Goal: Information Seeking & Learning: Learn about a topic

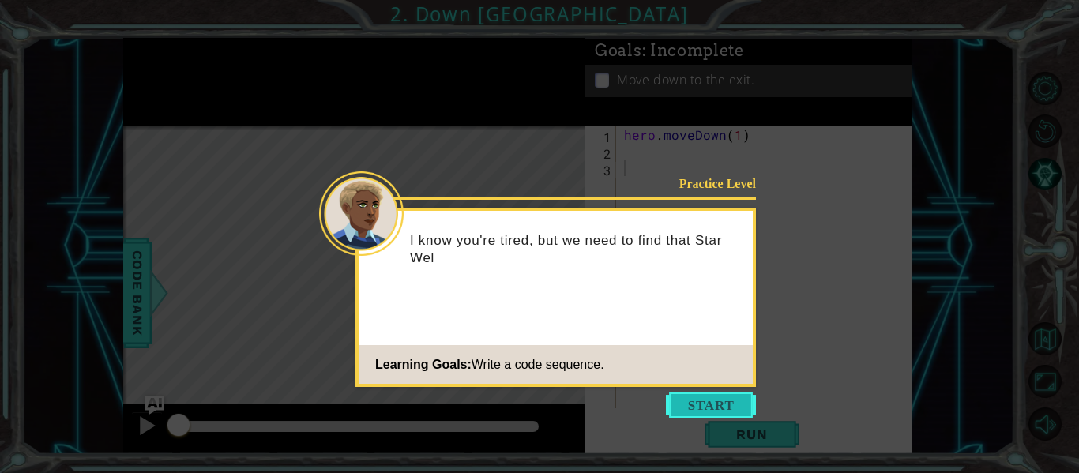
click at [703, 403] on button "Start" at bounding box center [711, 404] width 90 height 25
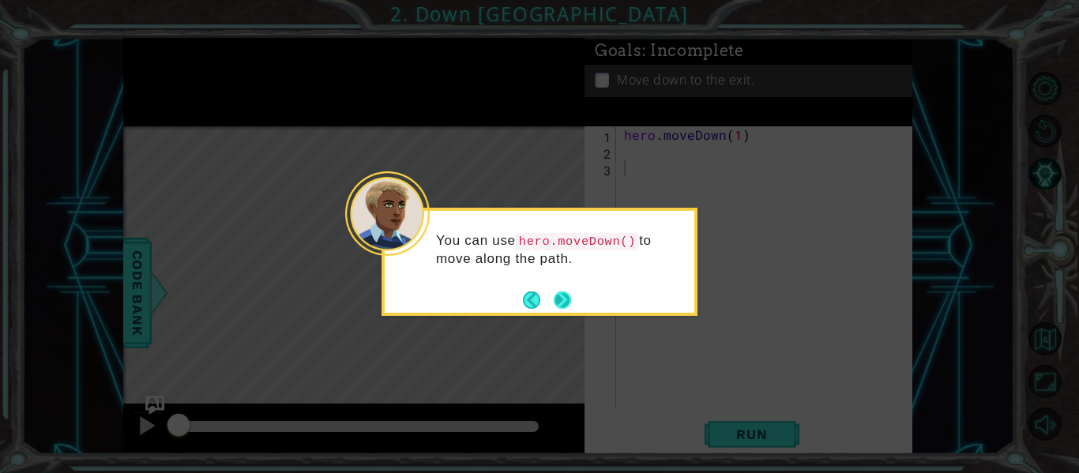
click at [555, 309] on button "Next" at bounding box center [561, 299] width 17 height 17
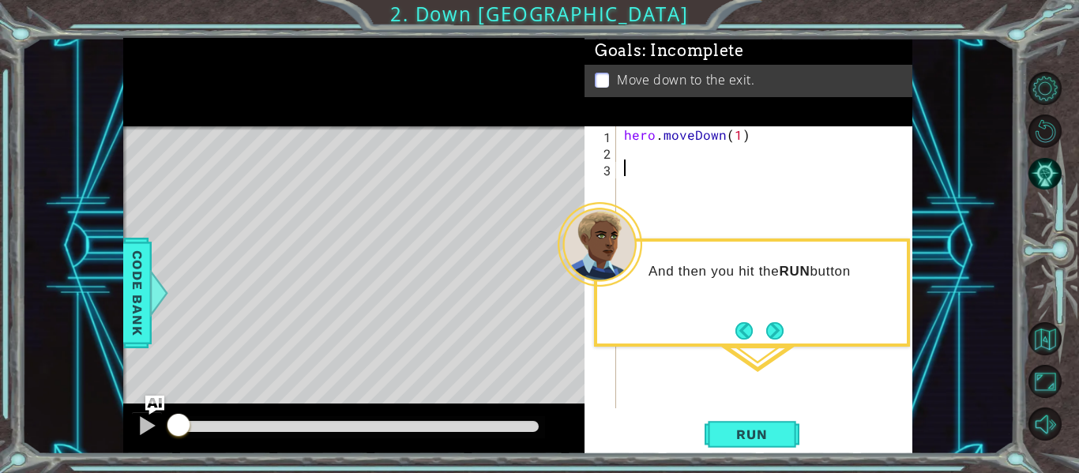
click at [624, 155] on div "hero . moveDown ( 1 )" at bounding box center [769, 283] width 296 height 315
drag, startPoint x: 643, startPoint y: 156, endPoint x: 773, endPoint y: 160, distance: 130.3
click at [773, 160] on div "hero . moveDown ( 1 )" at bounding box center [769, 283] width 296 height 315
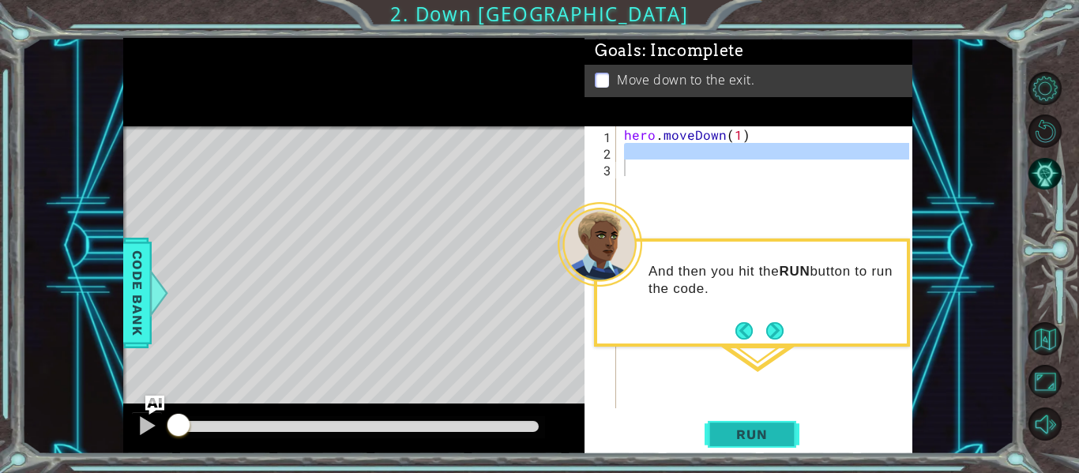
click at [744, 423] on button "Run" at bounding box center [751, 434] width 95 height 32
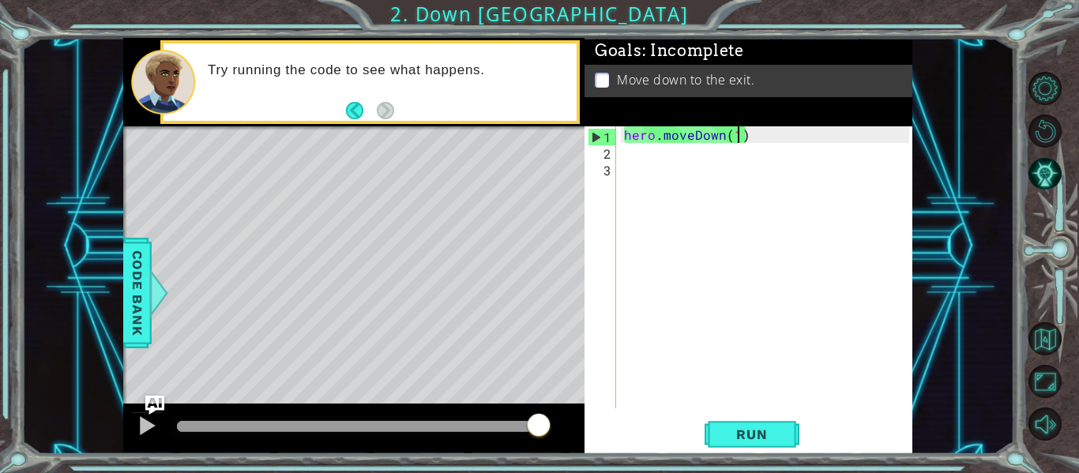
click at [739, 141] on div "hero . moveDown ( 1 )" at bounding box center [769, 283] width 296 height 315
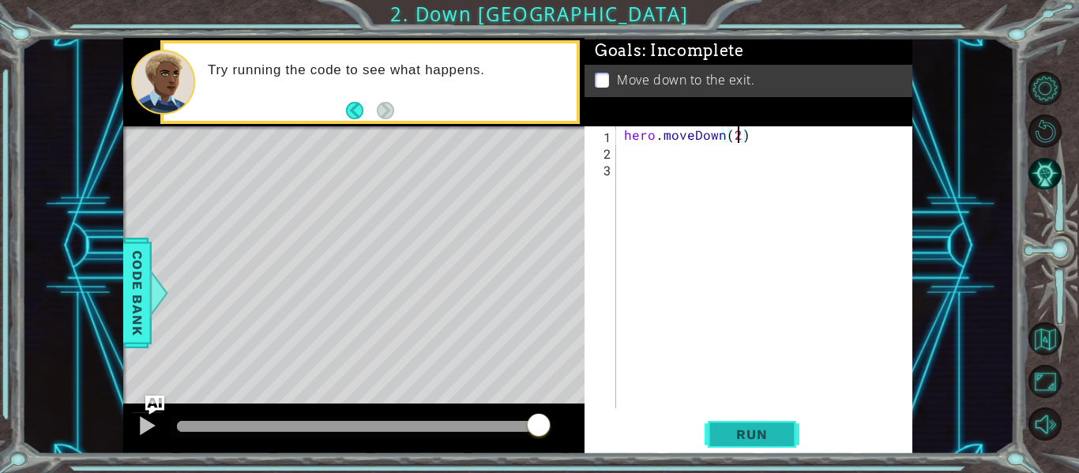
type textarea "hero.moveDown(2)"
click at [776, 420] on button "Run" at bounding box center [751, 434] width 95 height 32
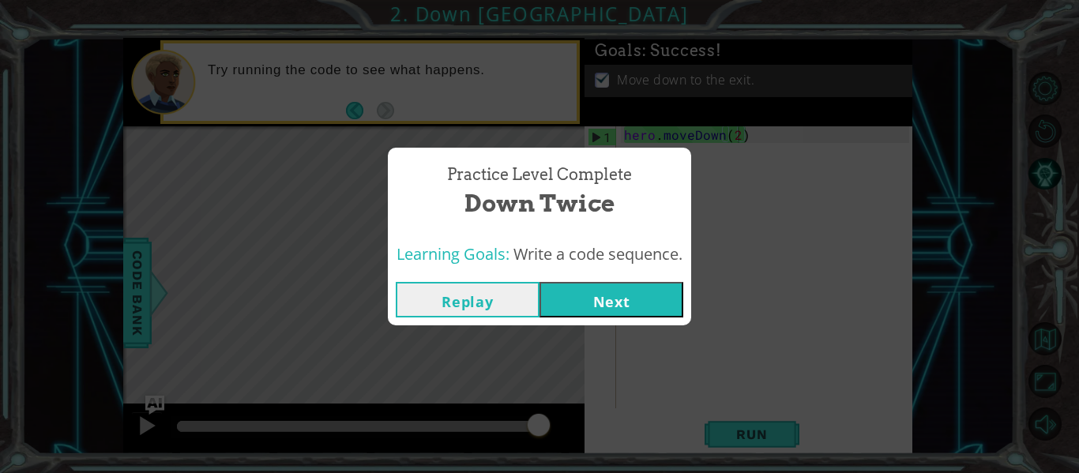
click at [602, 287] on button "Next" at bounding box center [611, 300] width 144 height 36
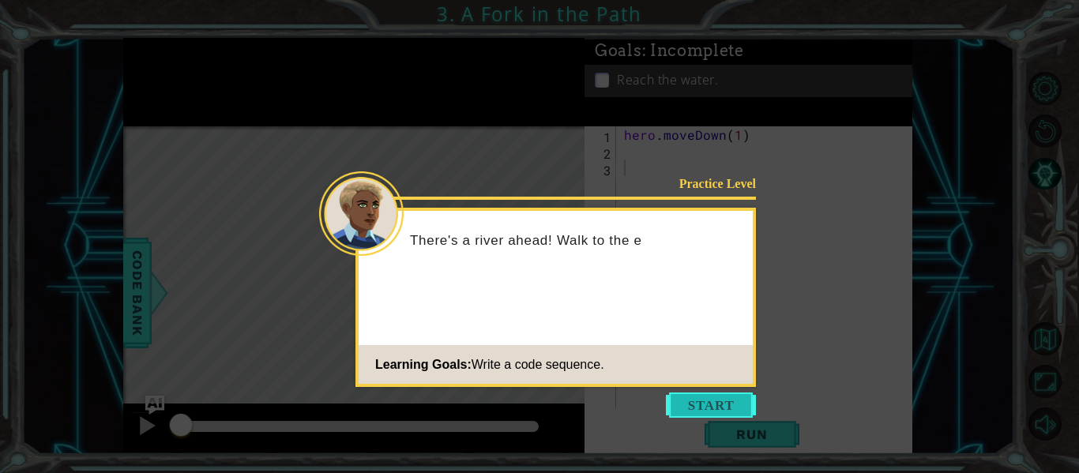
click at [684, 396] on button "Start" at bounding box center [711, 404] width 90 height 25
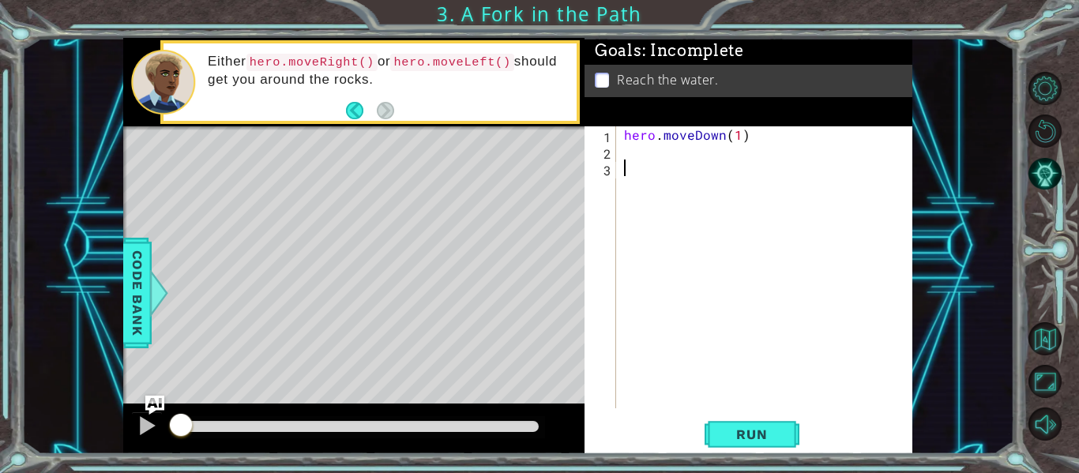
click at [639, 151] on div "hero . moveDown ( 1 )" at bounding box center [769, 283] width 296 height 315
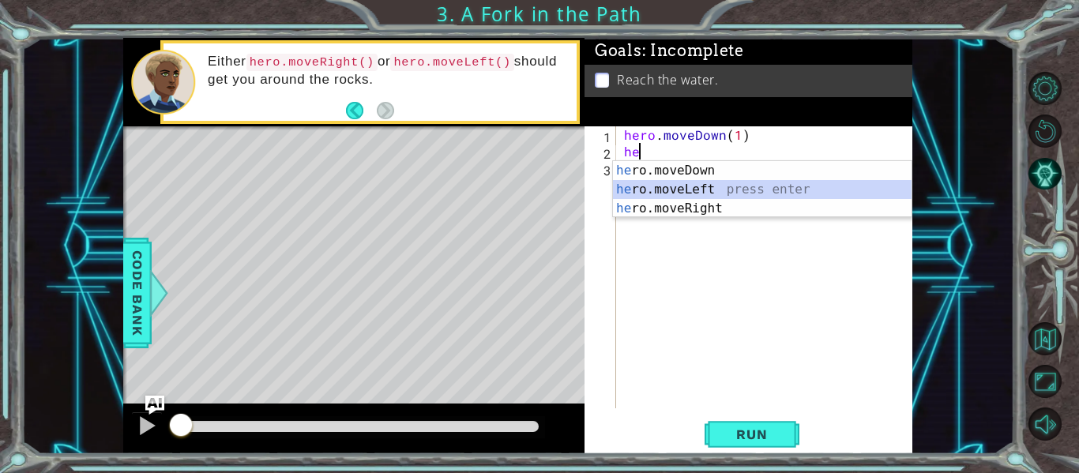
click at [671, 189] on div "he ro.moveDown press enter he ro.moveLeft press enter he ro.moveRight press ent…" at bounding box center [762, 208] width 298 height 95
type textarea "hero.moveLeft(1)"
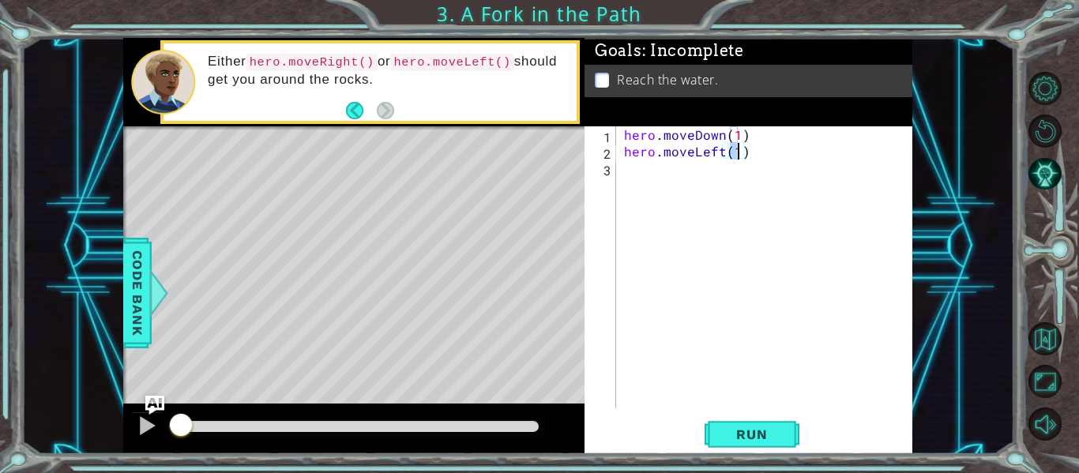
click at [658, 171] on div "hero . moveDown ( 1 ) hero . moveLeft ( 1 )" at bounding box center [769, 283] width 296 height 315
click at [782, 432] on span "Run" at bounding box center [751, 434] width 62 height 16
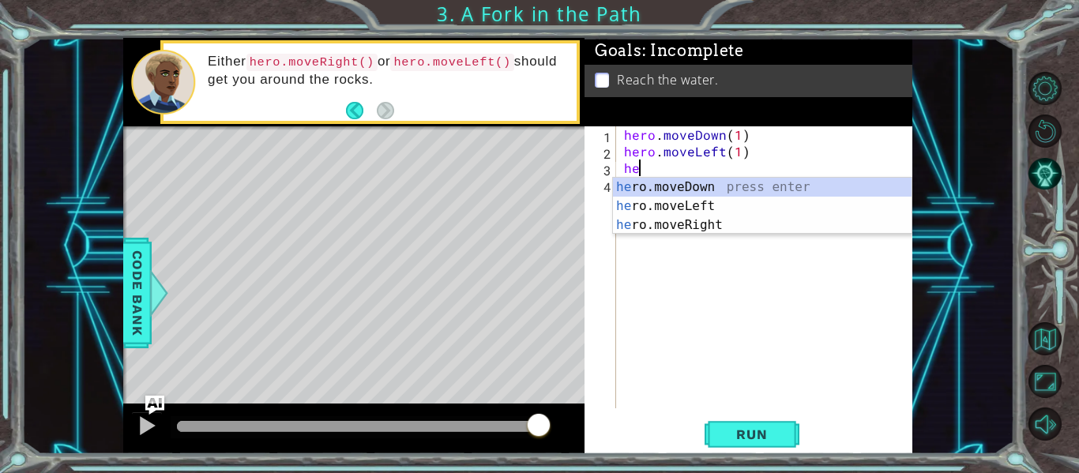
scroll to position [0, 1]
click at [679, 181] on div "he ro.mov e Down press enter he ro.mov e Left press enter he ro.mov e Right pre…" at bounding box center [762, 225] width 298 height 95
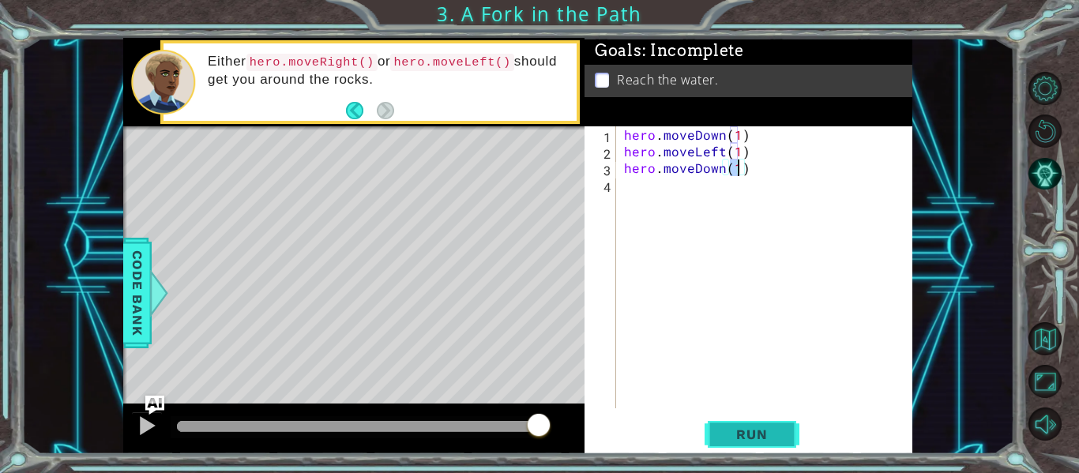
type textarea "hero.moveDown(1)"
click at [731, 433] on span "Run" at bounding box center [751, 434] width 62 height 16
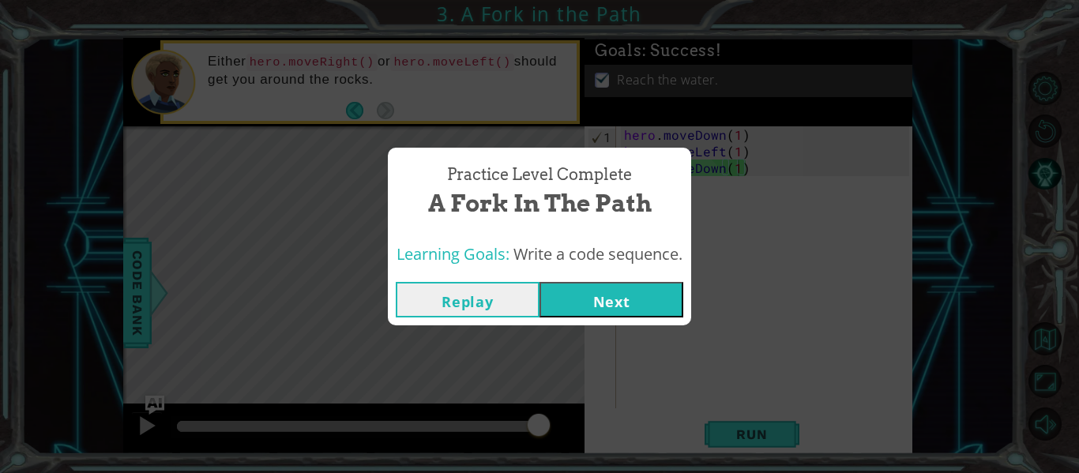
click at [628, 308] on button "Next" at bounding box center [611, 300] width 144 height 36
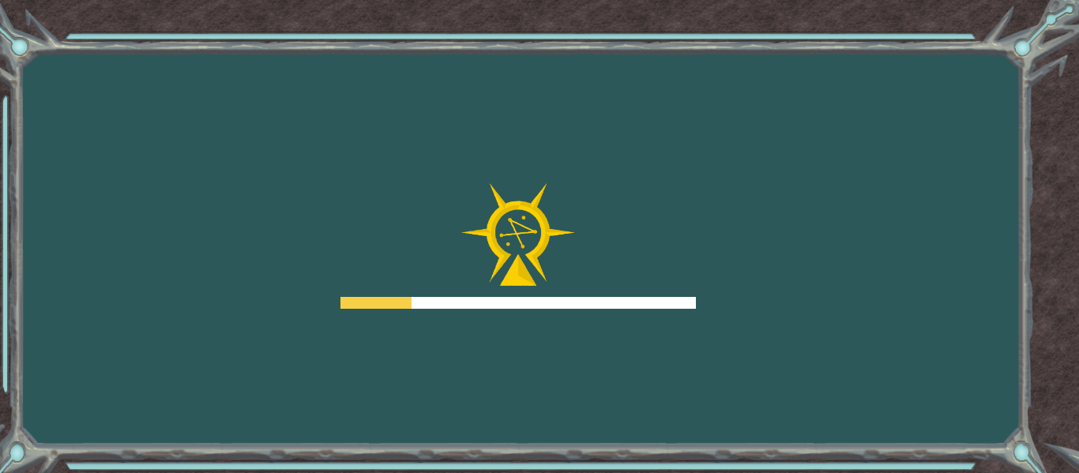
click at [628, 308] on div at bounding box center [517, 303] width 355 height 12
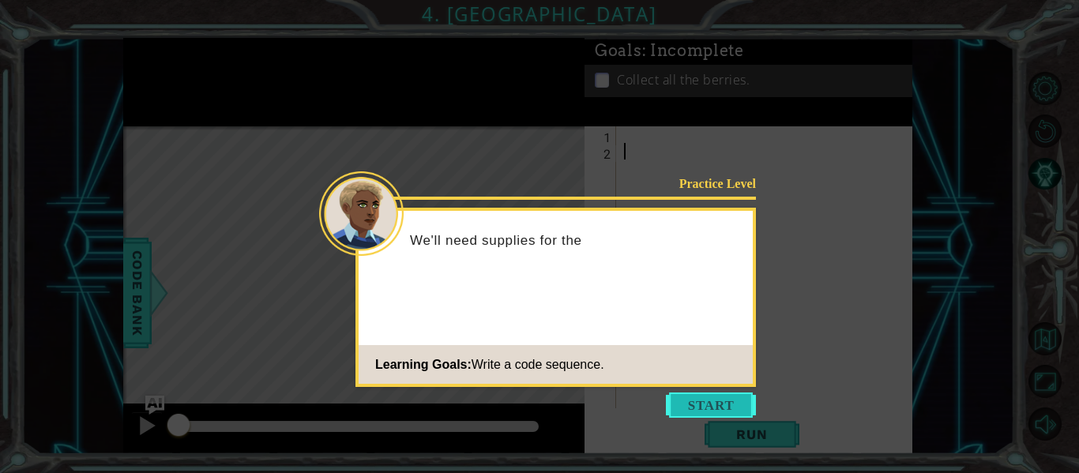
click at [711, 406] on button "Start" at bounding box center [711, 404] width 90 height 25
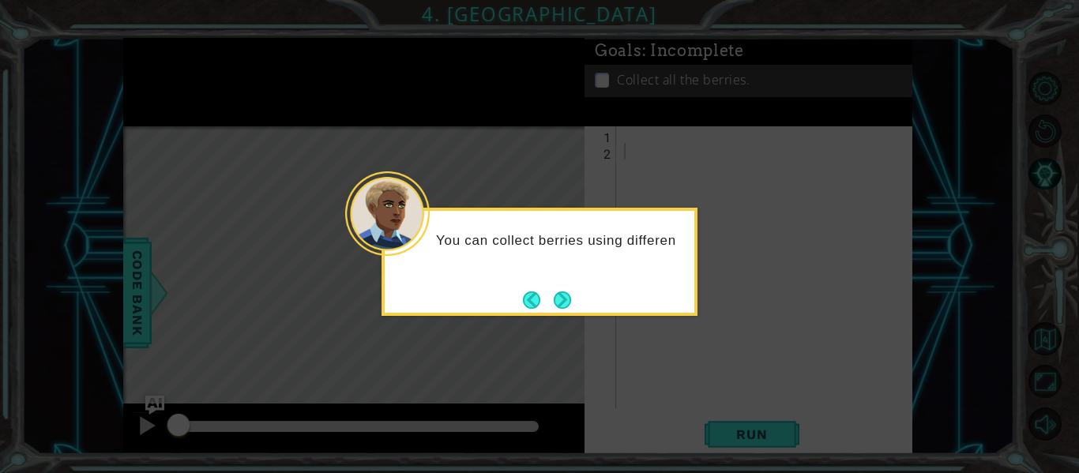
click at [711, 406] on icon at bounding box center [539, 236] width 1079 height 473
click at [741, 420] on icon at bounding box center [539, 236] width 1079 height 473
click at [771, 293] on icon at bounding box center [539, 236] width 1079 height 473
drag, startPoint x: 613, startPoint y: 399, endPoint x: 566, endPoint y: 315, distance: 96.2
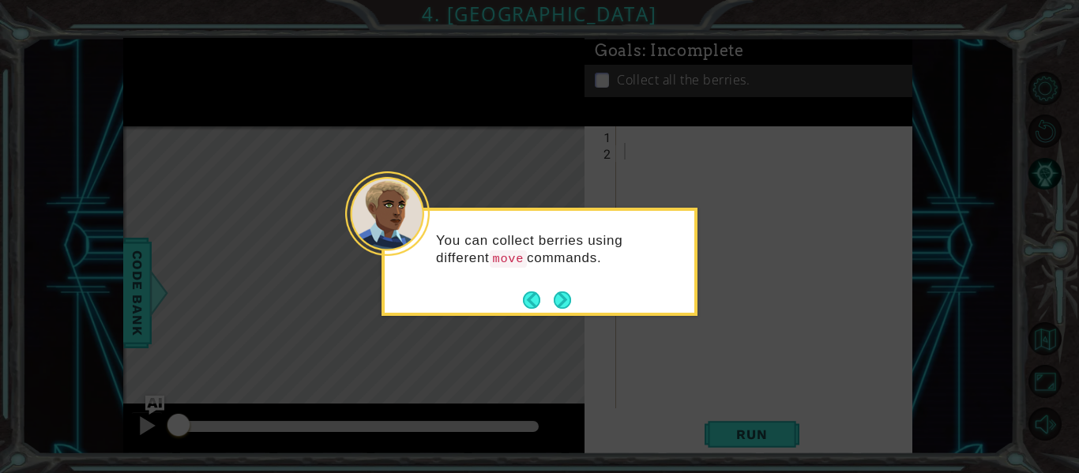
click at [566, 315] on body "1 ההההההההההההההההההההההההההההההההההההההההההההההההההההההההההההההההההההההההההההה…" at bounding box center [539, 236] width 1079 height 473
click at [568, 308] on button "Next" at bounding box center [561, 299] width 17 height 17
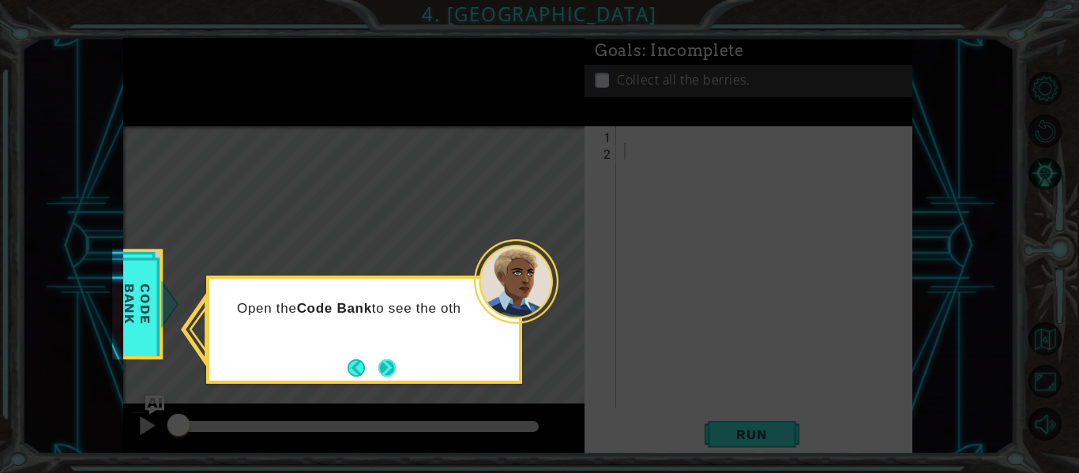
click at [396, 366] on button "Next" at bounding box center [386, 367] width 17 height 17
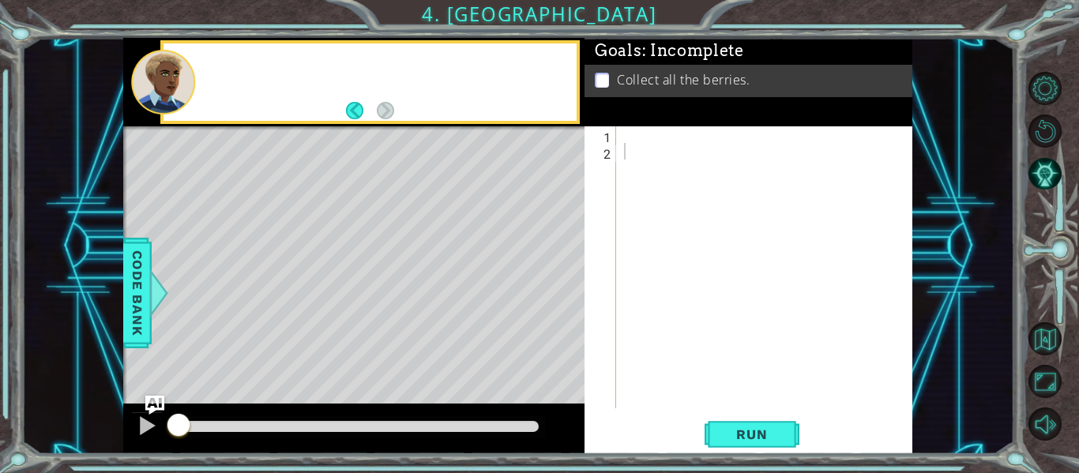
click at [397, 366] on div "Level Map" at bounding box center [488, 358] width 730 height 465
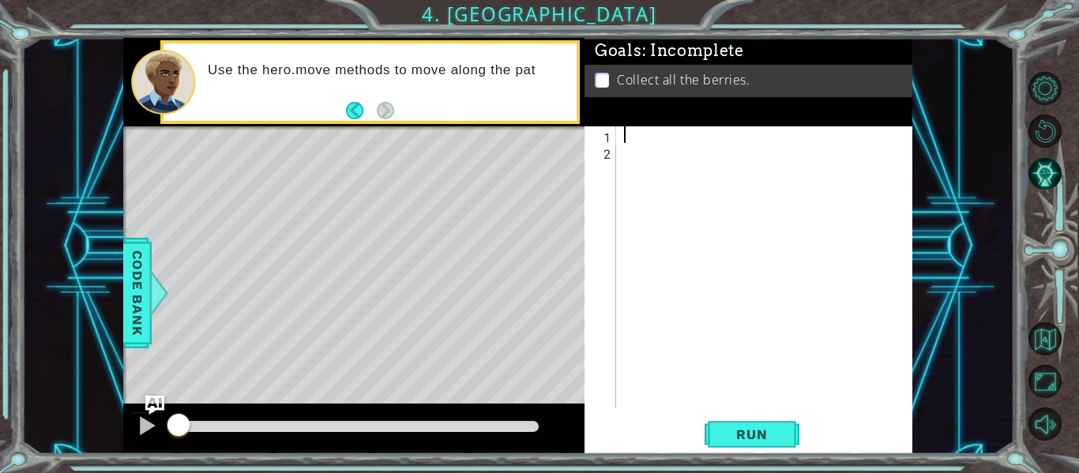
click at [628, 129] on div at bounding box center [769, 283] width 296 height 315
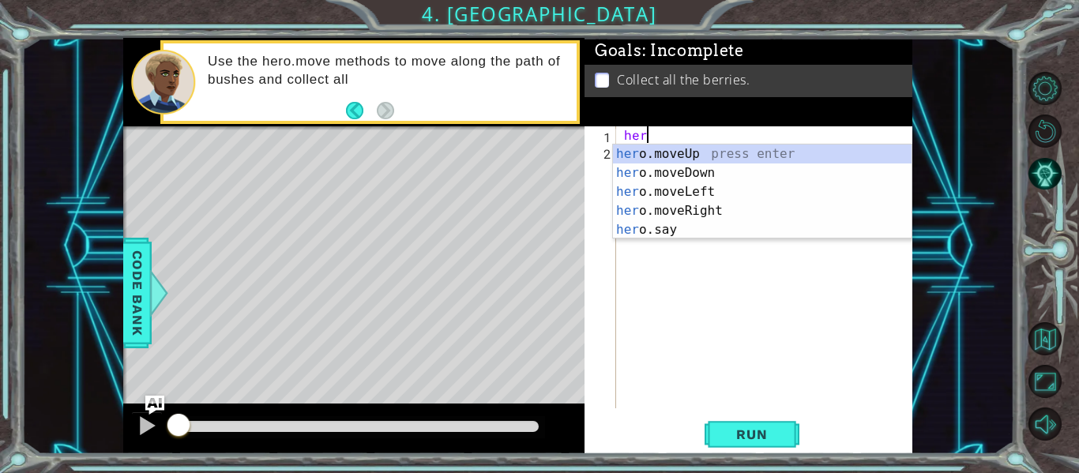
scroll to position [0, 1]
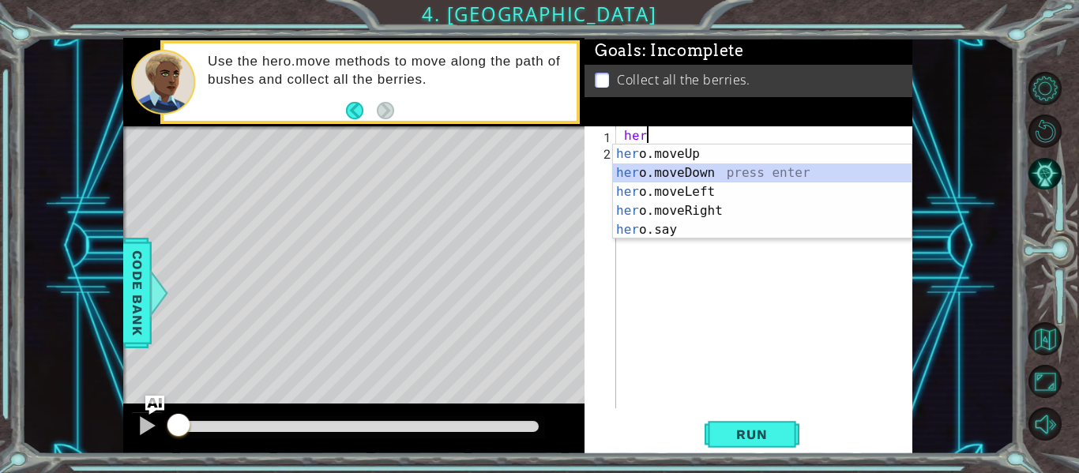
click at [654, 173] on div "her o.moveUp press enter her o.moveDown press enter her o.moveLeft press enter …" at bounding box center [762, 210] width 298 height 133
type textarea "hero.moveDown(1)"
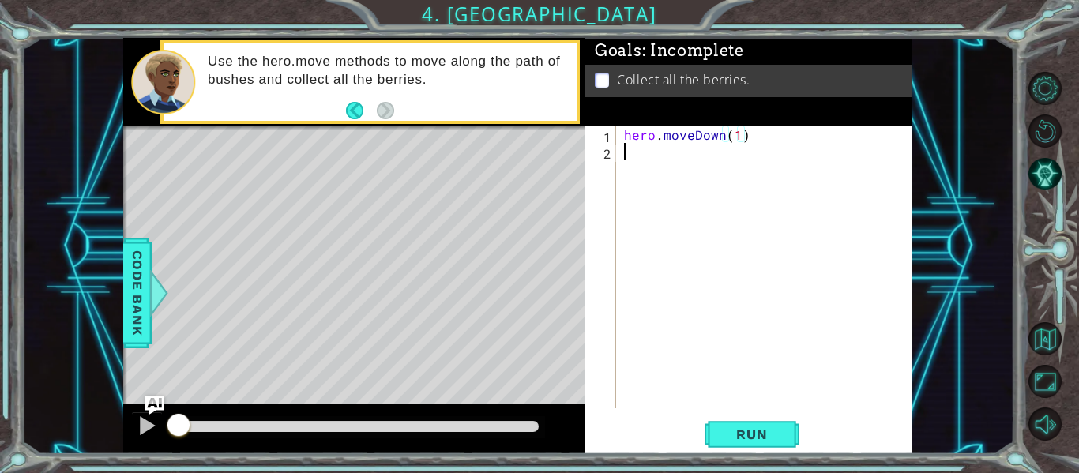
click at [668, 160] on div "hero . moveDown ( 1 )" at bounding box center [769, 283] width 296 height 315
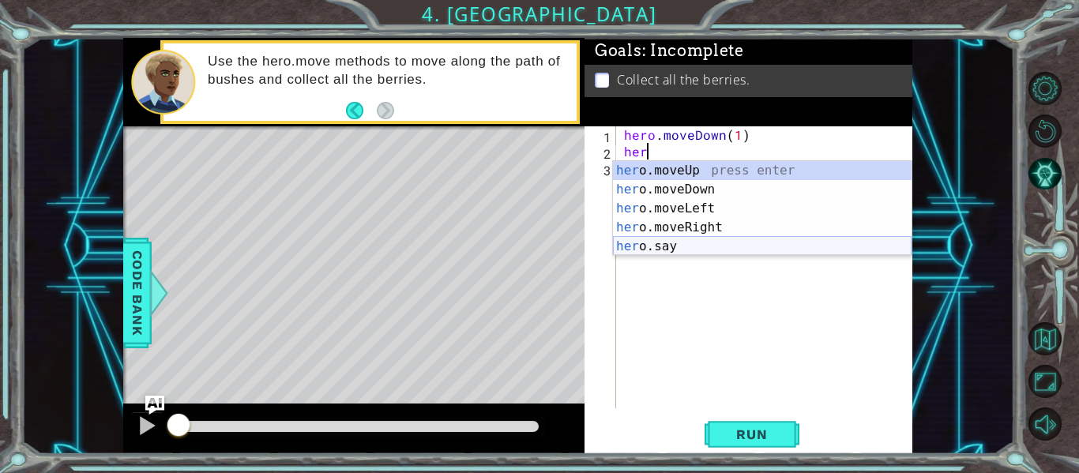
click at [683, 242] on div "her o.moveUp press enter her o.moveDown press enter her o.moveLeft press enter …" at bounding box center [762, 227] width 298 height 133
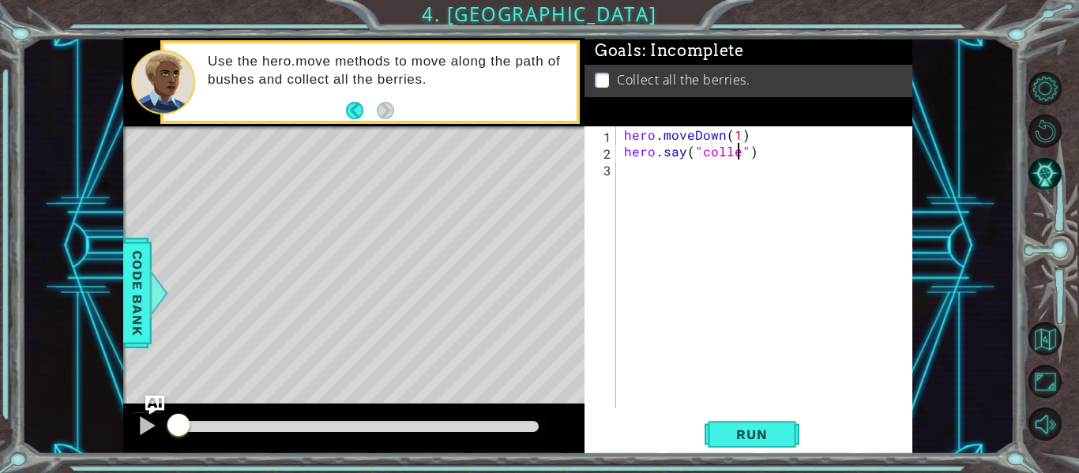
scroll to position [0, 8]
click at [775, 429] on span "Run" at bounding box center [751, 434] width 62 height 16
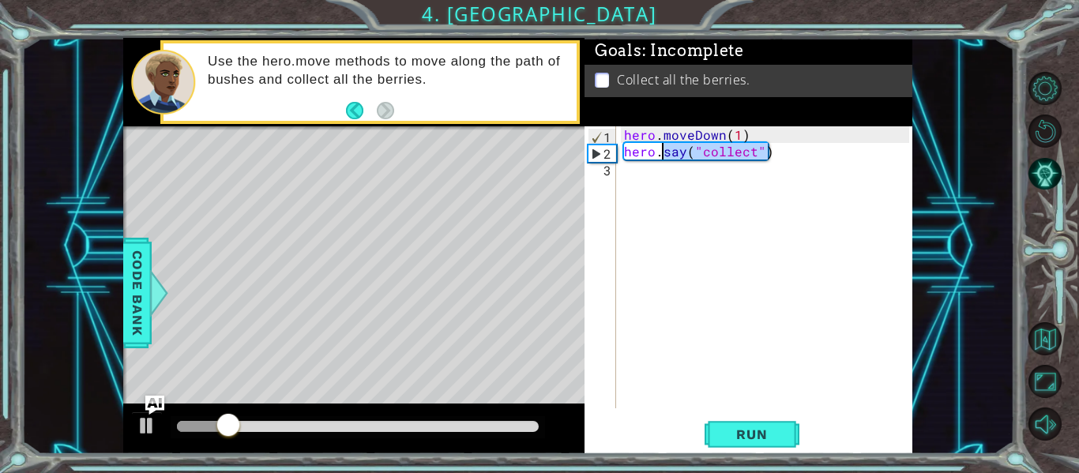
drag, startPoint x: 812, startPoint y: 147, endPoint x: 659, endPoint y: 156, distance: 152.7
click at [659, 156] on div "hero . moveDown ( 1 ) hero . say ( "collect" )" at bounding box center [769, 283] width 296 height 315
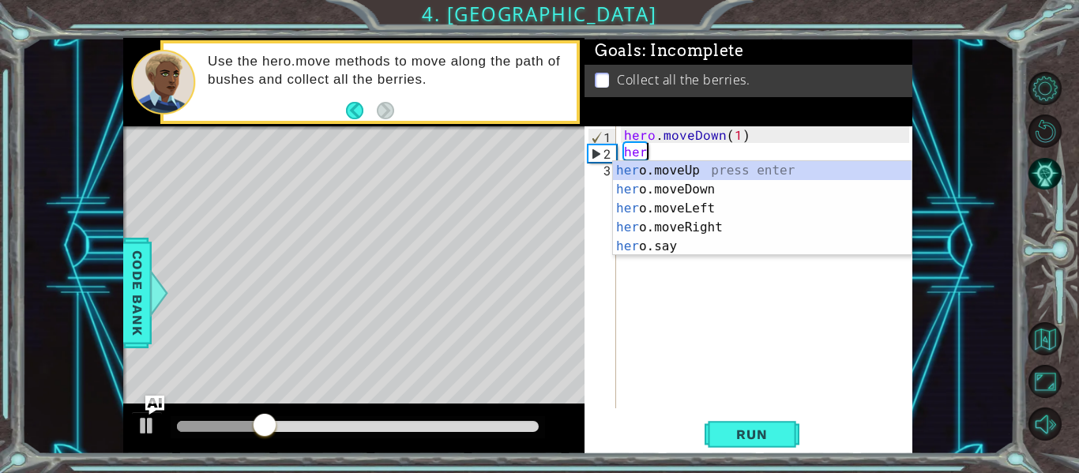
scroll to position [0, 0]
type textarea "h"
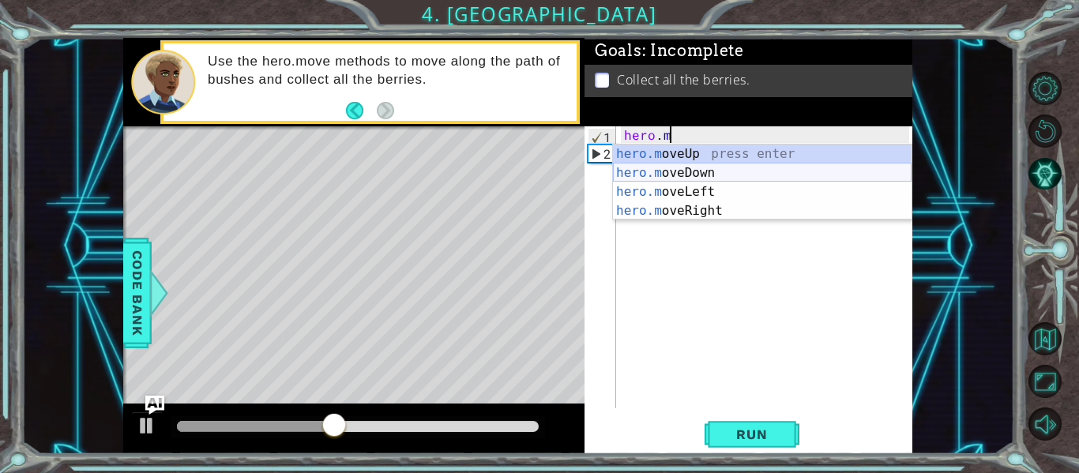
click at [678, 170] on div "hero.m oveUp press enter hero.m oveDown press enter hero.m oveLeft press enter …" at bounding box center [762, 201] width 298 height 114
type textarea "hero.moveDown(1)"
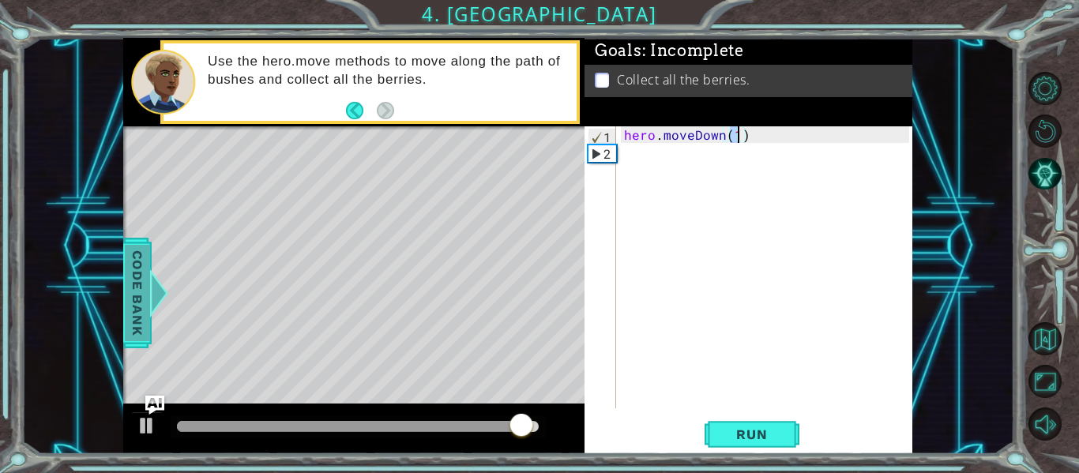
click at [143, 310] on span "Code Bank" at bounding box center [137, 293] width 25 height 96
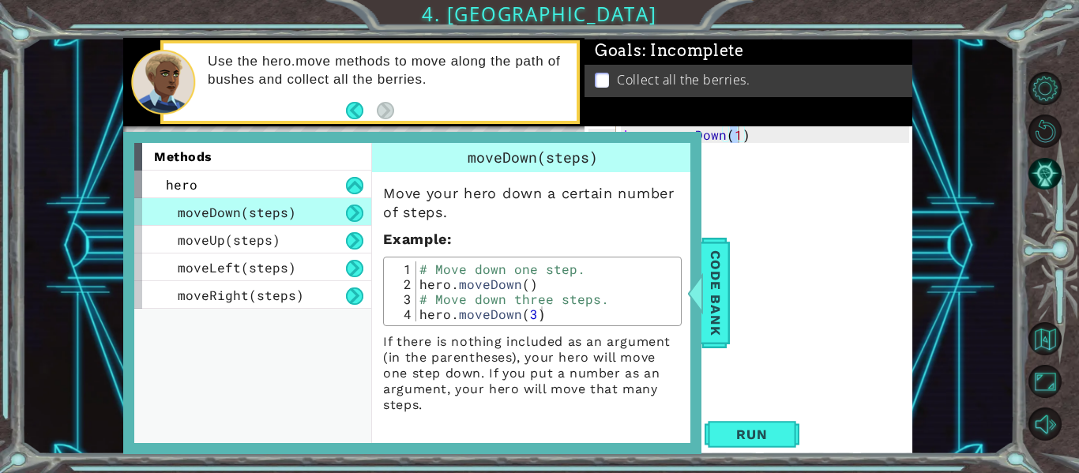
click at [320, 155] on div "methods" at bounding box center [252, 157] width 237 height 28
click at [182, 150] on span "methods" at bounding box center [183, 156] width 58 height 15
click at [747, 431] on span "Run" at bounding box center [751, 434] width 62 height 16
click at [717, 308] on span "Code Bank" at bounding box center [715, 293] width 25 height 96
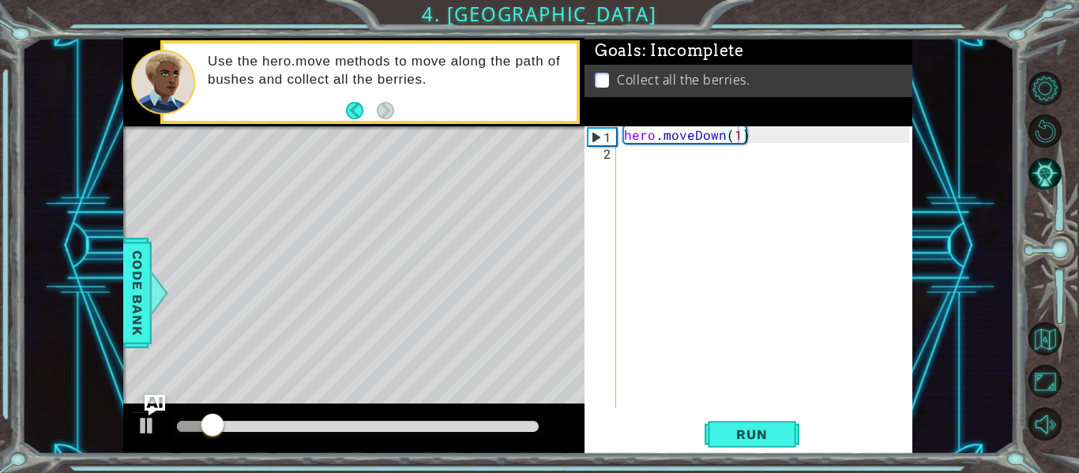
click at [154, 407] on img "Ask AI" at bounding box center [154, 405] width 21 height 21
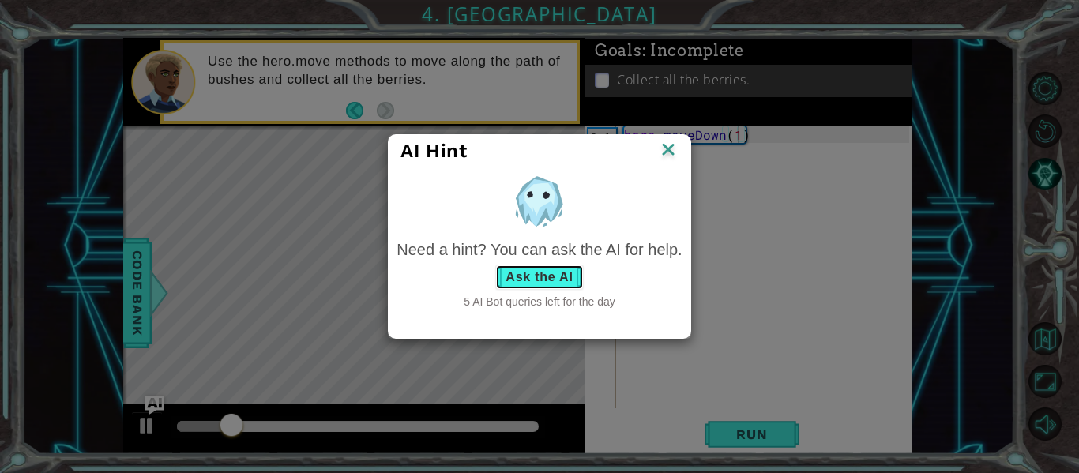
click at [537, 276] on button "Ask the AI" at bounding box center [539, 277] width 88 height 25
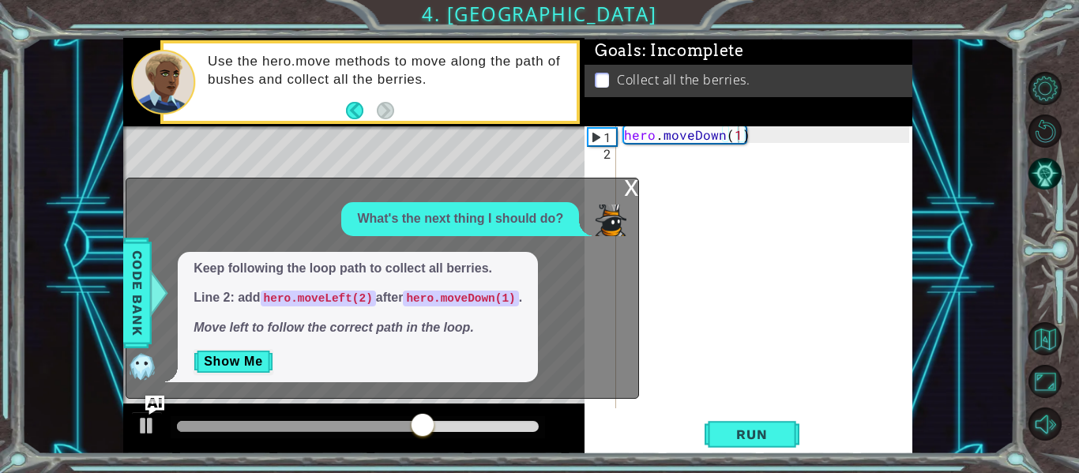
drag, startPoint x: 272, startPoint y: 295, endPoint x: 436, endPoint y: 301, distance: 163.6
click at [436, 301] on p "Line 2: add hero.moveLeft(2) after hero.moveDown(1) ." at bounding box center [357, 298] width 328 height 18
click at [245, 362] on button "Show Me" at bounding box center [233, 361] width 80 height 25
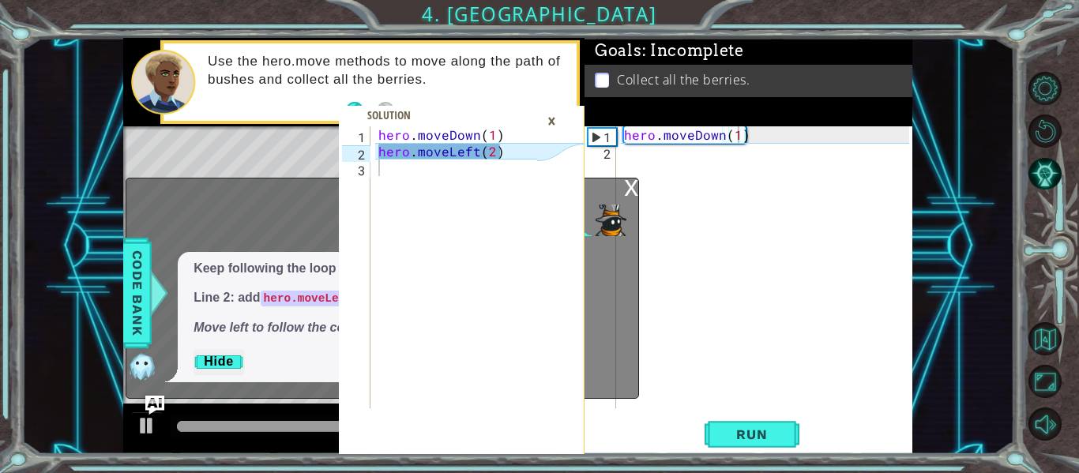
type textarea "hero.moveLeft(2)"
drag, startPoint x: 381, startPoint y: 151, endPoint x: 515, endPoint y: 156, distance: 133.5
click at [515, 156] on div "hero . moveDown ( 1 ) hero . moveLeft ( 2 )" at bounding box center [460, 283] width 170 height 315
click at [627, 155] on div "hero . moveDown ( 1 )" at bounding box center [769, 283] width 296 height 315
paste textarea "hero.moveLeft(2)"
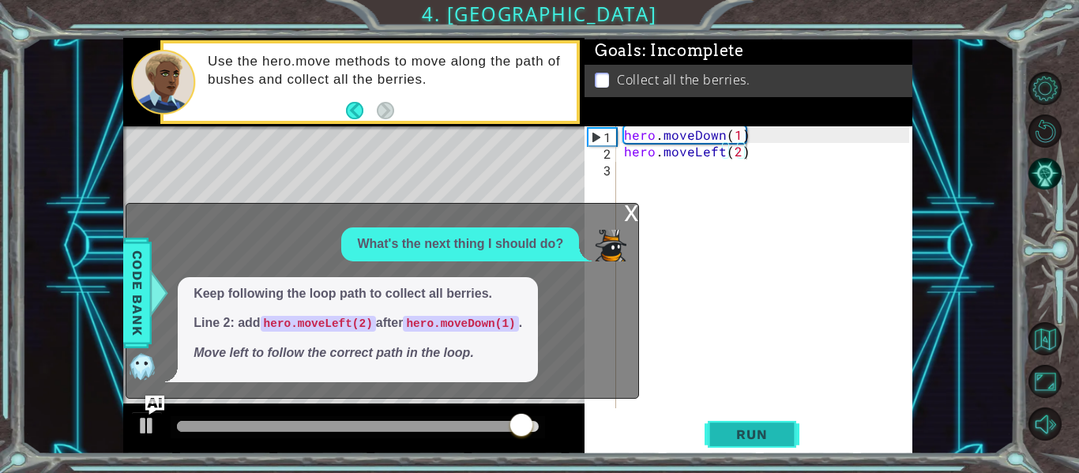
click at [768, 421] on button "Run" at bounding box center [751, 434] width 95 height 32
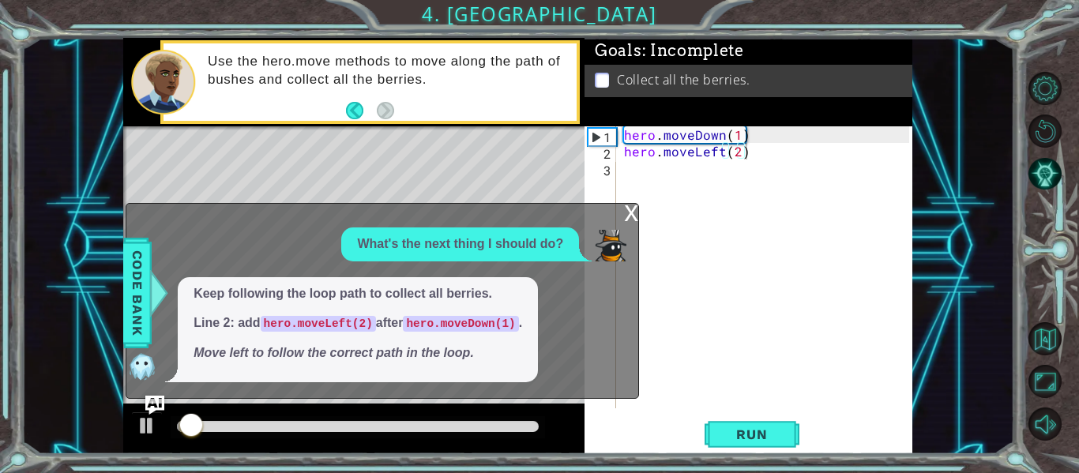
click at [626, 213] on div "x" at bounding box center [631, 212] width 14 height 16
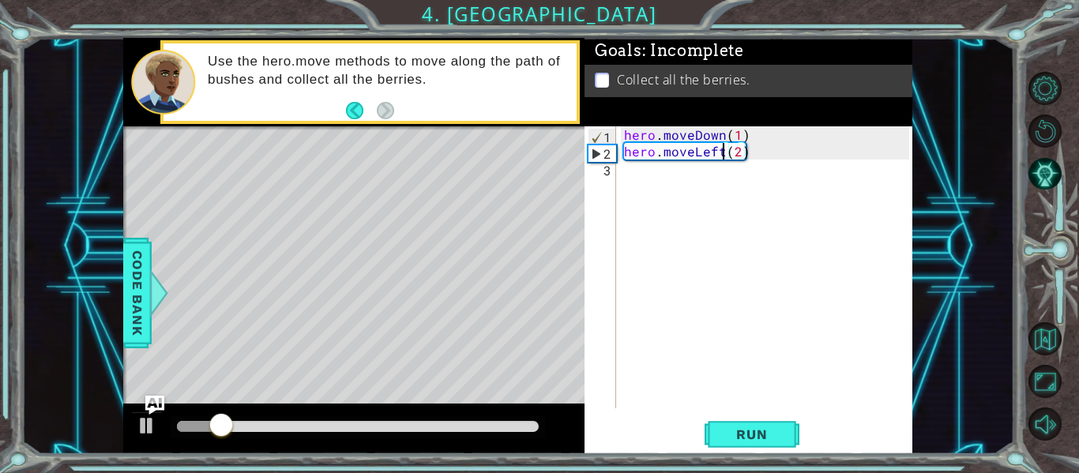
click at [721, 156] on div "hero . moveDown ( 1 ) hero . moveLeft ( 2 )" at bounding box center [769, 283] width 296 height 315
click at [159, 392] on div "Level Map" at bounding box center [488, 358] width 730 height 465
click at [163, 405] on img "Ask AI" at bounding box center [154, 405] width 21 height 21
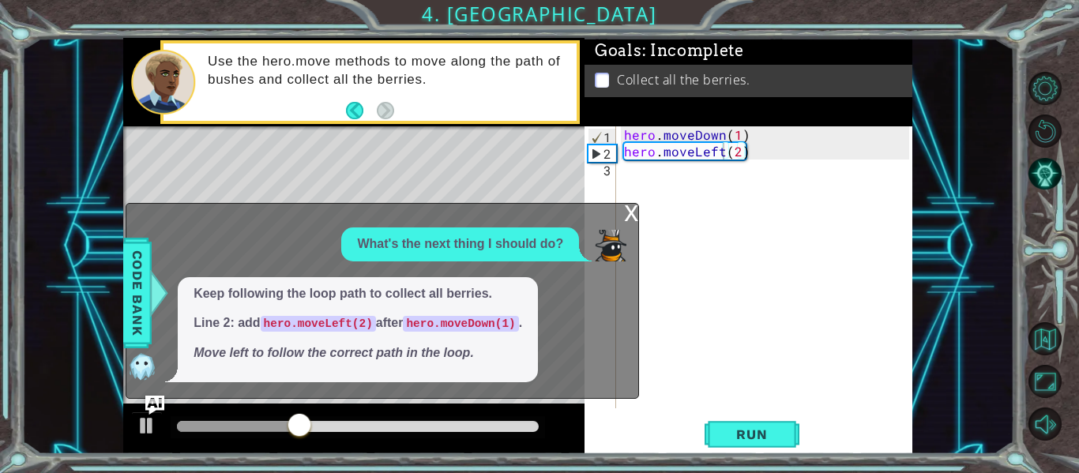
type textarea "hero.moveDown(1)"
drag, startPoint x: 747, startPoint y: 133, endPoint x: 570, endPoint y: 125, distance: 177.0
click at [570, 125] on div "hero.moveLeft(2) 1 2 3 hero . moveDown ( 1 ) hero . moveLeft ( 2 ) הההההההההההה…" at bounding box center [517, 246] width 789 height 416
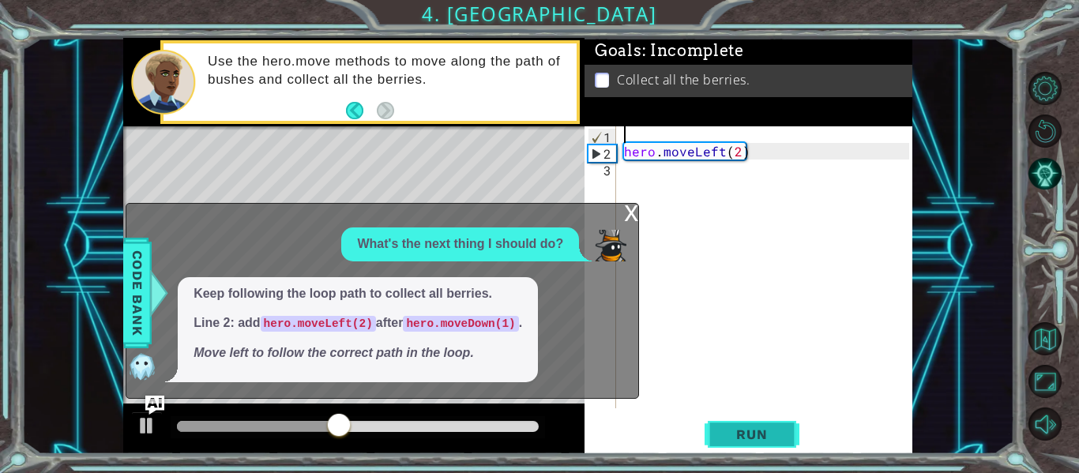
click at [771, 445] on button "Run" at bounding box center [751, 434] width 95 height 32
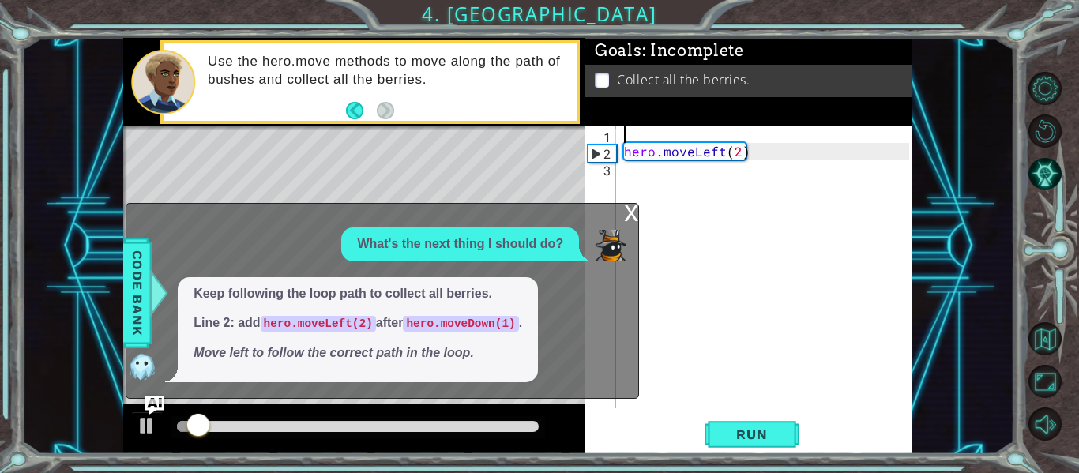
click at [627, 219] on div "x" at bounding box center [631, 212] width 14 height 16
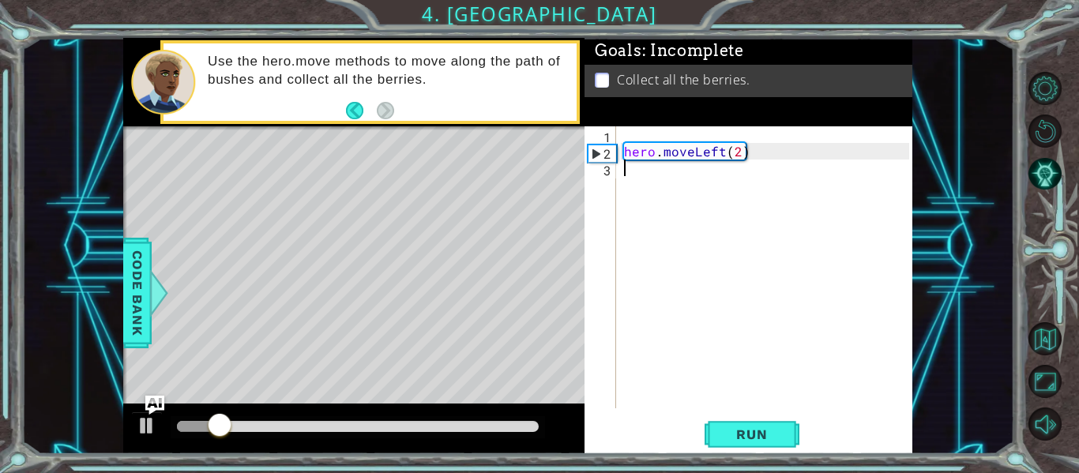
click at [626, 209] on div "hero . moveLeft ( 2 )" at bounding box center [769, 283] width 296 height 315
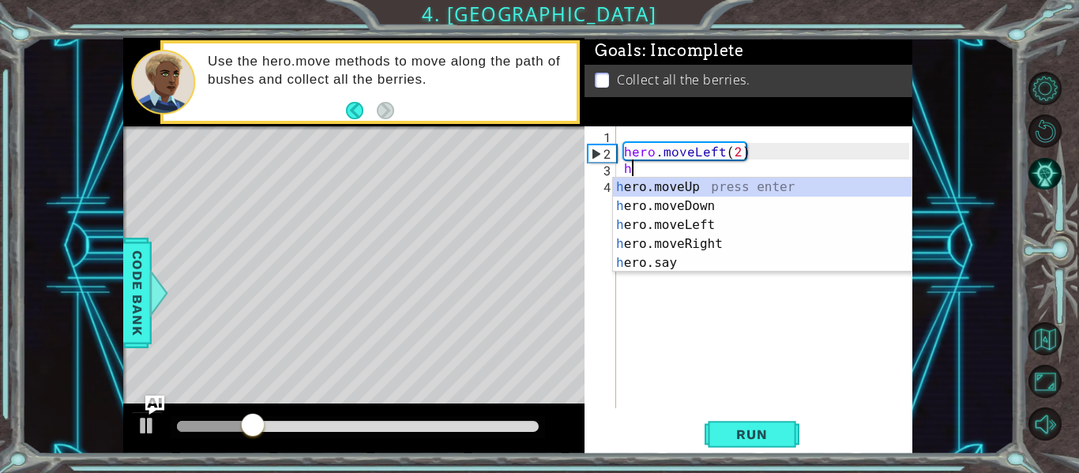
scroll to position [0, 1]
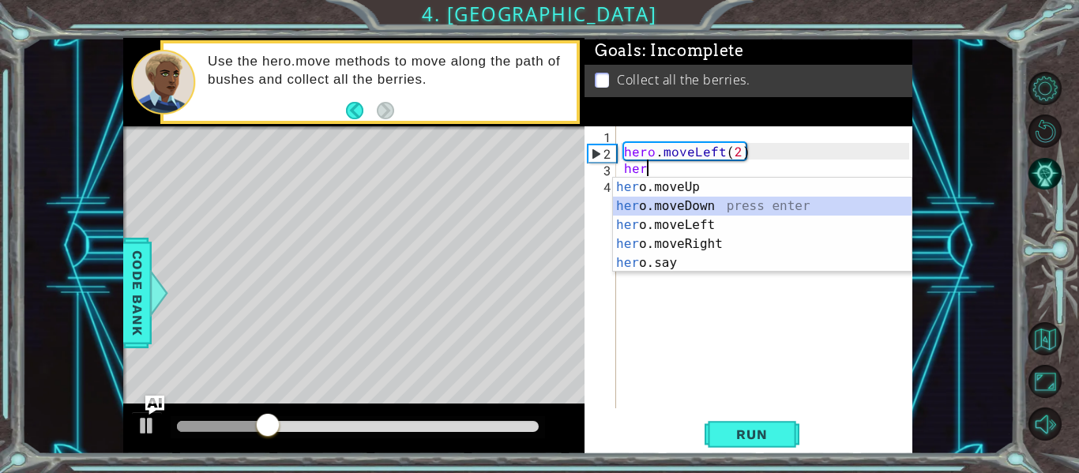
click at [669, 201] on div "her o.moveUp press enter her o.moveDown press enter her o.moveLeft press enter …" at bounding box center [762, 244] width 298 height 133
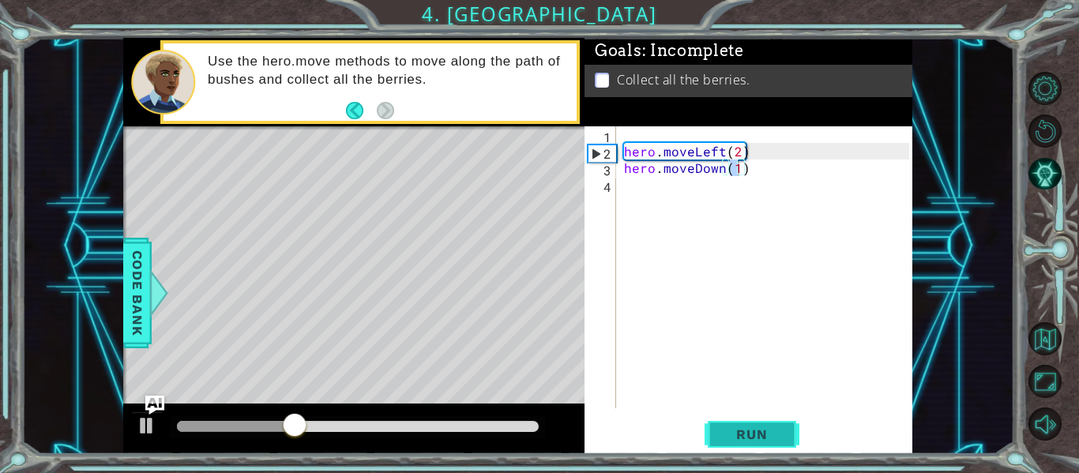
click at [744, 433] on span "Run" at bounding box center [751, 434] width 62 height 16
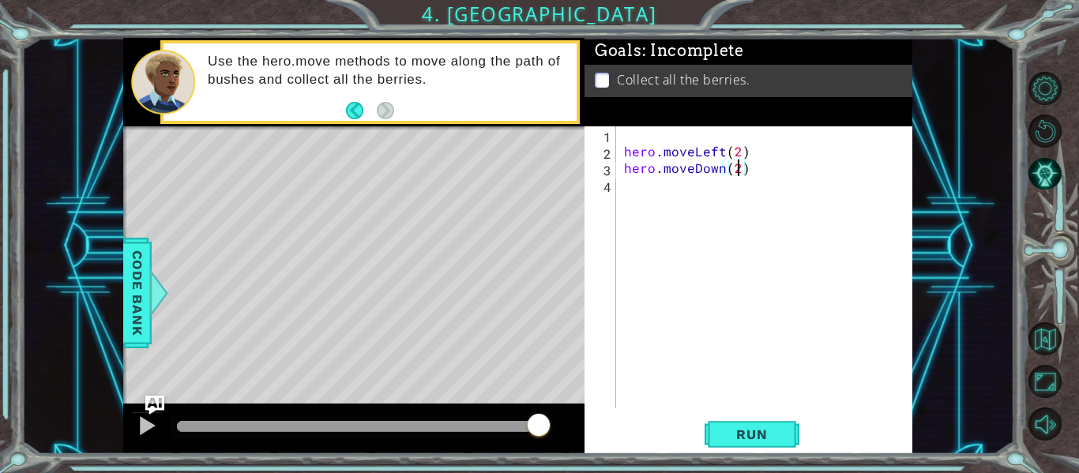
scroll to position [0, 7]
type textarea "hero.moveDown(2)"
click at [728, 437] on span "Run" at bounding box center [751, 434] width 62 height 16
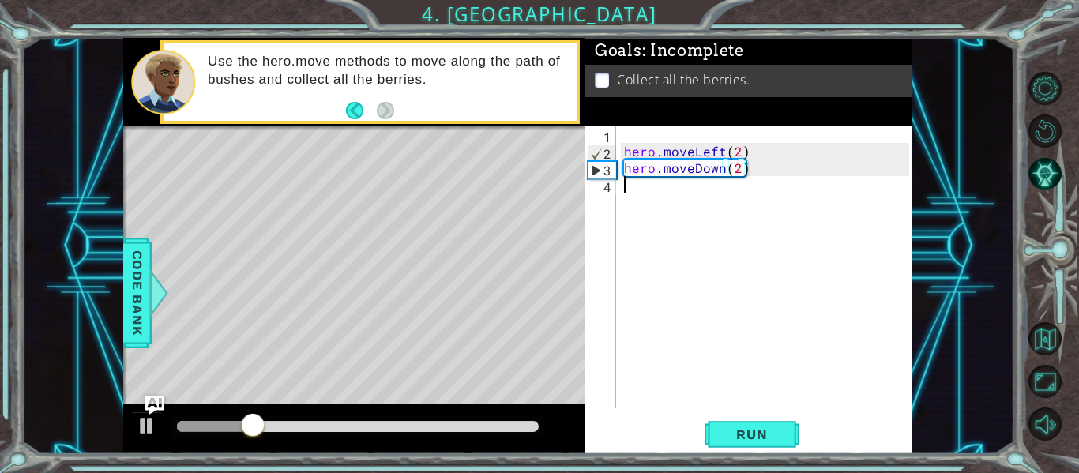
click at [652, 201] on div "hero . moveLeft ( 2 ) hero . moveDown ( 2 )" at bounding box center [769, 283] width 296 height 315
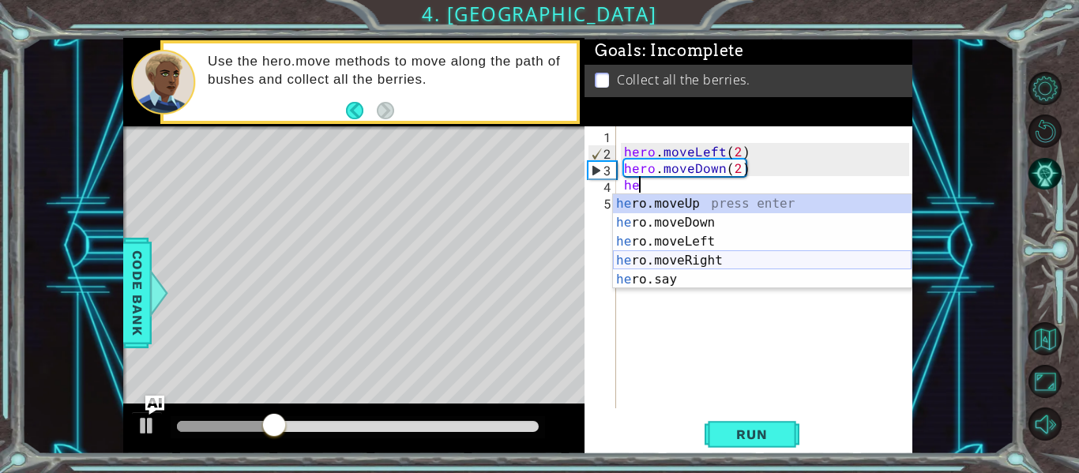
click at [660, 253] on div "he ro.moveUp press enter he ro.moveDown press enter he ro.moveLeft press enter …" at bounding box center [762, 260] width 298 height 133
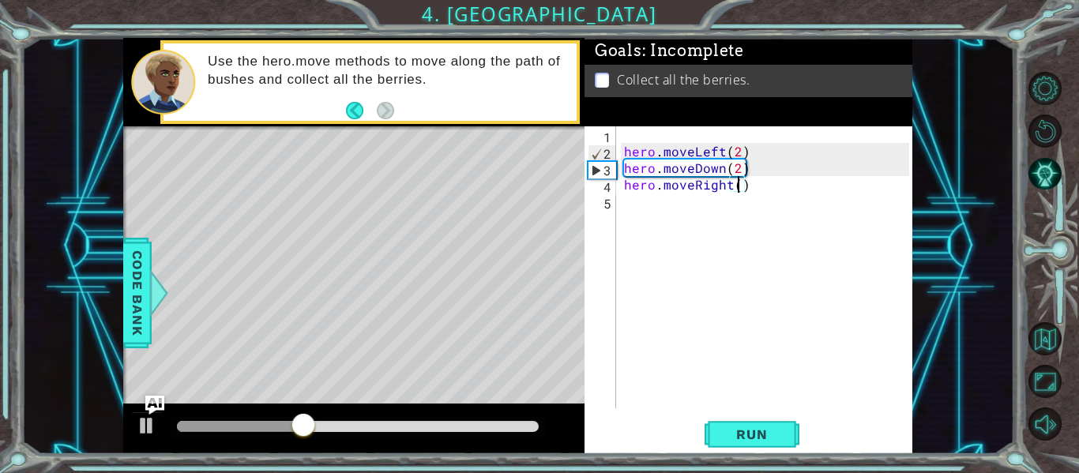
scroll to position [0, 7]
type textarea "hero.moveRight(2)"
click at [774, 436] on span "Run" at bounding box center [751, 434] width 62 height 16
click at [635, 205] on div "hero . moveLeft ( 2 ) hero . moveDown ( 2 ) hero . moveRight ( 2 )" at bounding box center [769, 283] width 296 height 315
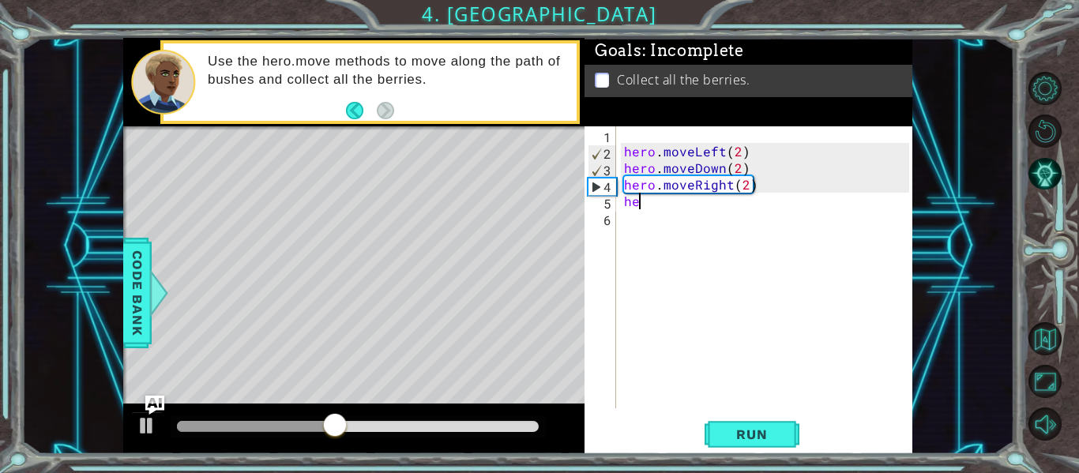
click at [692, 207] on div "hero . moveLeft ( 2 ) hero . moveDown ( 2 ) hero . moveRight ( 2 ) he" at bounding box center [769, 283] width 296 height 315
click at [645, 197] on div "hero . moveLeft ( 2 ) hero . moveDown ( 2 ) hero . moveRight ( 2 ) he" at bounding box center [769, 283] width 296 height 315
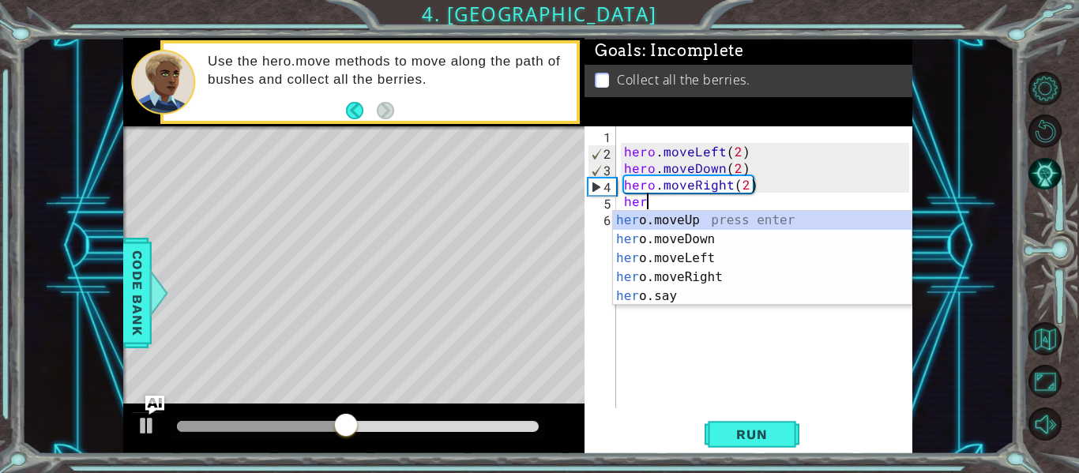
scroll to position [0, 1]
click at [662, 221] on div "her o.moveUp press enter her o.moveDown press enter her o.moveLeft press enter …" at bounding box center [762, 277] width 298 height 133
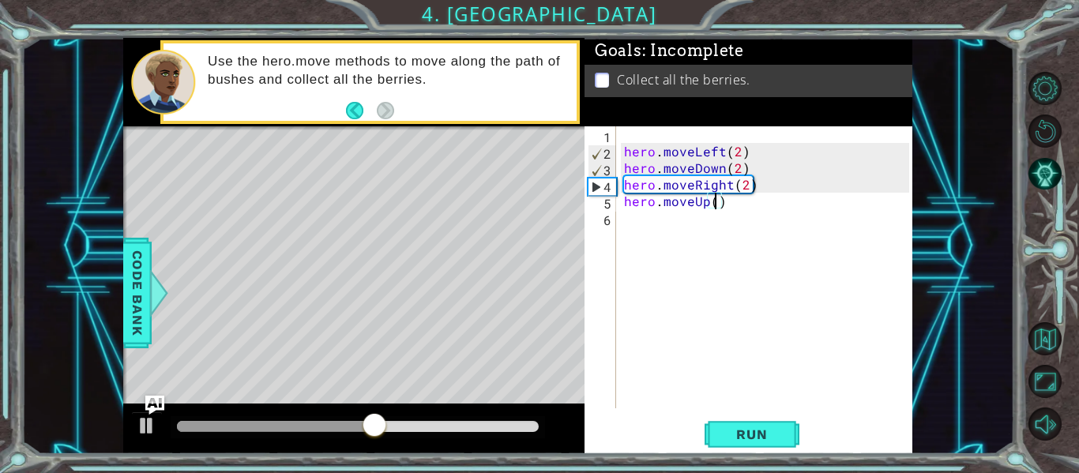
scroll to position [0, 6]
type textarea "hero.moveUp(2)"
click at [756, 441] on span "Run" at bounding box center [751, 434] width 62 height 16
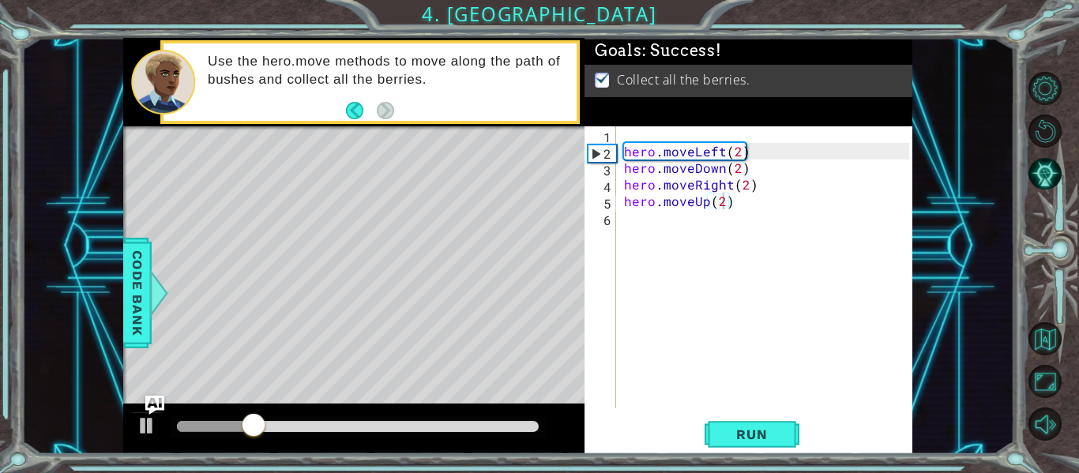
click at [525, 420] on div at bounding box center [358, 427] width 374 height 22
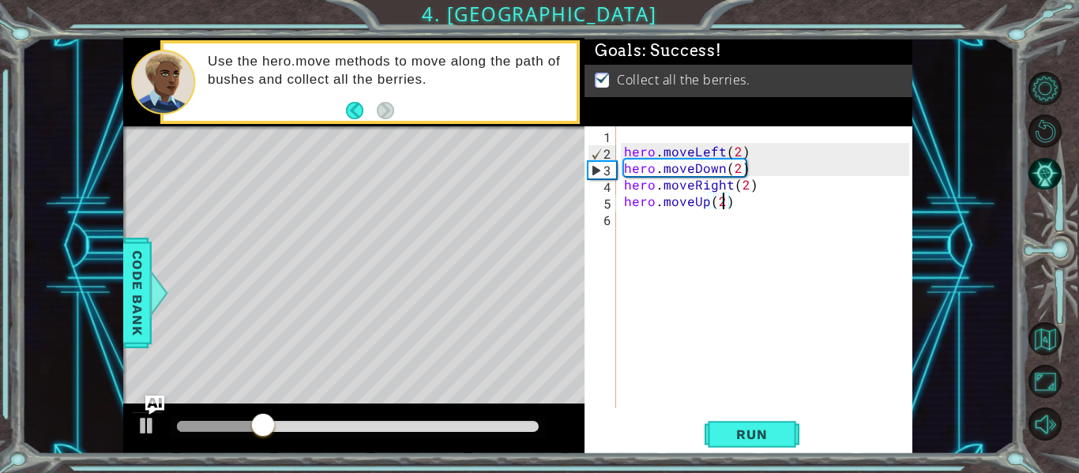
click at [527, 426] on div at bounding box center [358, 426] width 362 height 11
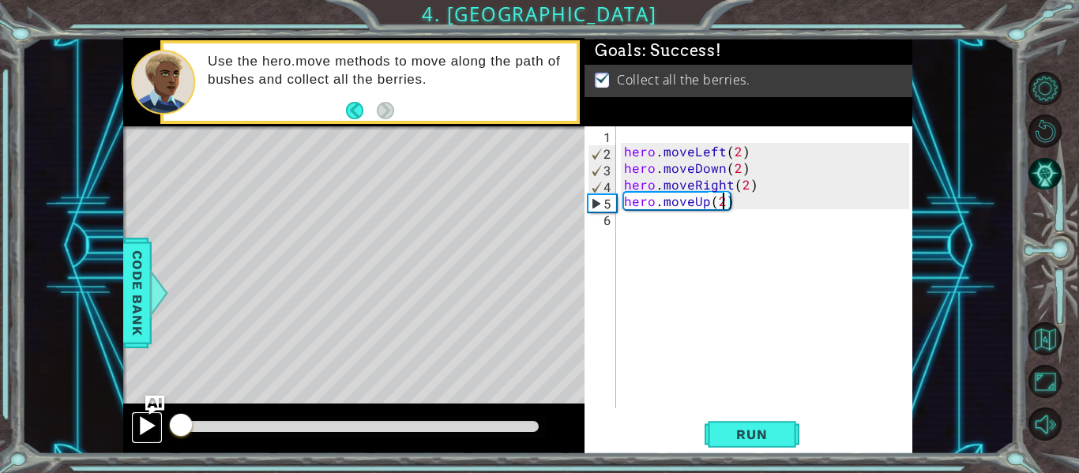
click at [148, 430] on div at bounding box center [147, 425] width 21 height 21
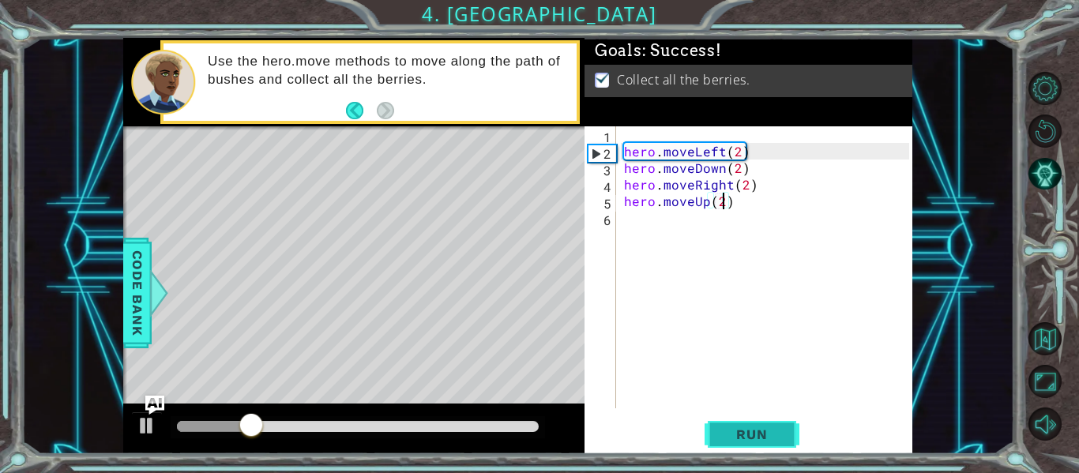
click at [756, 430] on span "Run" at bounding box center [751, 434] width 62 height 16
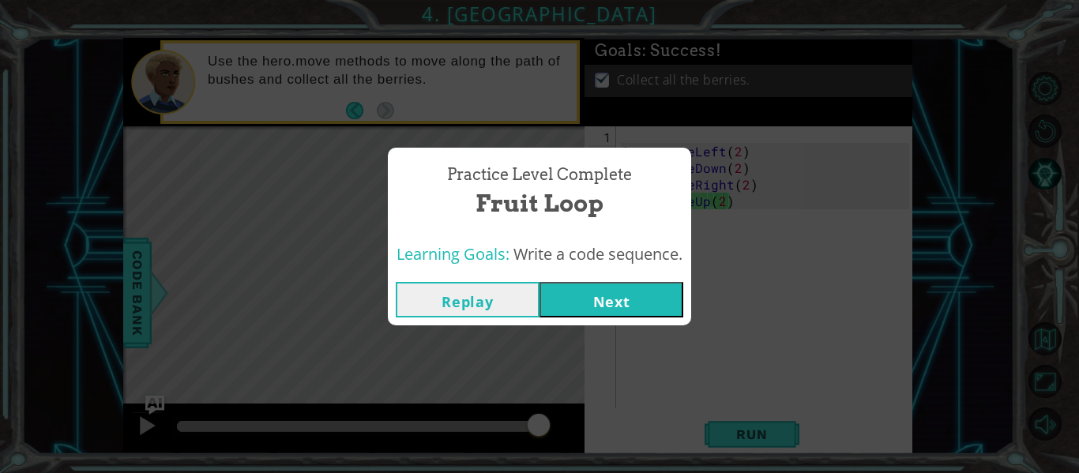
click at [641, 302] on button "Next" at bounding box center [611, 300] width 144 height 36
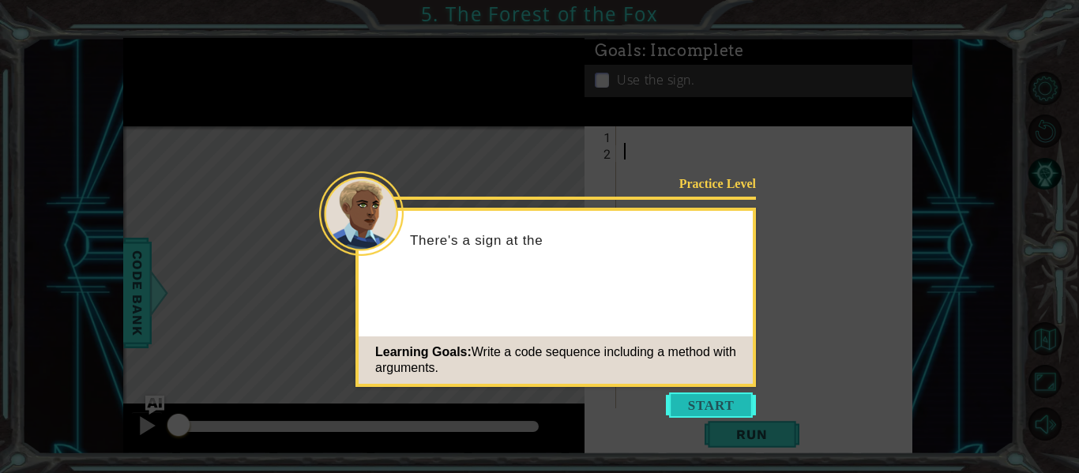
click at [688, 401] on button "Start" at bounding box center [711, 404] width 90 height 25
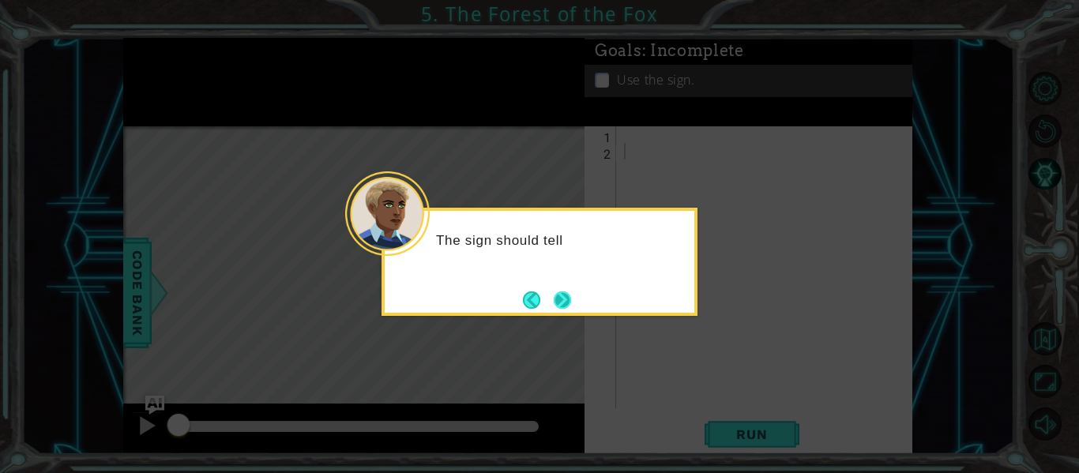
click at [571, 294] on button "Next" at bounding box center [561, 299] width 17 height 17
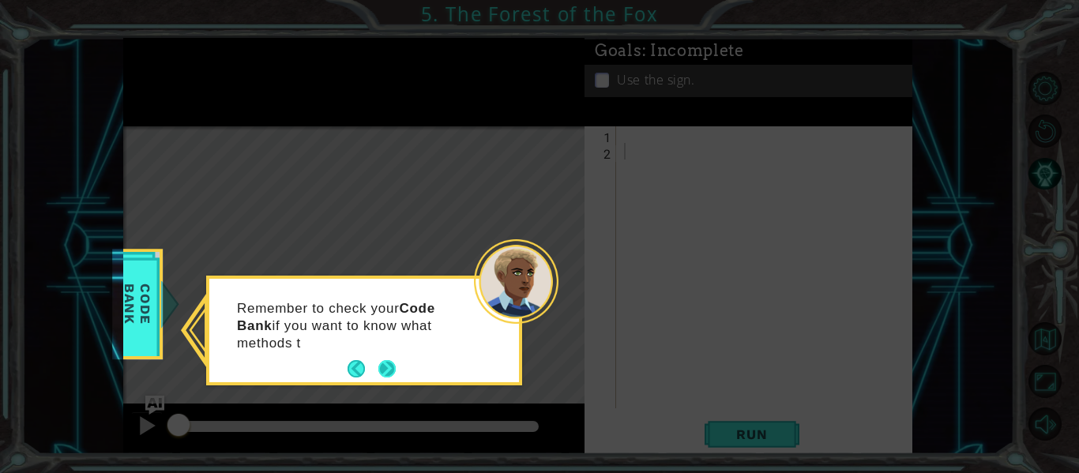
click at [388, 363] on button "Next" at bounding box center [386, 368] width 17 height 17
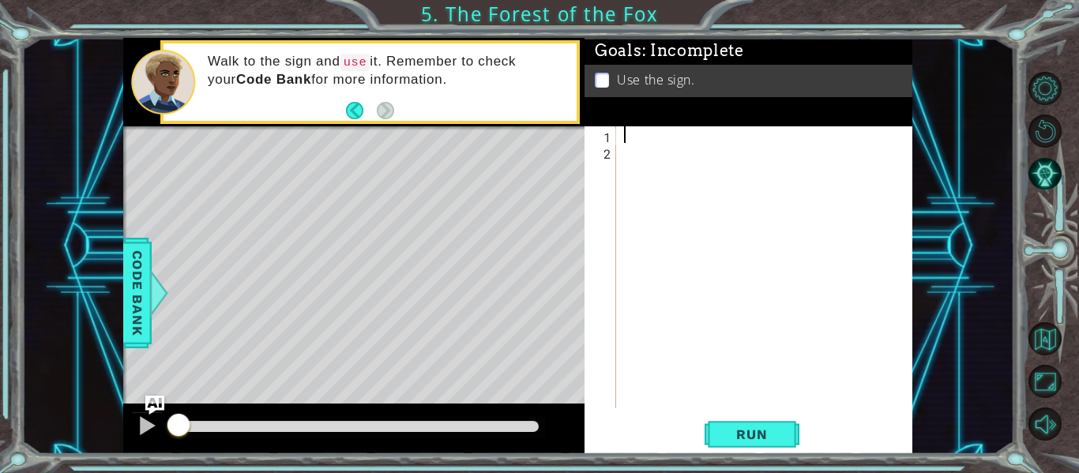
click at [647, 137] on div at bounding box center [769, 283] width 296 height 315
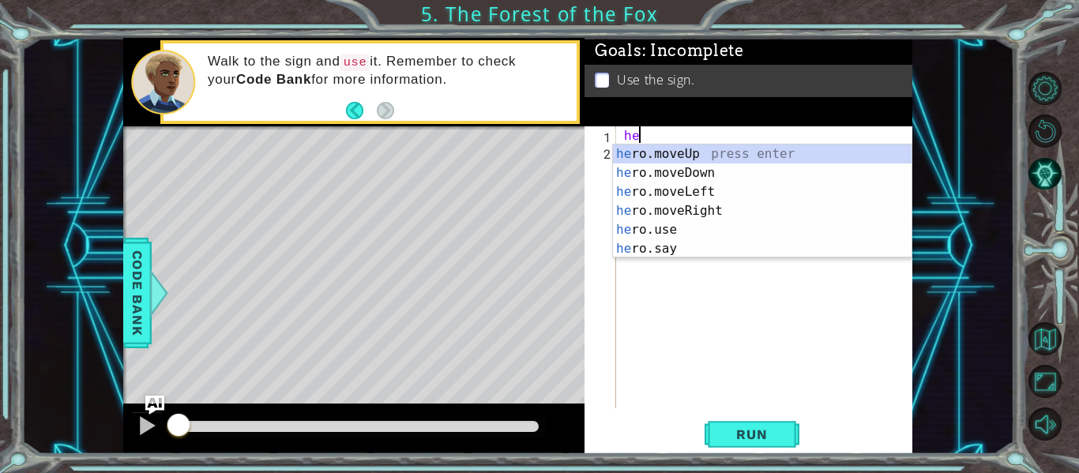
scroll to position [0, 1]
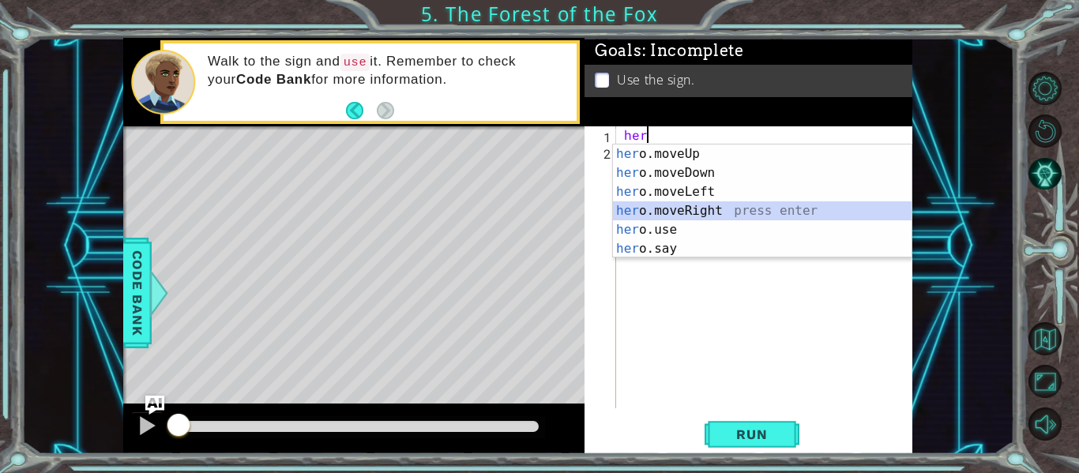
click at [638, 218] on div "her o.moveUp press enter her o.moveDown press enter her o.moveLeft press enter …" at bounding box center [762, 220] width 298 height 152
type textarea "hero.moveRight(1)"
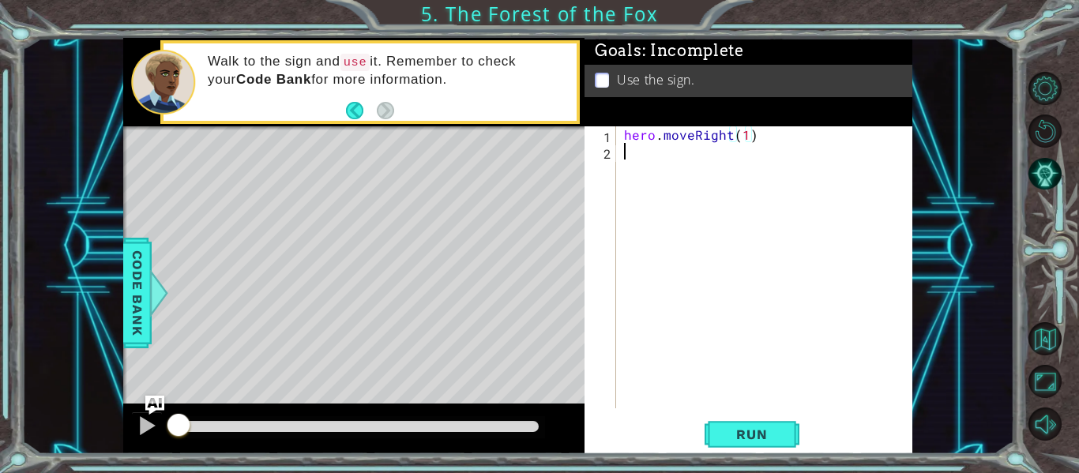
click at [645, 162] on div "hero . moveRight ( 1 )" at bounding box center [769, 283] width 296 height 315
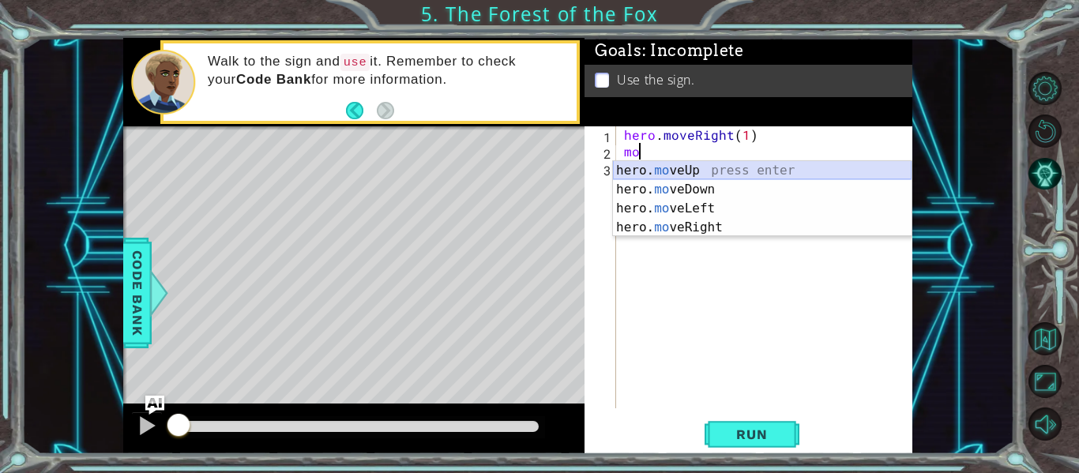
click at [631, 174] on div "hero. mo veUp press enter hero. mo veDown press enter hero. mo veLeft press ent…" at bounding box center [762, 218] width 298 height 114
type textarea "hero.moveUp(1)"
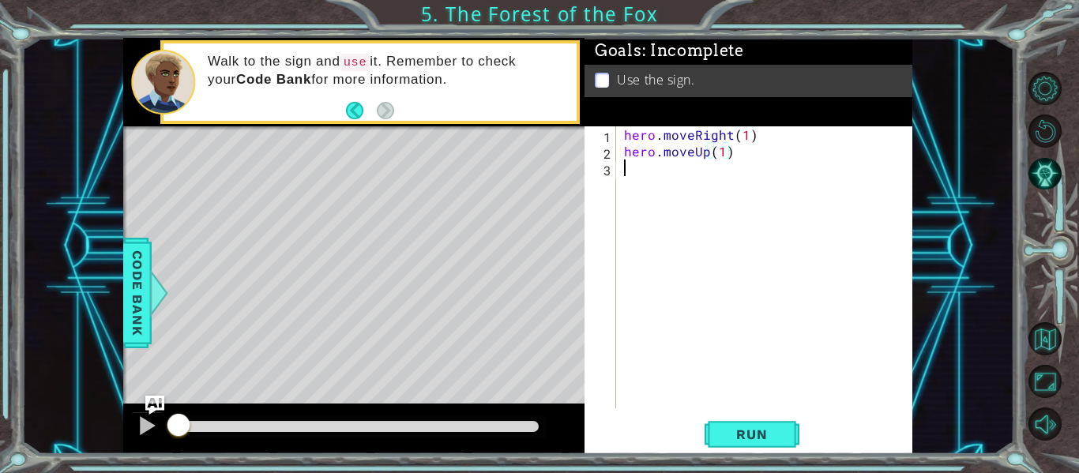
click at [632, 167] on div "hero . moveRight ( 1 ) hero . moveUp ( 1 )" at bounding box center [769, 283] width 296 height 315
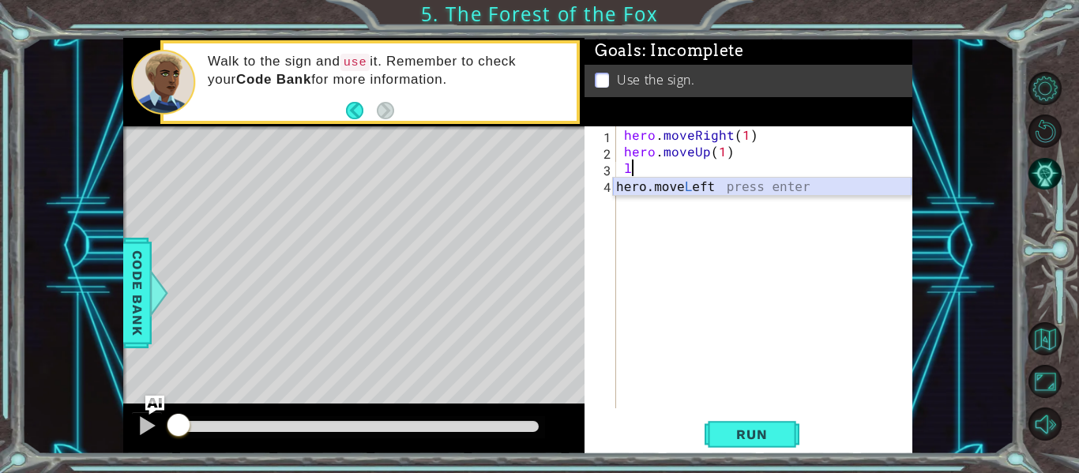
click at [640, 187] on div "hero.move L eft press enter" at bounding box center [762, 206] width 298 height 57
type textarea "hero.moveLeft(1)"
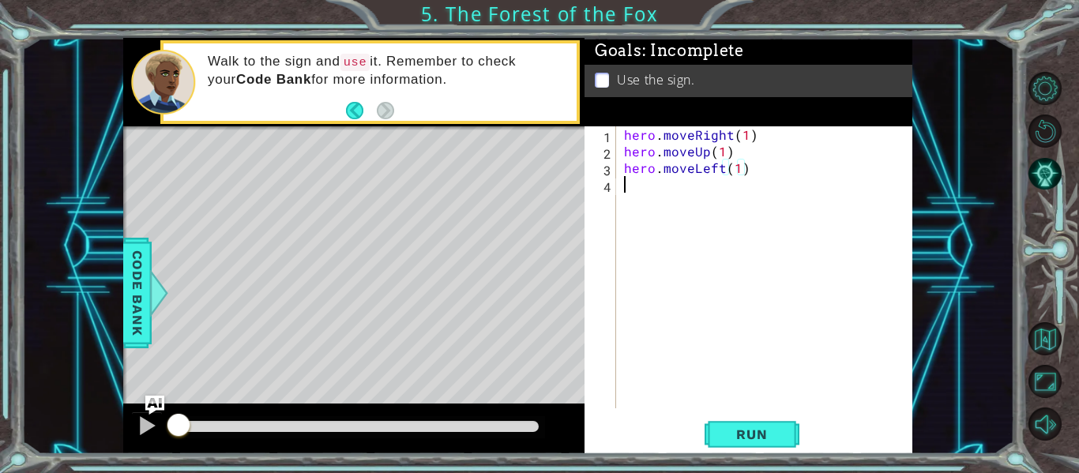
click at [635, 189] on div "hero . moveRight ( 1 ) hero . moveUp ( 1 ) hero . moveLeft ( 1 )" at bounding box center [769, 283] width 296 height 315
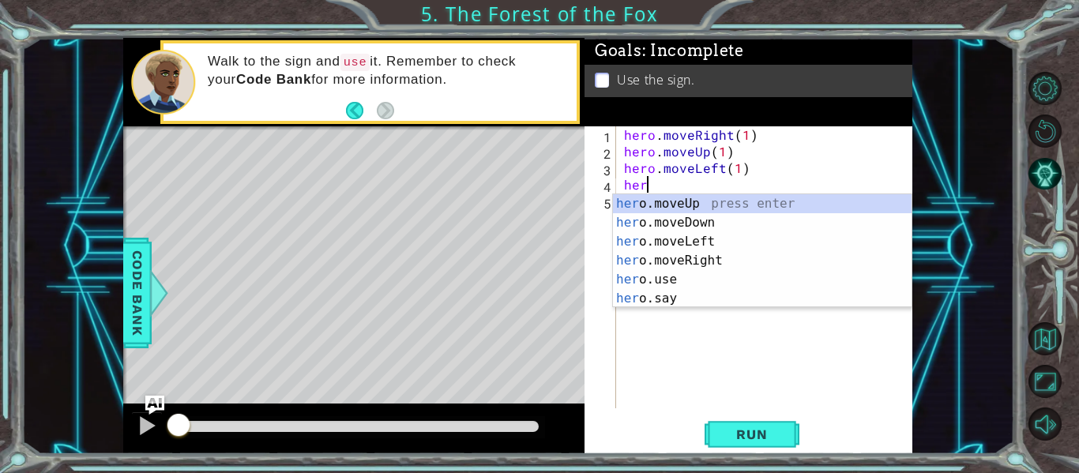
scroll to position [0, 1]
click at [673, 204] on div "her o.moveUp press enter her o.moveDown press enter her o.moveLeft press enter …" at bounding box center [762, 270] width 298 height 152
type textarea "hero.moveUp(1)"
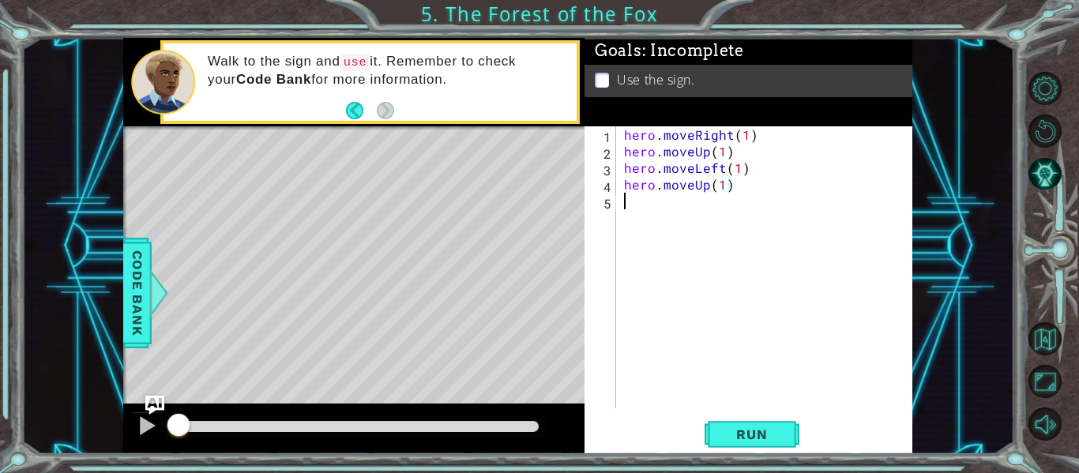
click at [634, 207] on div "hero . moveRight ( 1 ) hero . moveUp ( 1 ) hero . moveLeft ( 1 ) hero . moveUp …" at bounding box center [769, 283] width 296 height 315
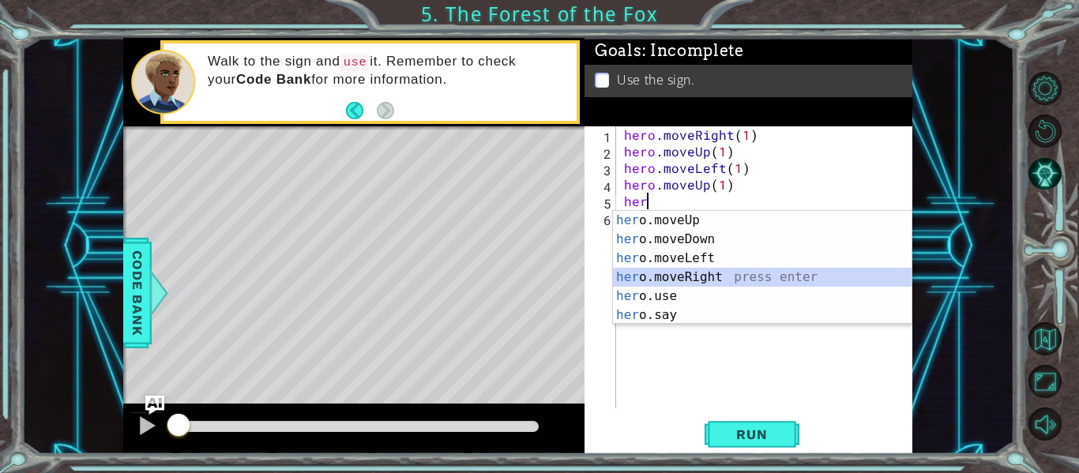
click at [675, 281] on div "her o.moveUp press enter her o.moveDown press enter her o.moveLeft press enter …" at bounding box center [762, 287] width 298 height 152
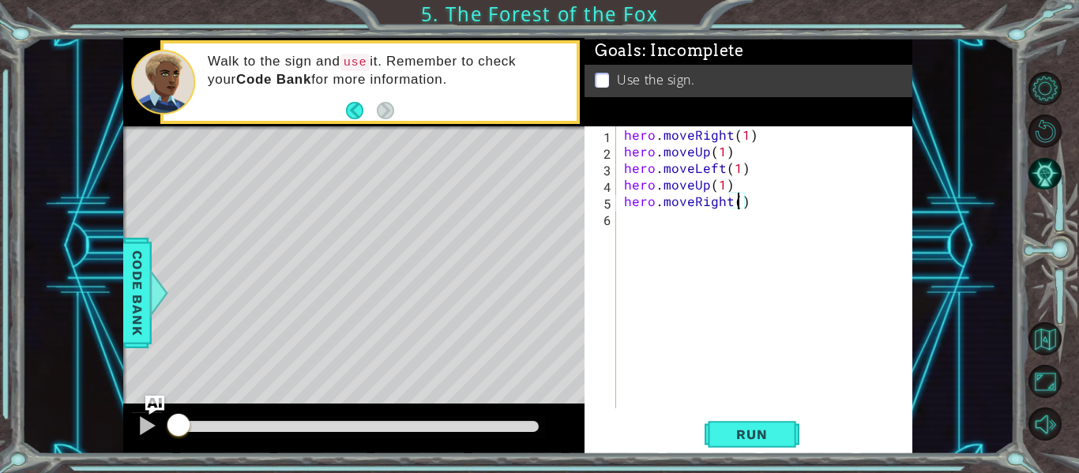
type textarea "hero.moveRight(2)"
click at [682, 219] on div "hero . moveRight ( 1 ) hero . moveUp ( 1 ) hero . moveLeft ( 1 ) hero . moveUp …" at bounding box center [769, 283] width 296 height 315
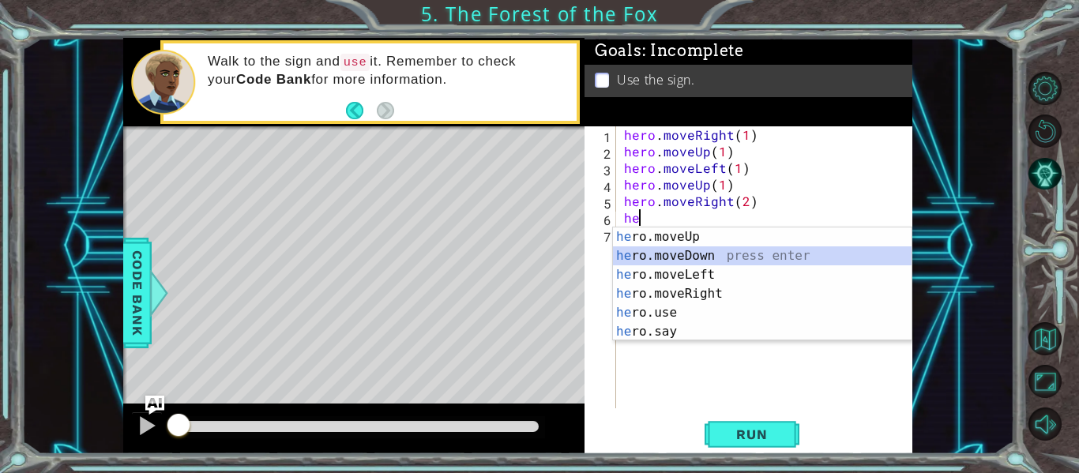
click at [700, 257] on div "he ro.moveUp press enter he ro.moveDown press enter he ro.moveLeft press enter …" at bounding box center [762, 303] width 298 height 152
type textarea "hero.moveDown(1)"
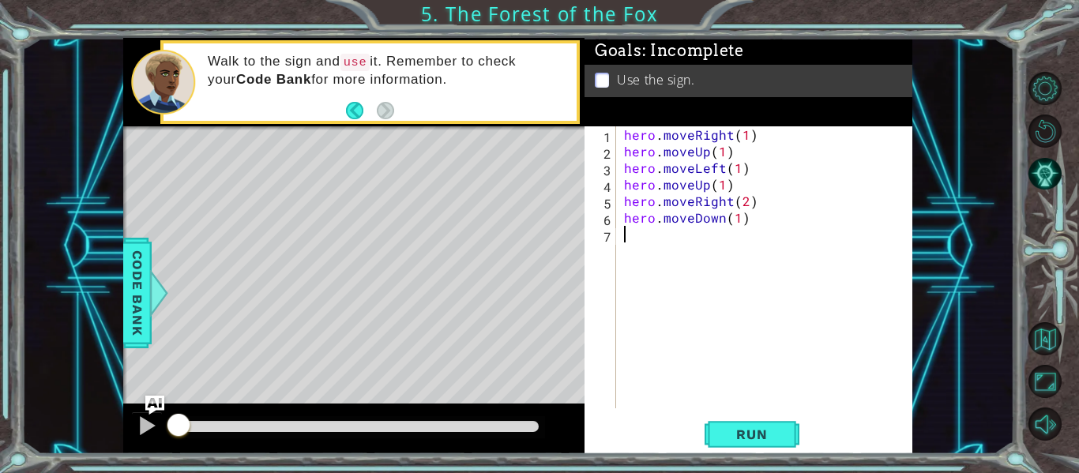
click at [651, 246] on div "hero . moveRight ( 1 ) hero . moveUp ( 1 ) hero . moveLeft ( 1 ) hero . moveUp …" at bounding box center [769, 283] width 296 height 315
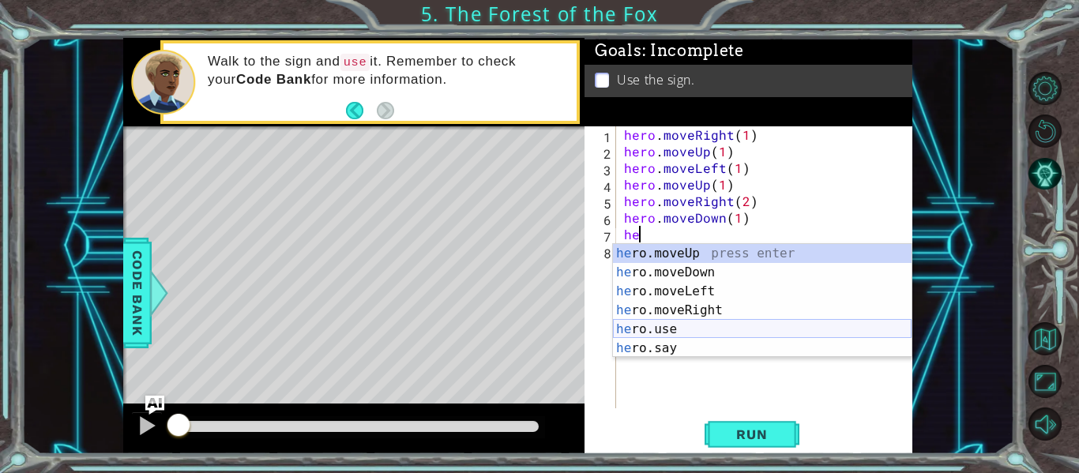
click at [658, 332] on div "he ro.moveUp press enter he ro.moveDown press enter he ro.moveLeft press enter …" at bounding box center [762, 320] width 298 height 152
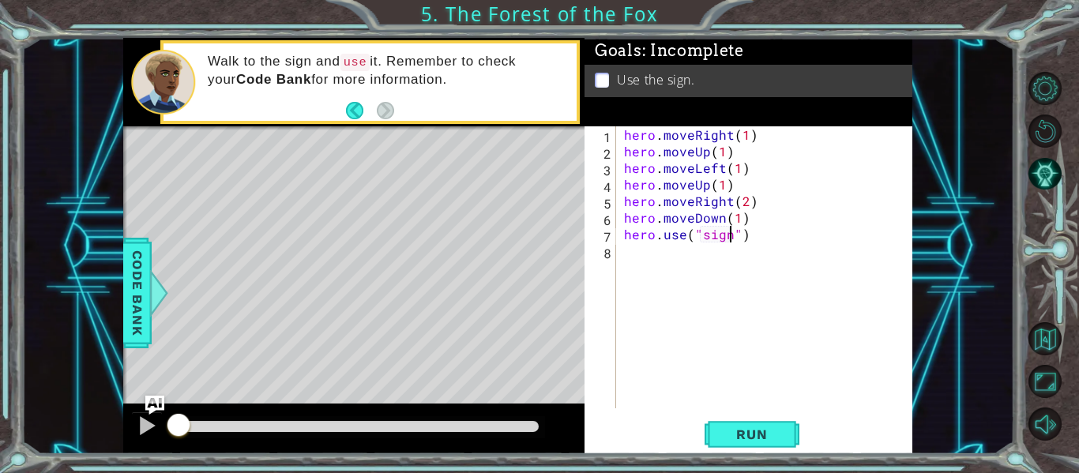
scroll to position [0, 7]
type textarea "hero.use("sign")"
click at [729, 436] on span "Run" at bounding box center [751, 434] width 62 height 16
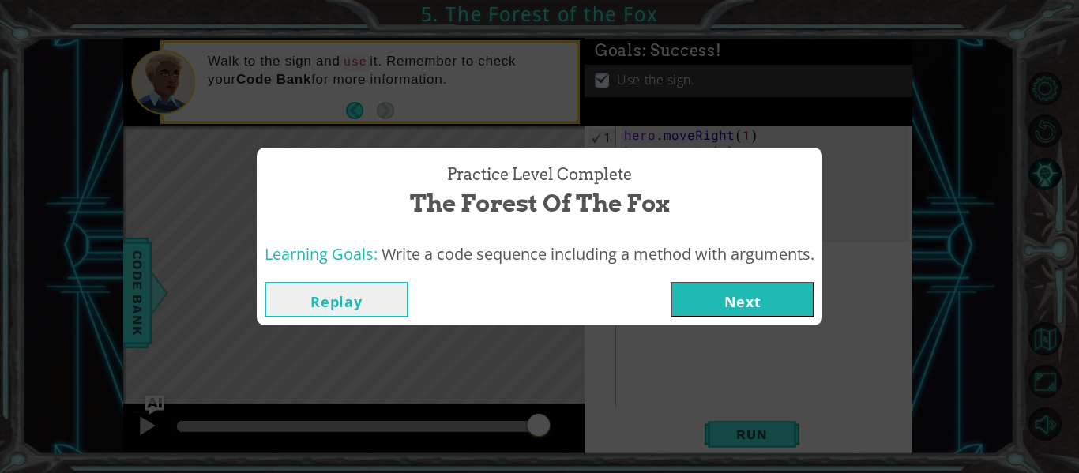
click at [705, 292] on button "Next" at bounding box center [742, 300] width 144 height 36
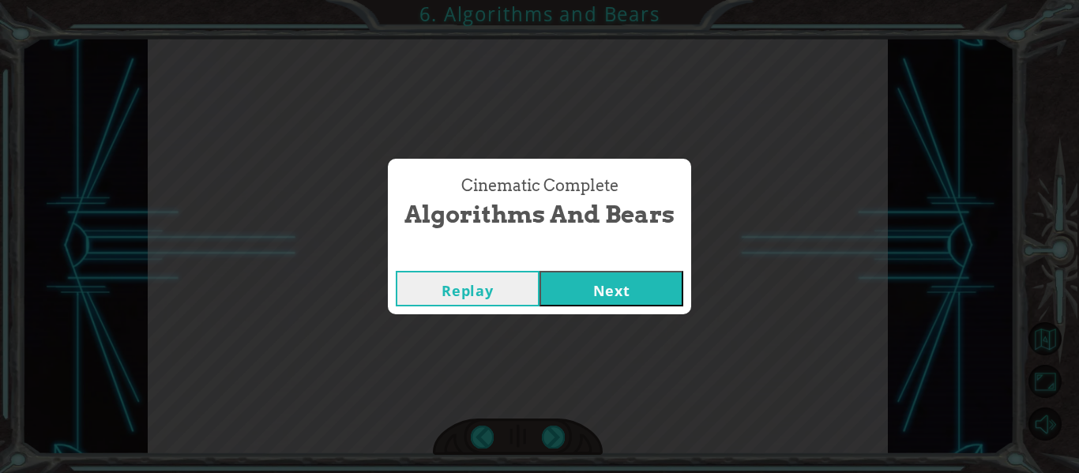
click at [613, 287] on button "Next" at bounding box center [611, 289] width 144 height 36
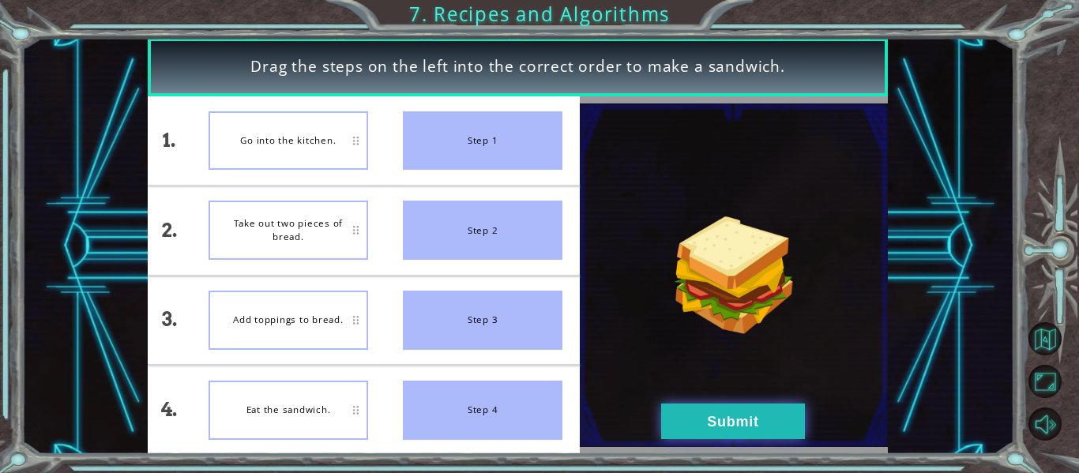
click at [761, 430] on button "Submit" at bounding box center [733, 421] width 144 height 36
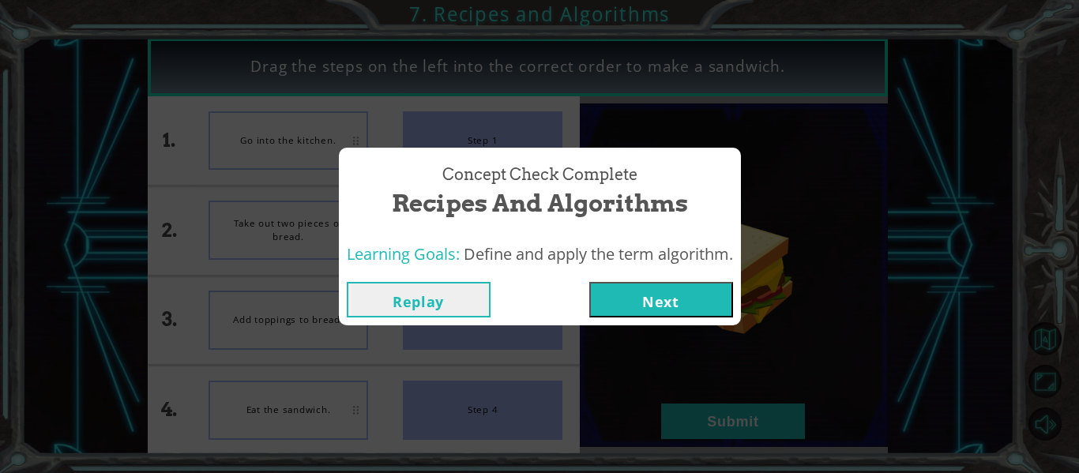
click at [619, 295] on button "Next" at bounding box center [661, 300] width 144 height 36
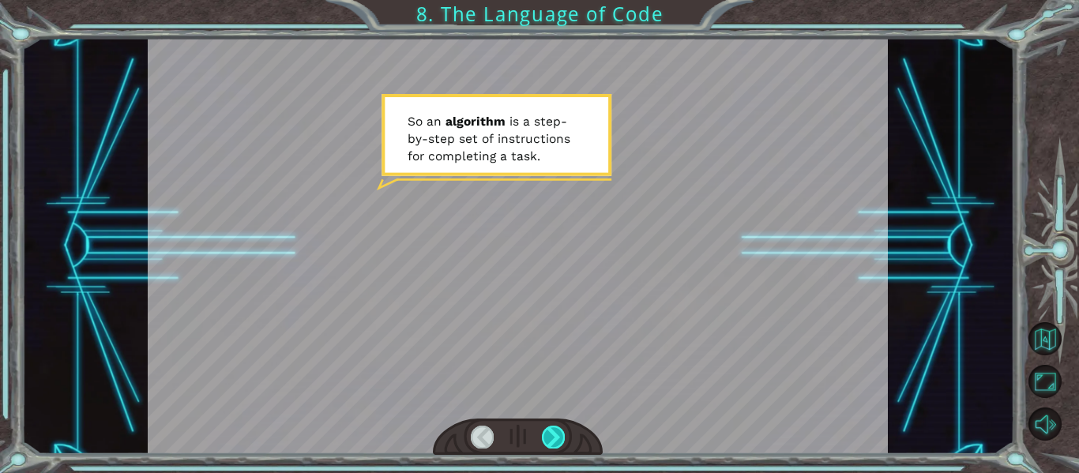
click at [558, 447] on div at bounding box center [553, 437] width 23 height 22
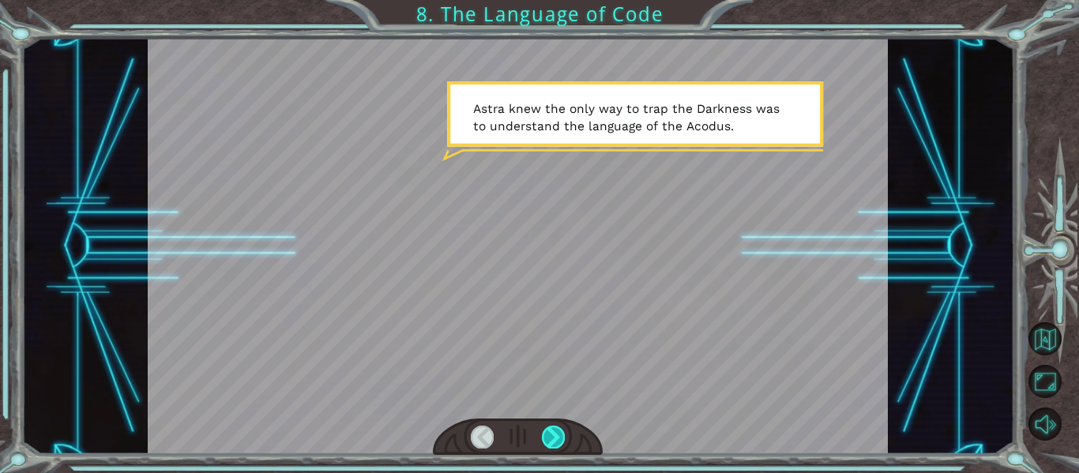
click at [552, 441] on div at bounding box center [553, 437] width 23 height 22
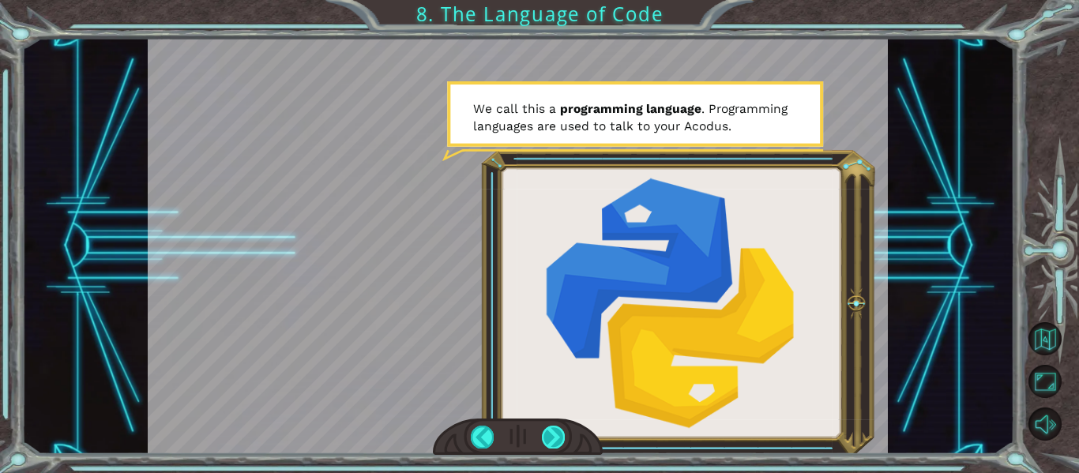
click at [547, 444] on div at bounding box center [553, 437] width 23 height 22
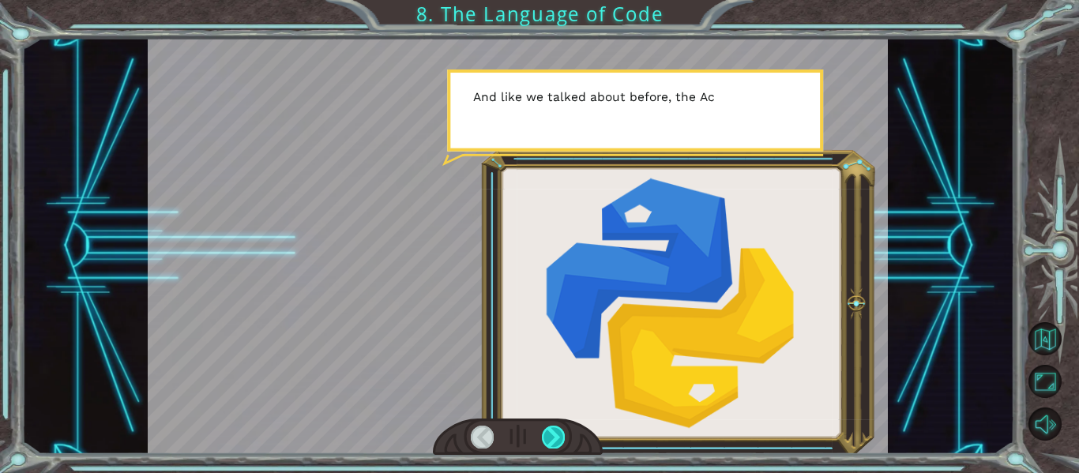
click at [555, 438] on div at bounding box center [553, 437] width 23 height 22
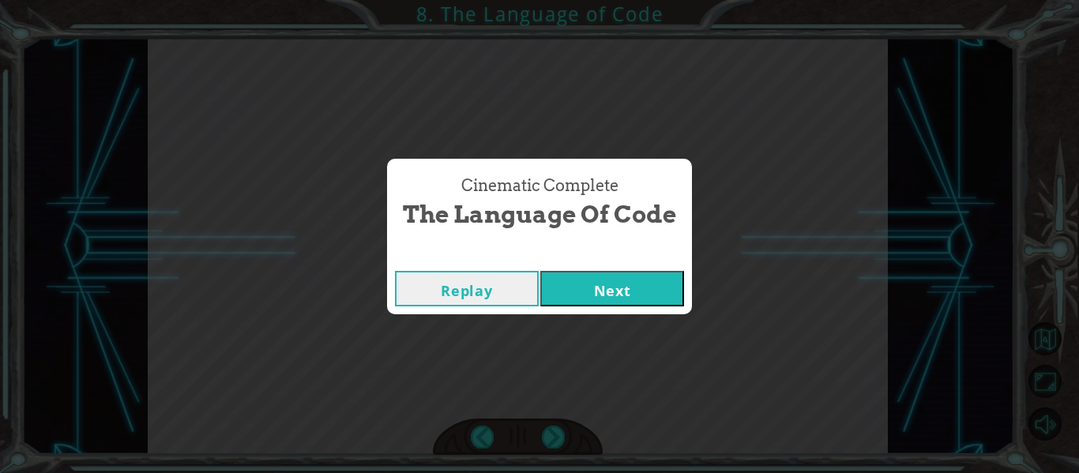
click at [640, 308] on div "Replay Next" at bounding box center [539, 288] width 305 height 51
click at [641, 297] on button "Next" at bounding box center [612, 289] width 144 height 36
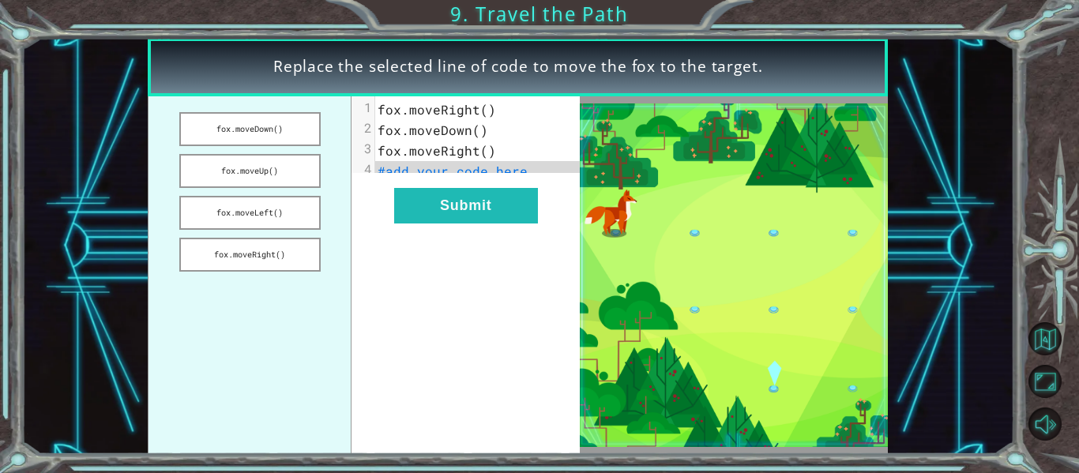
click at [439, 181] on pre "#add your code here" at bounding box center [483, 171] width 216 height 21
click at [490, 219] on button "Submit" at bounding box center [466, 206] width 144 height 36
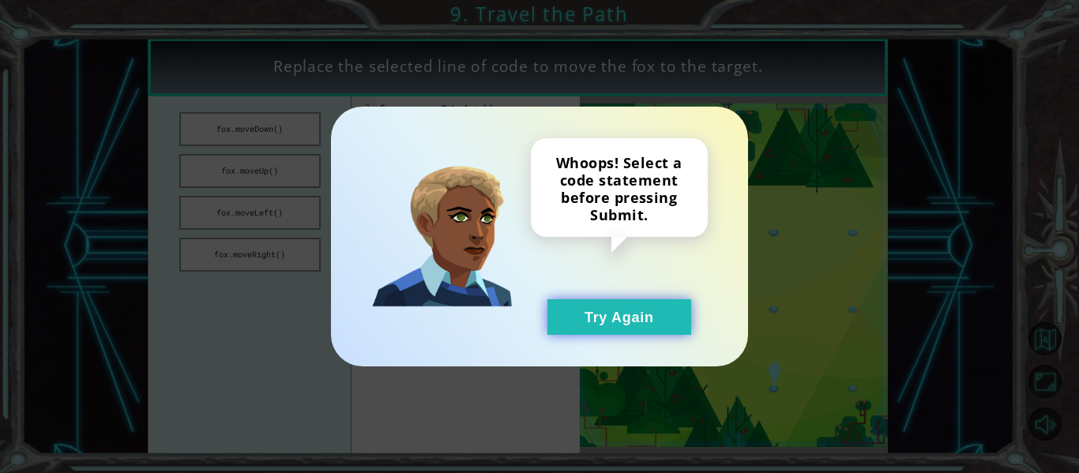
click at [633, 308] on button "Try Again" at bounding box center [619, 317] width 144 height 36
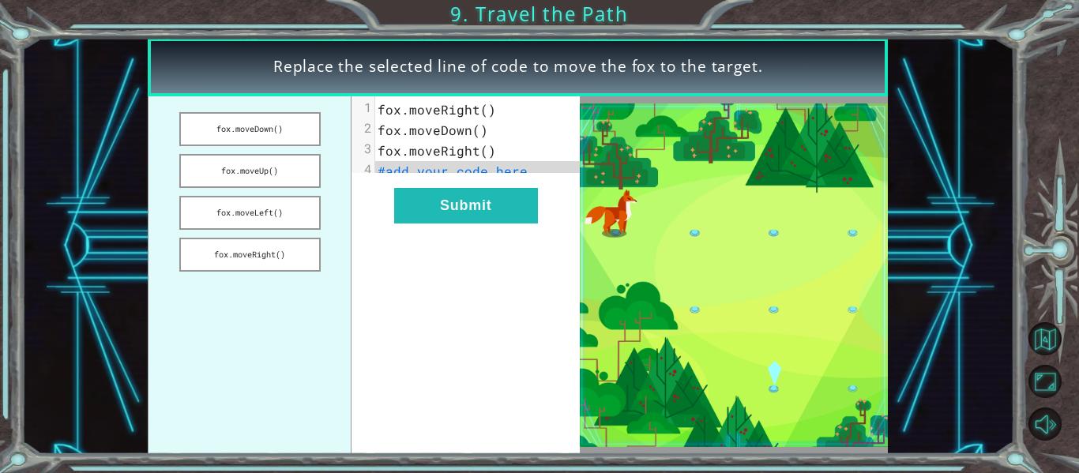
click at [493, 171] on span "#add your code here" at bounding box center [452, 171] width 150 height 17
drag, startPoint x: 283, startPoint y: 123, endPoint x: 461, endPoint y: 174, distance: 185.7
click at [461, 174] on div "fox.moveDown() fox.moveUp() fox.moveLeft() fox.moveRight() xxxxxxxxxx 4 1 fox.m…" at bounding box center [364, 275] width 432 height 358
click at [266, 122] on button "fox.moveDown()" at bounding box center [249, 129] width 141 height 34
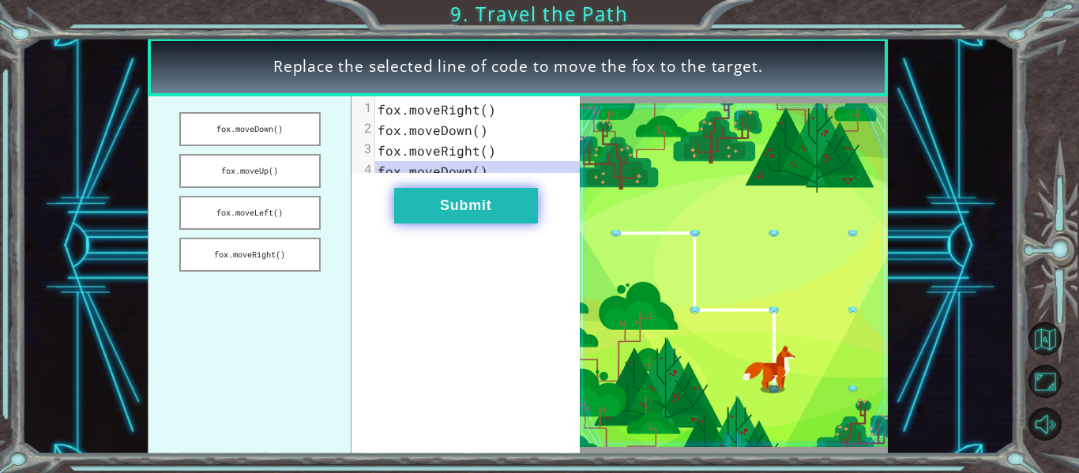
click at [478, 220] on button "Submit" at bounding box center [466, 206] width 144 height 36
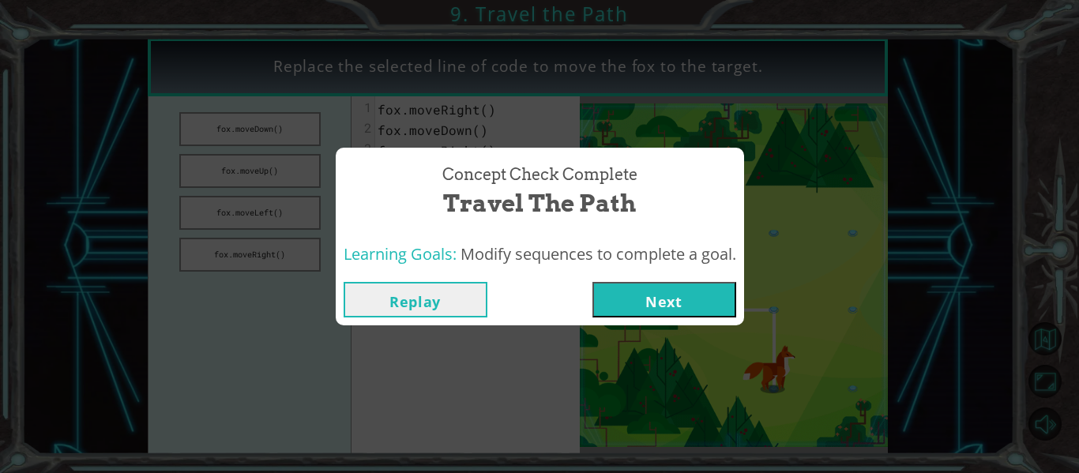
click at [642, 313] on button "Next" at bounding box center [664, 300] width 144 height 36
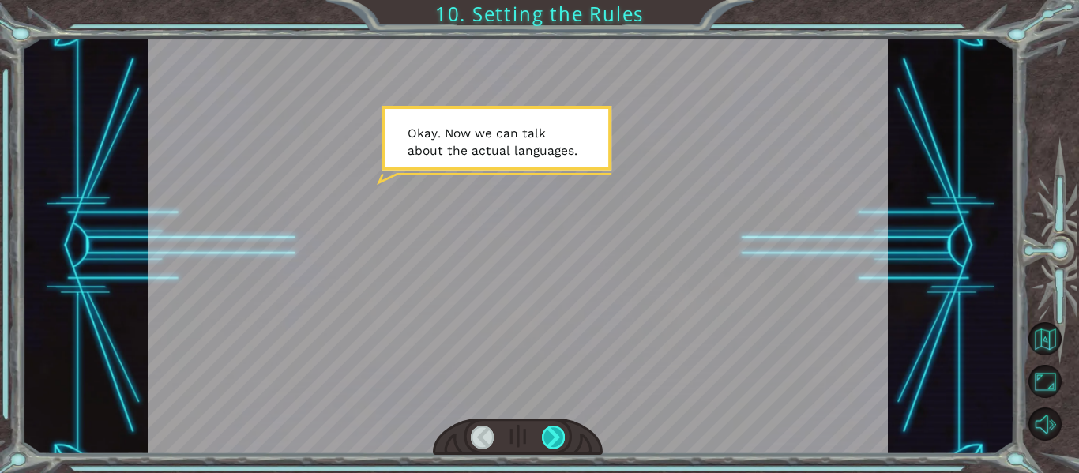
click at [556, 432] on div at bounding box center [553, 437] width 23 height 22
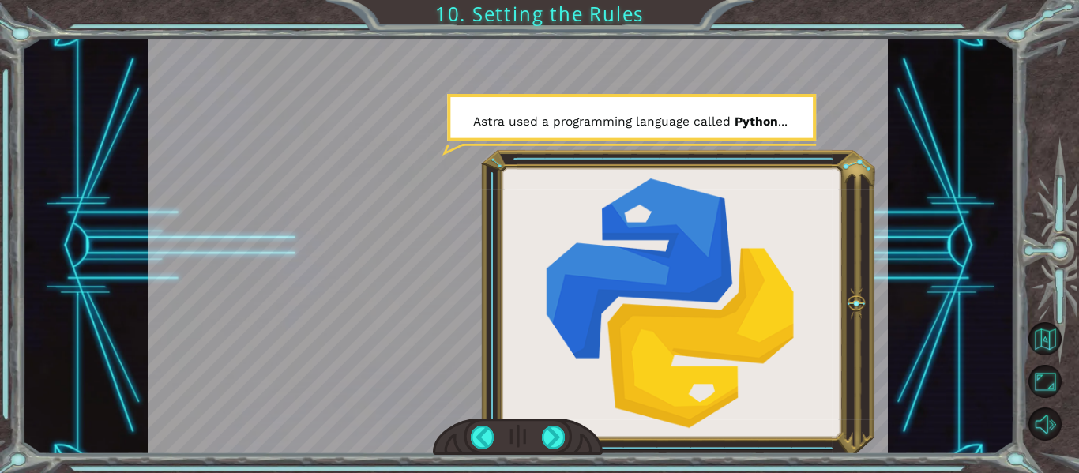
drag, startPoint x: 556, startPoint y: 432, endPoint x: 771, endPoint y: 233, distance: 293.3
click at [771, 233] on div at bounding box center [518, 246] width 741 height 416
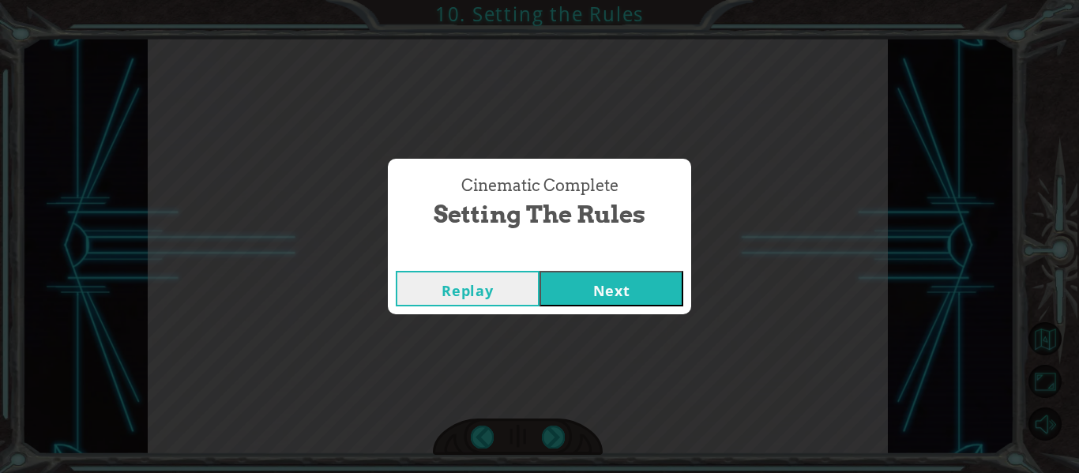
click at [635, 290] on button "Next" at bounding box center [611, 289] width 144 height 36
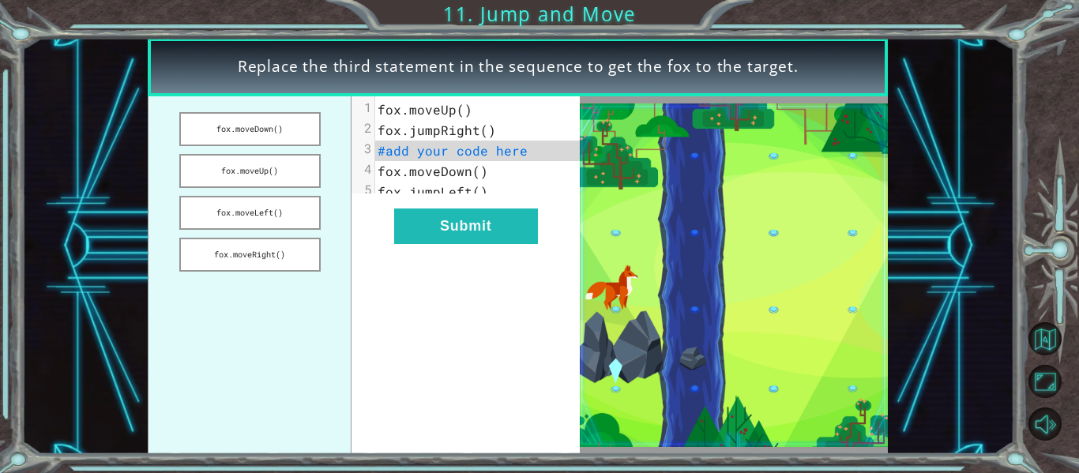
click at [468, 163] on span "fox.moveDown()" at bounding box center [432, 171] width 111 height 17
click at [453, 152] on span "#add your code here" at bounding box center [452, 150] width 150 height 17
drag, startPoint x: 277, startPoint y: 214, endPoint x: 526, endPoint y: 141, distance: 259.1
click at [526, 141] on div "fox.moveDown() fox.moveUp() fox.moveLeft() fox.moveRight() xxxxxxxxxx 5 1 fox.m…" at bounding box center [364, 275] width 432 height 358
click at [282, 207] on button "fox.moveLeft()" at bounding box center [249, 213] width 141 height 34
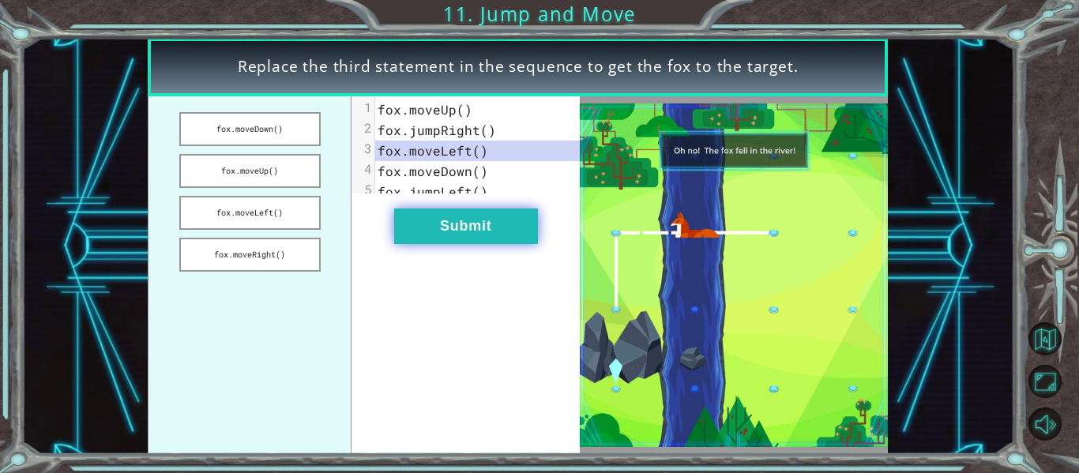
click at [512, 231] on button "Submit" at bounding box center [466, 226] width 144 height 36
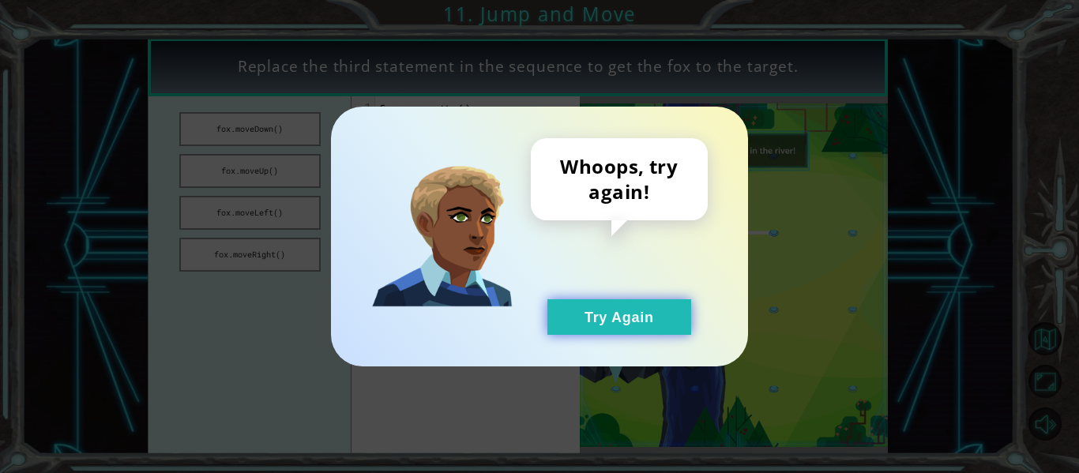
click at [602, 320] on button "Try Again" at bounding box center [619, 317] width 144 height 36
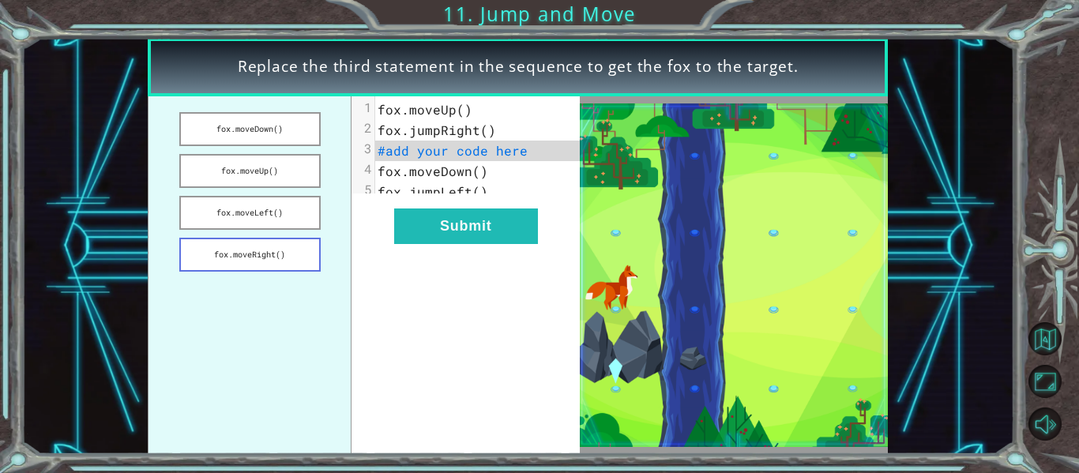
click at [270, 253] on button "fox.moveRight()" at bounding box center [249, 255] width 141 height 34
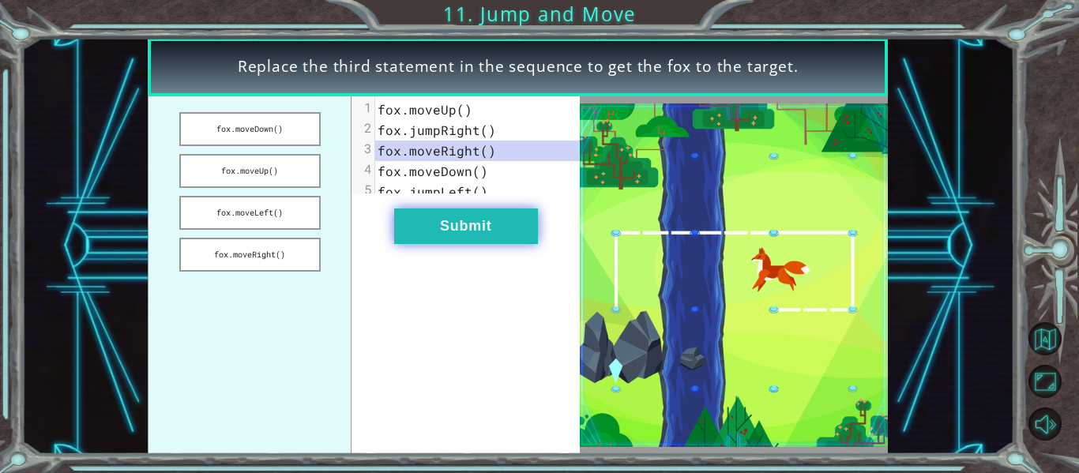
click at [473, 226] on button "Submit" at bounding box center [466, 226] width 144 height 36
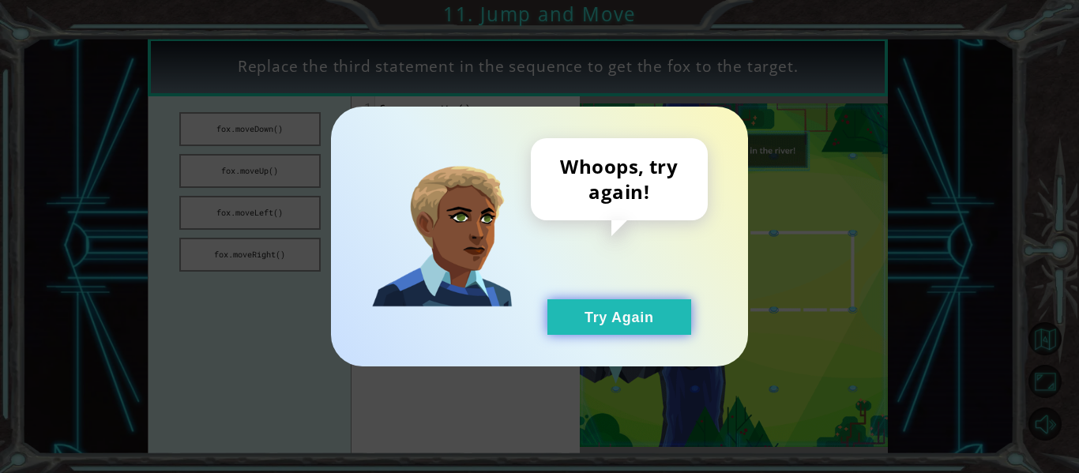
click at [665, 302] on button "Try Again" at bounding box center [619, 317] width 144 height 36
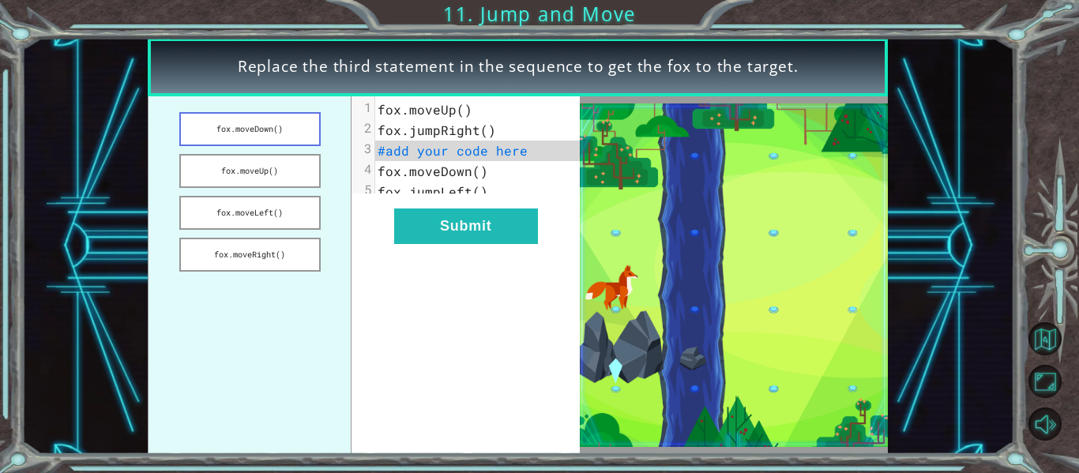
click at [252, 131] on button "fox.moveDown()" at bounding box center [249, 129] width 141 height 34
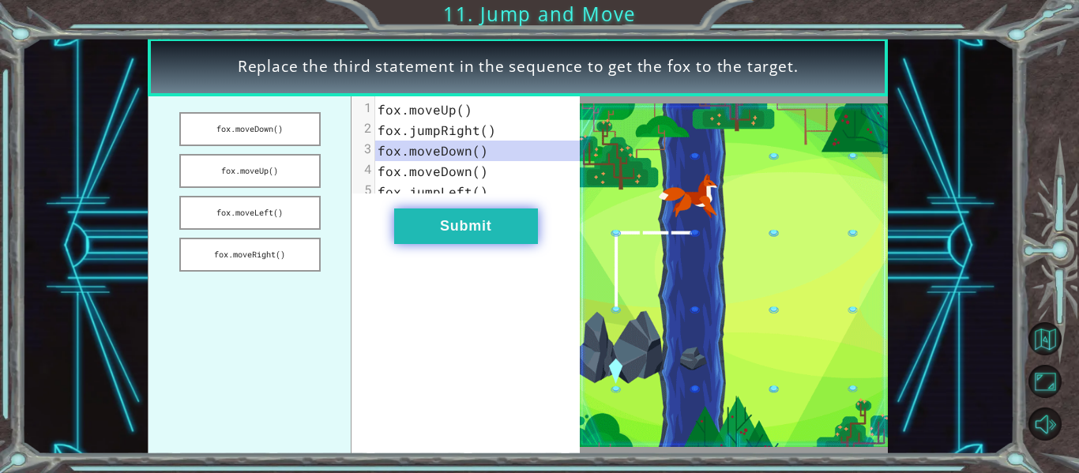
click at [444, 236] on button "Submit" at bounding box center [466, 226] width 144 height 36
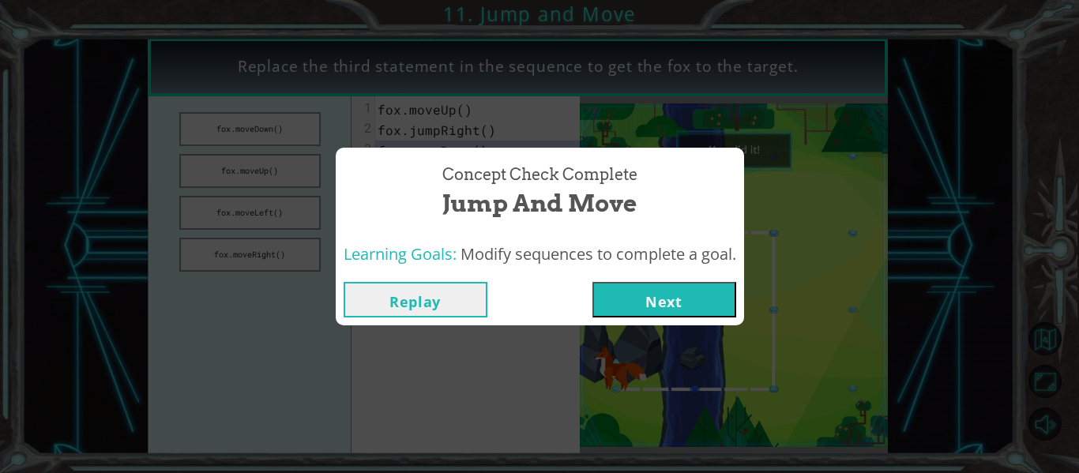
click at [680, 306] on button "Next" at bounding box center [664, 300] width 144 height 36
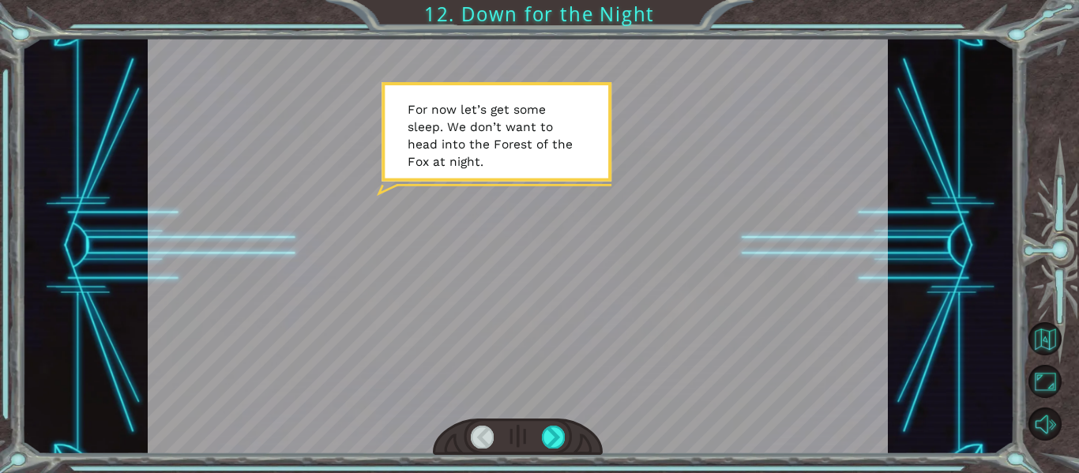
click at [650, 308] on div at bounding box center [518, 246] width 741 height 416
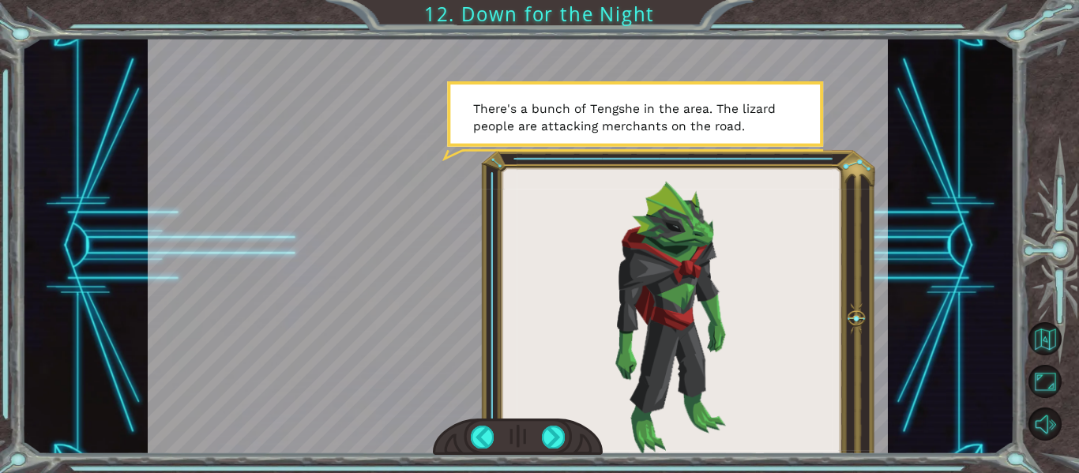
click at [653, 287] on div at bounding box center [518, 246] width 741 height 416
drag, startPoint x: 653, startPoint y: 287, endPoint x: 544, endPoint y: 426, distance: 176.6
click at [544, 426] on div at bounding box center [518, 246] width 741 height 416
click at [544, 426] on div at bounding box center [553, 437] width 23 height 22
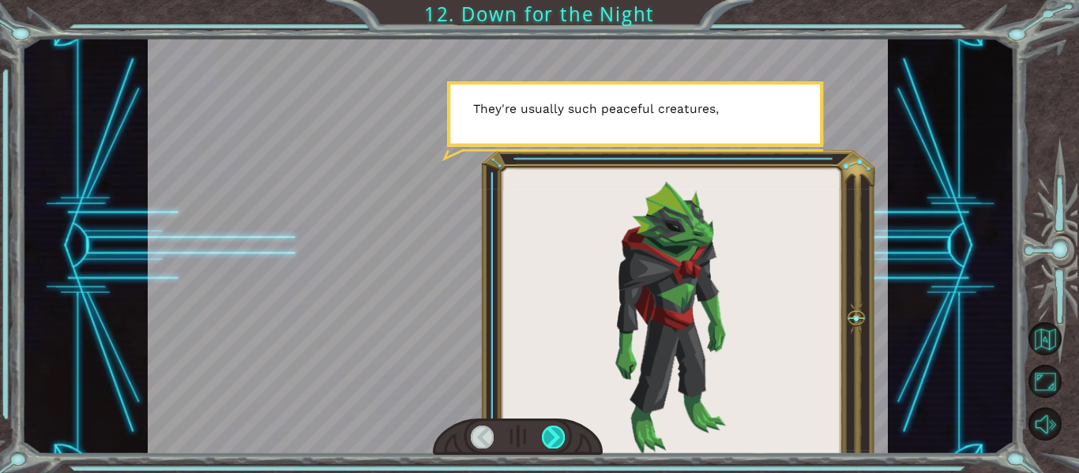
click at [544, 426] on div at bounding box center [553, 437] width 23 height 22
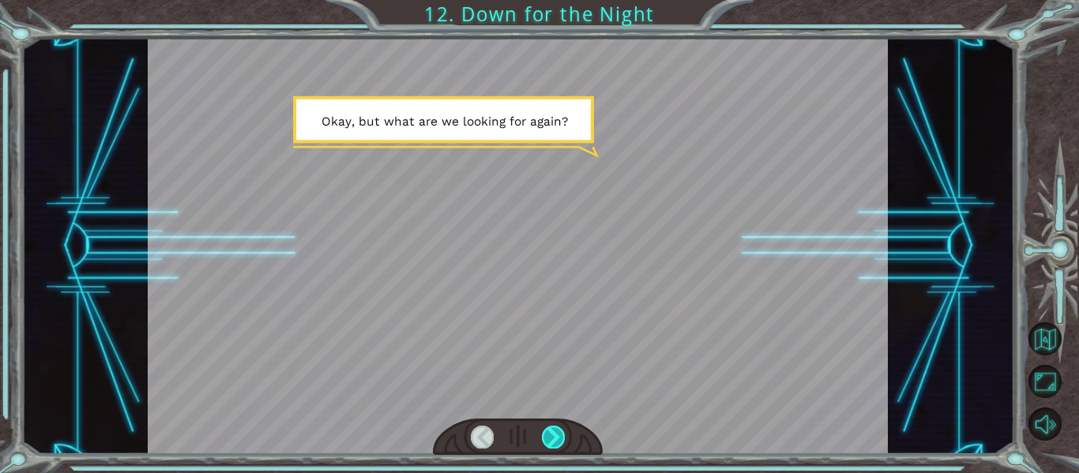
click at [551, 432] on div at bounding box center [553, 437] width 23 height 22
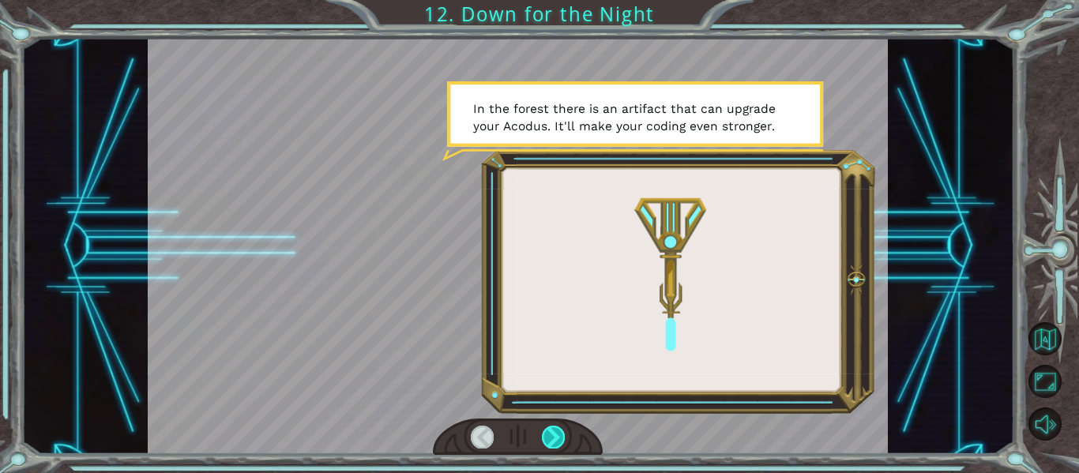
click at [554, 436] on div at bounding box center [553, 437] width 23 height 22
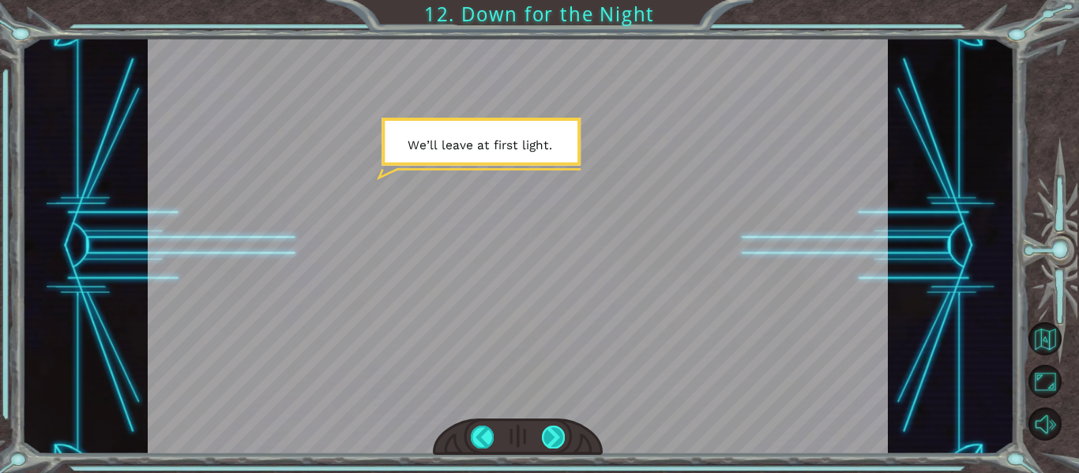
click at [554, 436] on div at bounding box center [553, 437] width 23 height 22
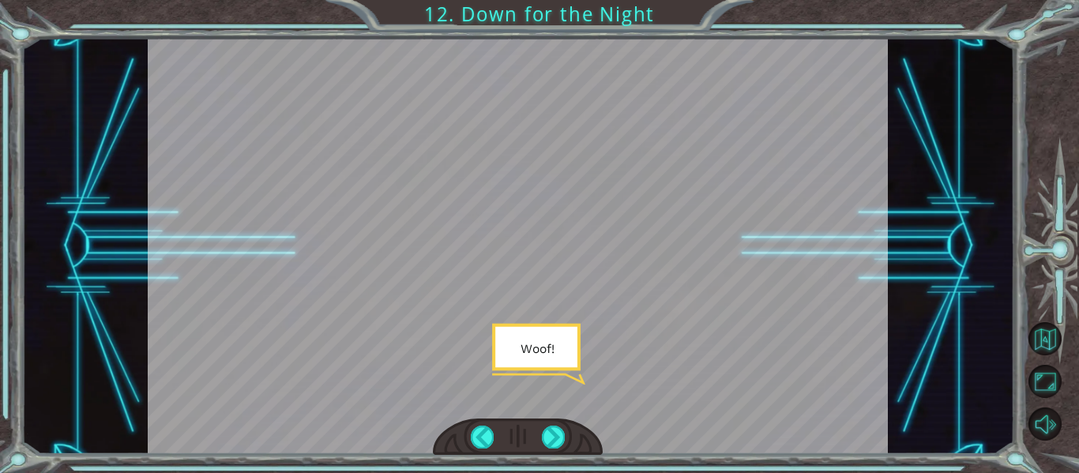
drag, startPoint x: 552, startPoint y: 432, endPoint x: 722, endPoint y: 227, distance: 266.9
click at [722, 227] on div at bounding box center [518, 246] width 741 height 416
click at [552, 431] on div at bounding box center [553, 437] width 23 height 22
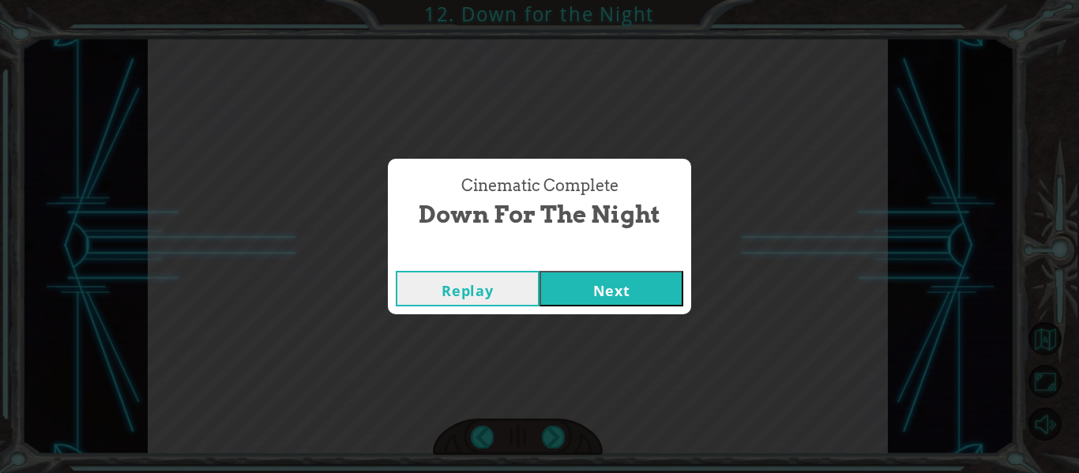
click at [646, 284] on button "Next" at bounding box center [611, 289] width 144 height 36
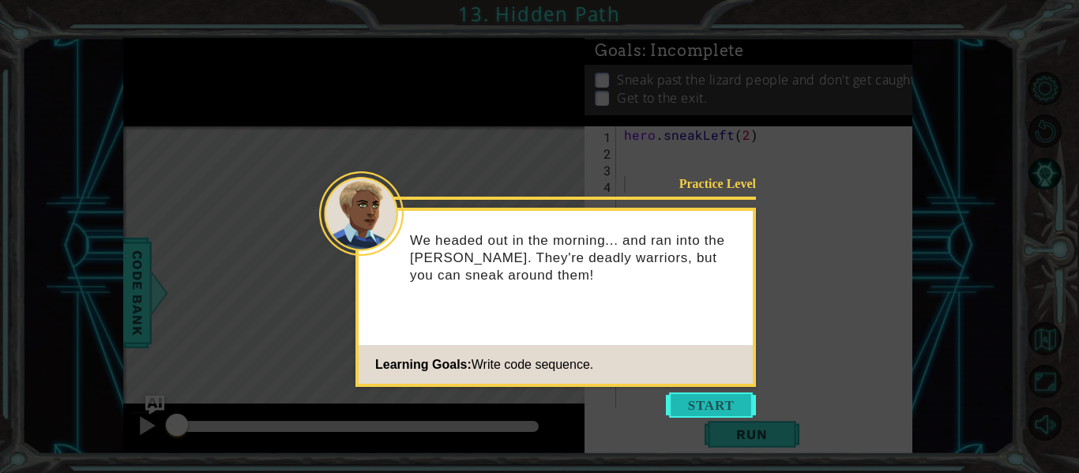
click at [688, 413] on button "Start" at bounding box center [711, 404] width 90 height 25
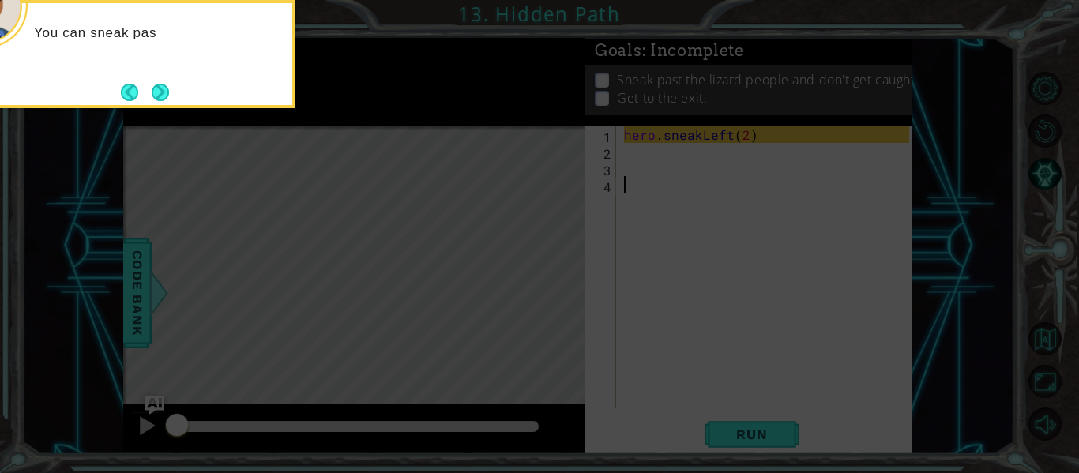
click at [632, 285] on icon at bounding box center [539, 70] width 1079 height 805
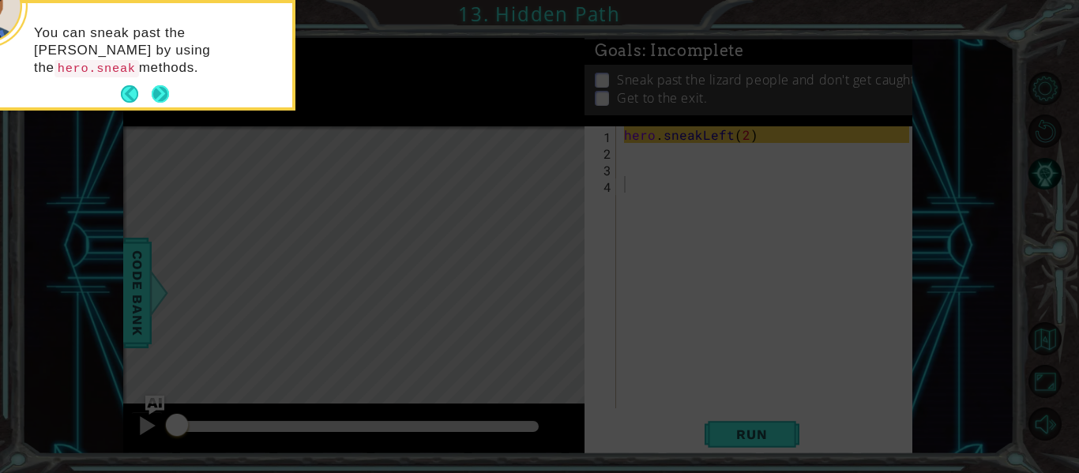
click at [153, 86] on button "Next" at bounding box center [160, 93] width 17 height 17
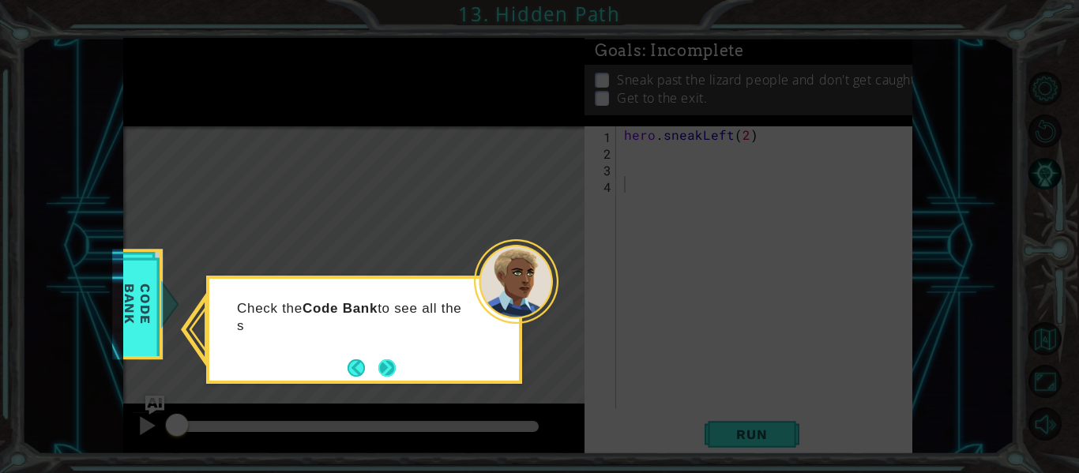
click at [385, 362] on button "Next" at bounding box center [386, 367] width 17 height 17
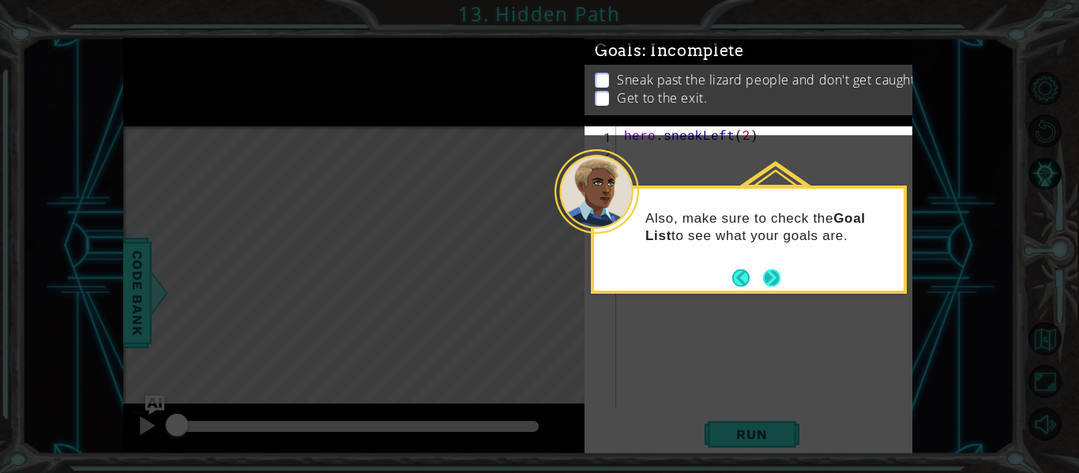
click at [776, 280] on button "Next" at bounding box center [771, 277] width 17 height 17
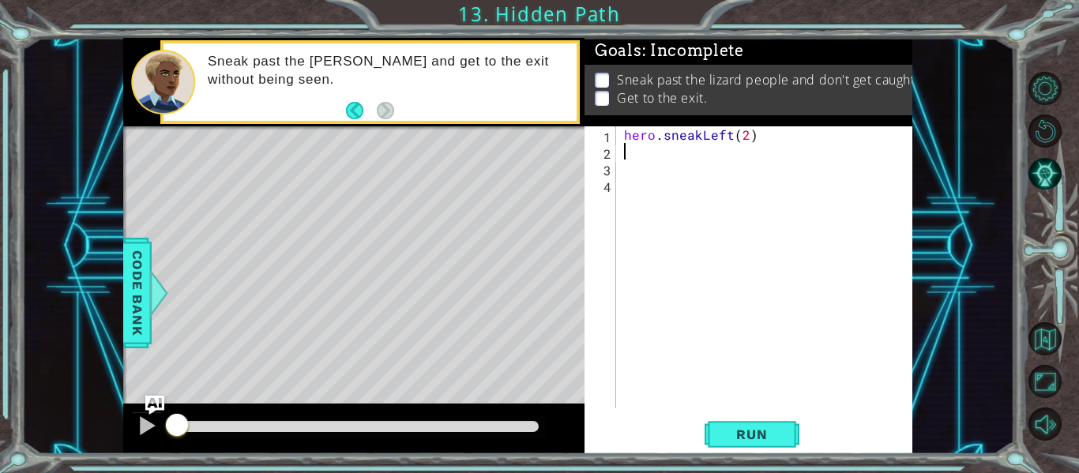
click at [659, 153] on div "hero . sneakLeft ( 2 )" at bounding box center [769, 283] width 296 height 315
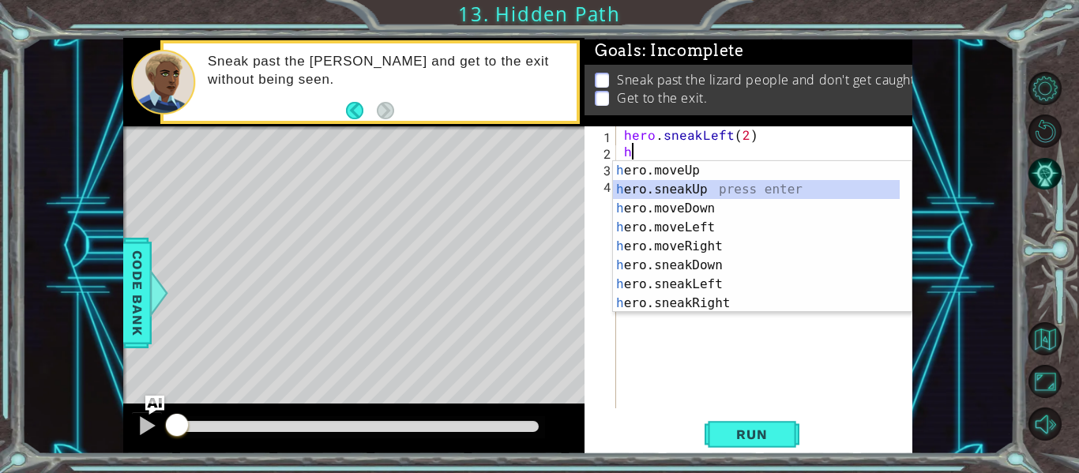
click at [684, 182] on div "h ero.moveUp press enter h ero.sneakUp press enter h ero.moveDown press enter h…" at bounding box center [756, 255] width 287 height 189
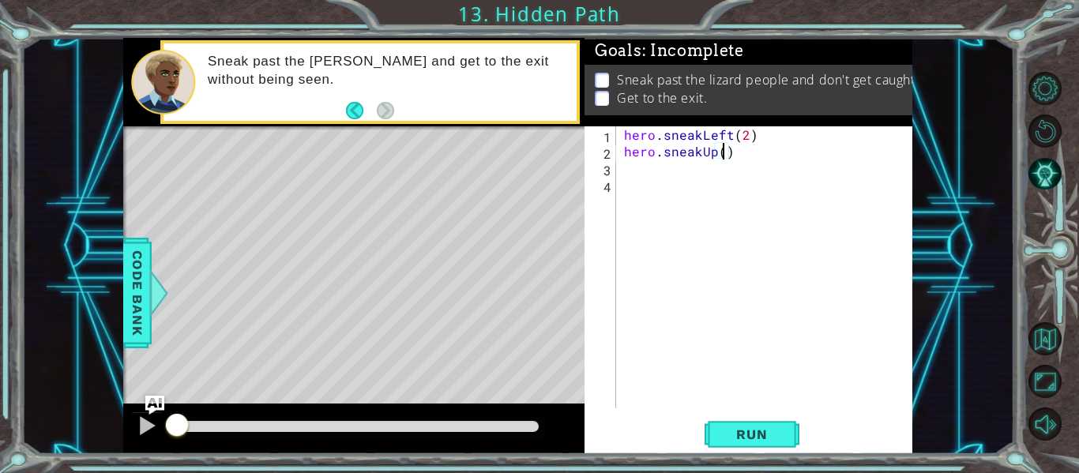
scroll to position [0, 6]
type textarea "hero.sneakUp(2)"
click at [783, 433] on button "Run" at bounding box center [751, 434] width 95 height 32
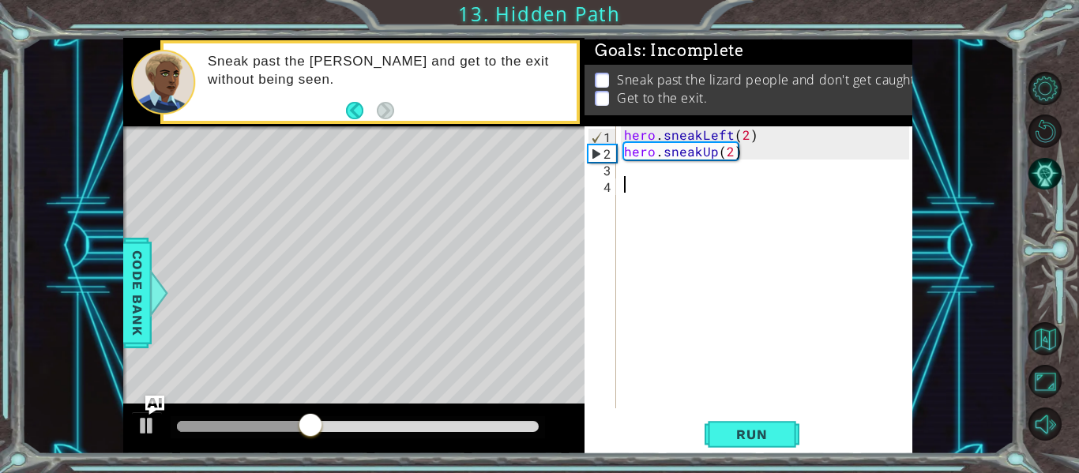
click at [663, 182] on div "hero . sneakLeft ( 2 ) hero . sneakUp ( 2 )" at bounding box center [769, 283] width 296 height 315
click at [643, 169] on div "hero . sneakLeft ( 2 ) hero . sneakUp ( 2 )" at bounding box center [769, 283] width 296 height 315
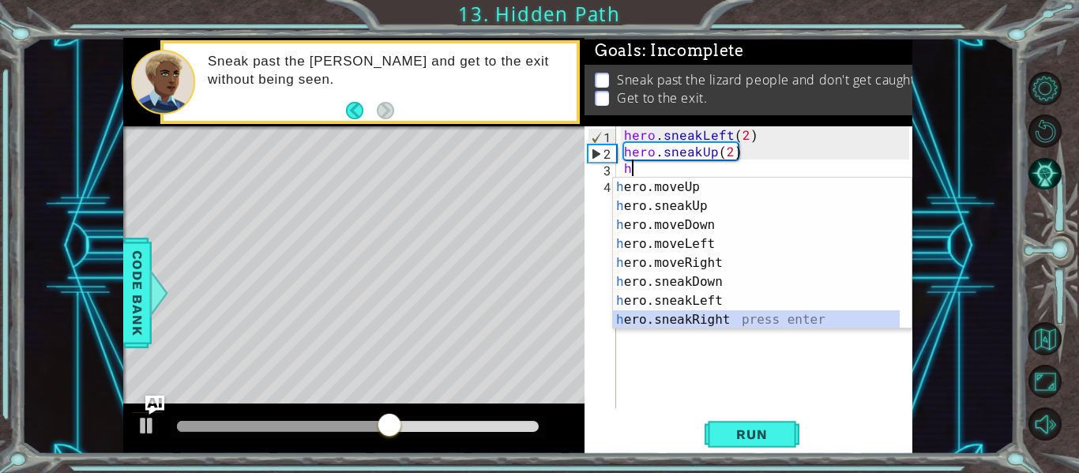
click at [725, 321] on div "h ero.moveUp press enter h ero.sneakUp press enter h ero.moveDown press enter h…" at bounding box center [756, 272] width 287 height 189
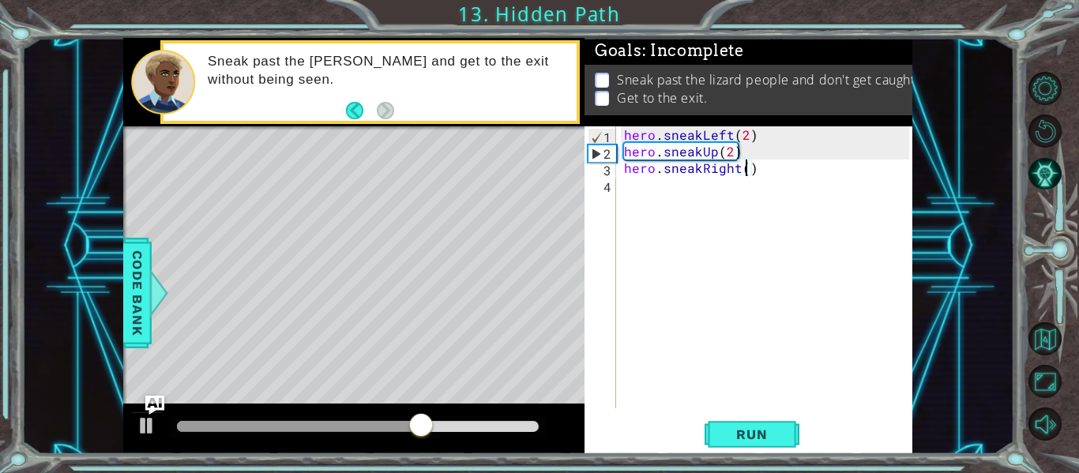
type textarea "hero.sneakRight(2)"
click at [667, 186] on div "hero . sneakLeft ( 2 ) hero . sneakUp ( 2 ) hero . sneakRight ( 2 )" at bounding box center [769, 283] width 296 height 315
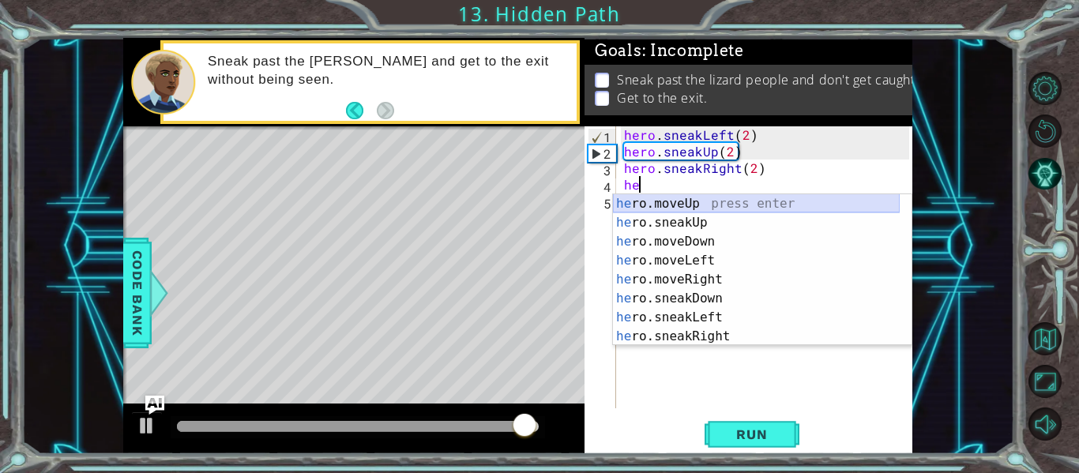
click at [702, 205] on div "he ro.moveUp press enter he ro.sneakUp press enter he ro.moveDown press enter h…" at bounding box center [756, 288] width 287 height 189
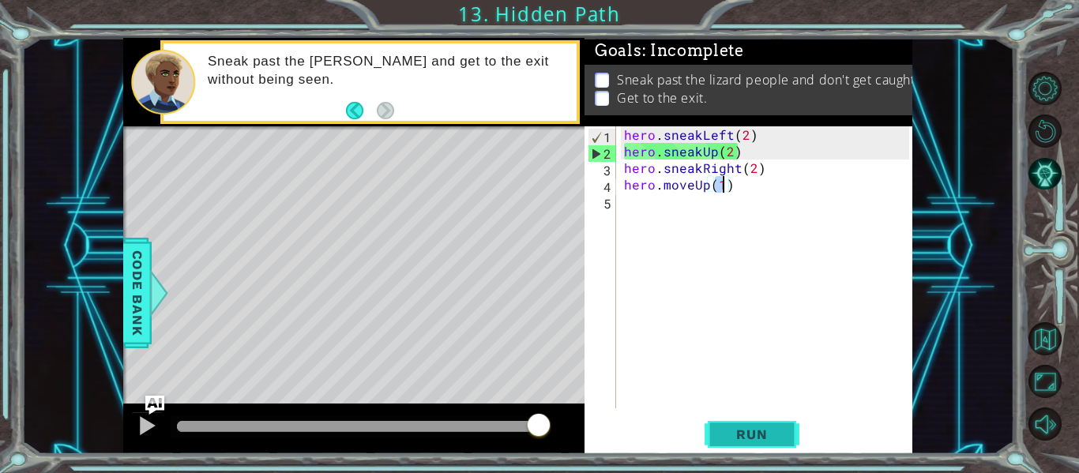
type textarea "hero.moveUp(1)"
click at [756, 432] on span "Run" at bounding box center [751, 434] width 62 height 16
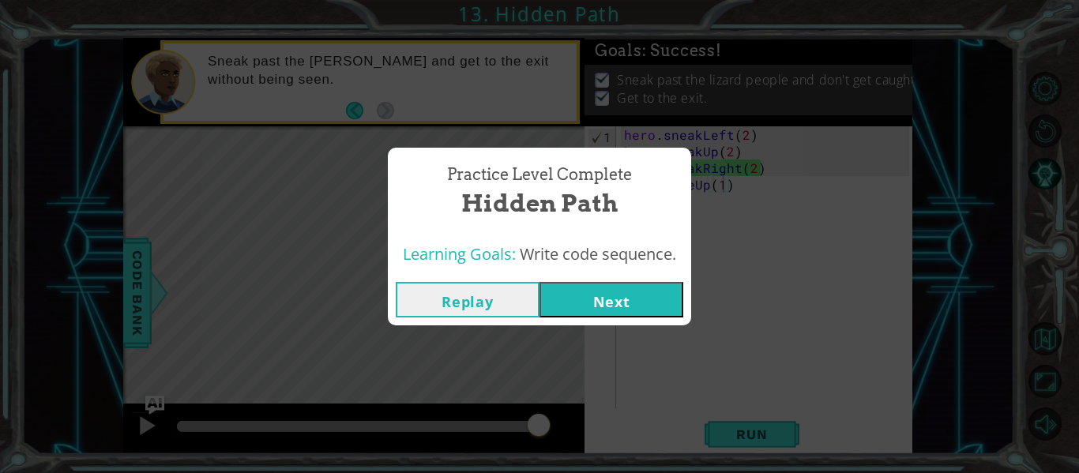
click at [641, 288] on button "Next" at bounding box center [611, 300] width 144 height 36
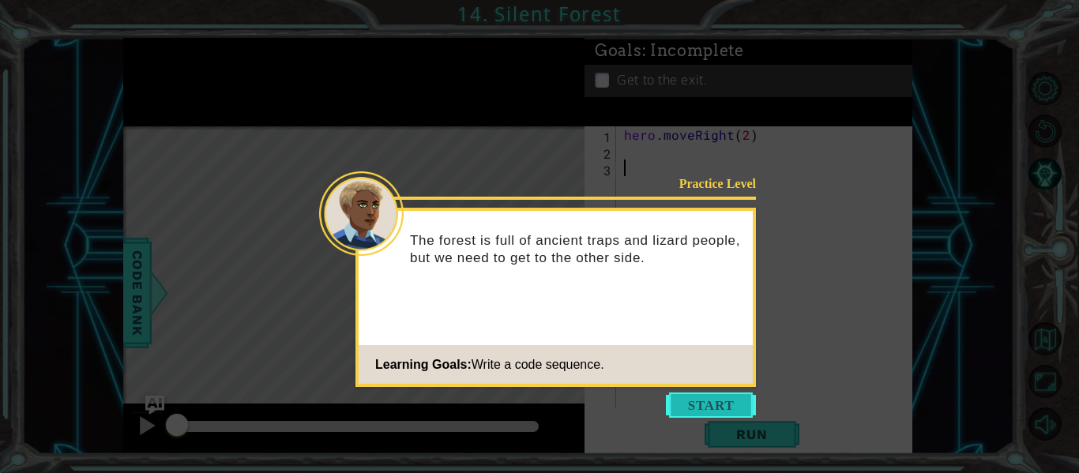
click at [692, 398] on button "Start" at bounding box center [711, 404] width 90 height 25
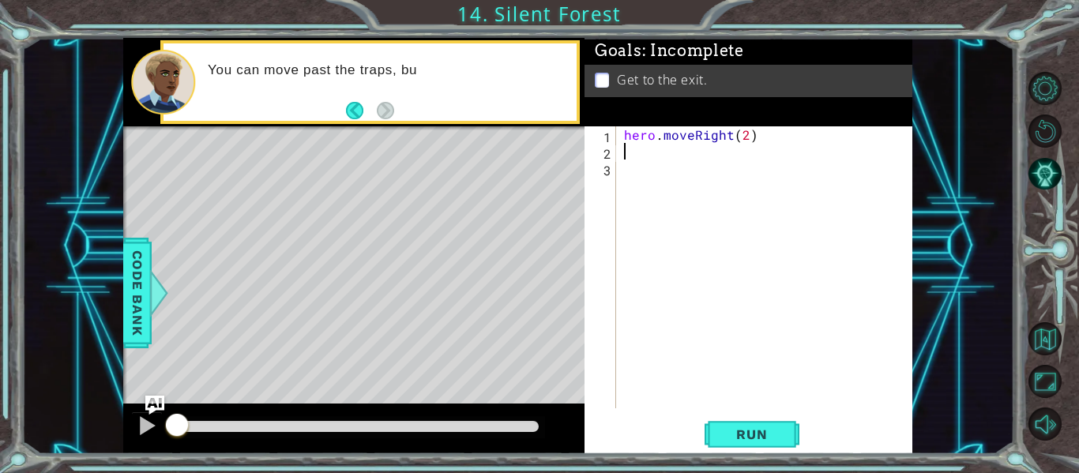
click at [633, 152] on div "hero . moveRight ( 2 )" at bounding box center [769, 283] width 296 height 315
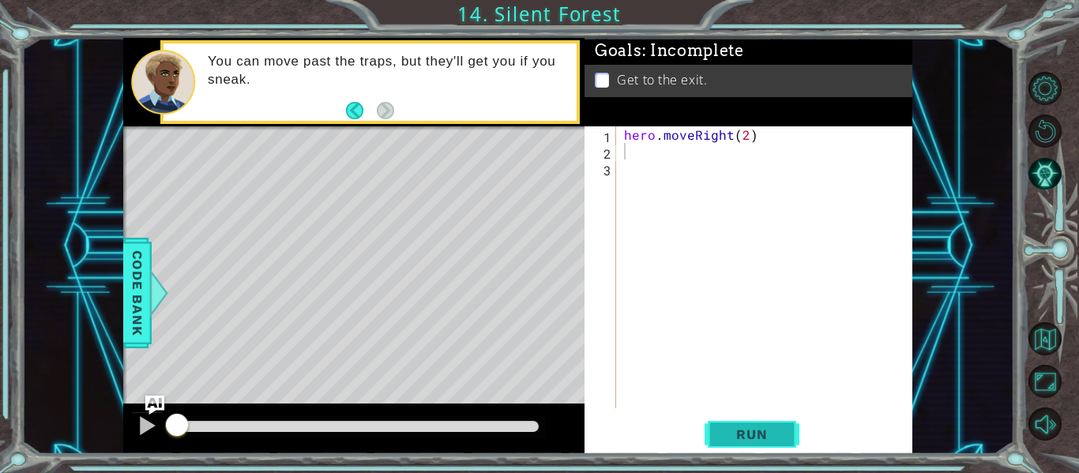
click at [771, 437] on span "Run" at bounding box center [751, 434] width 62 height 16
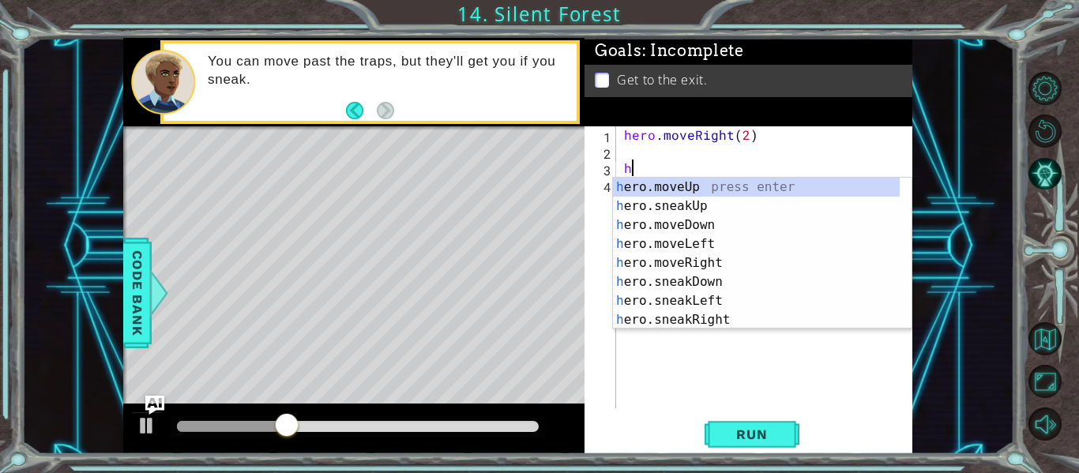
click at [664, 214] on body "1 ההההההההההההההההההההההההההההההההההההההההההההההההההההההההההההההההההההההההההההה…" at bounding box center [539, 236] width 1079 height 473
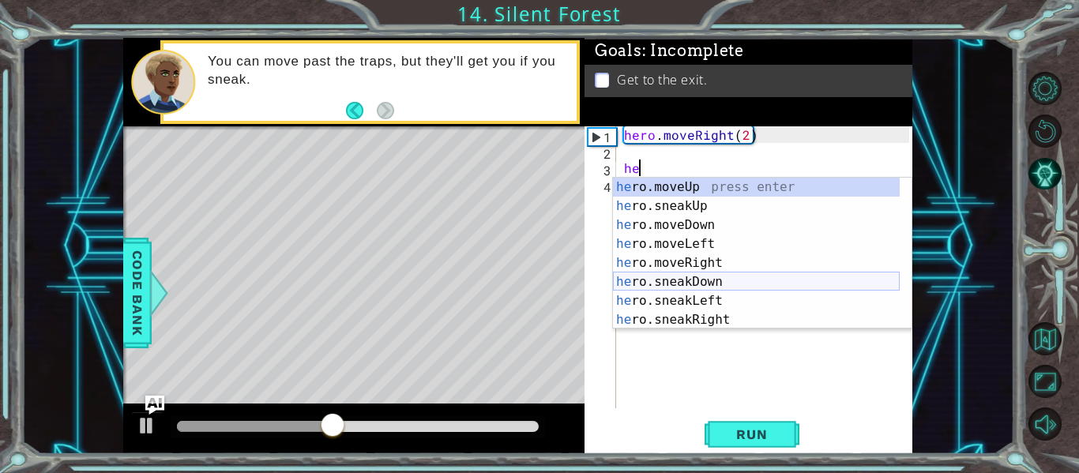
click at [716, 281] on div "he ro.moveUp press enter he ro.sneakUp press enter he ro.moveDown press enter h…" at bounding box center [756, 272] width 287 height 189
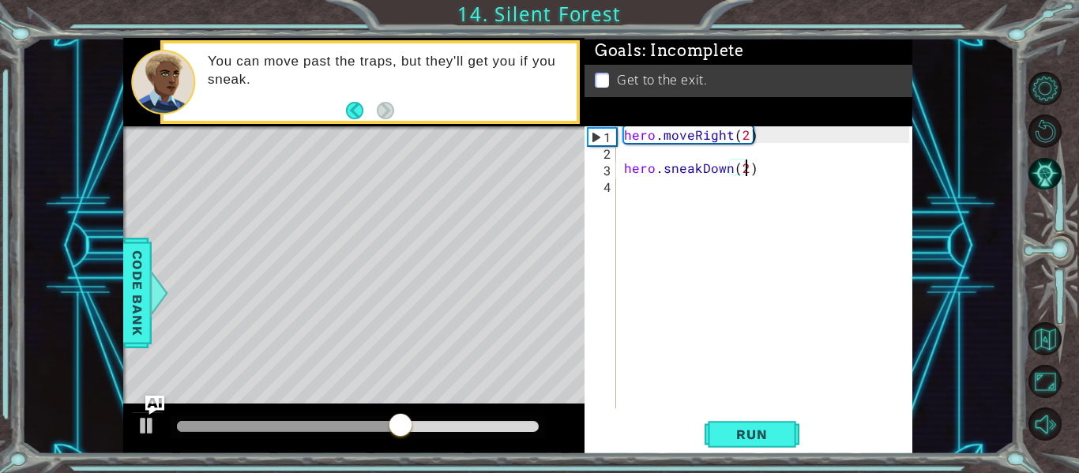
scroll to position [0, 7]
type textarea "hero.sneakDown(1)"
click at [750, 430] on span "Run" at bounding box center [751, 434] width 62 height 16
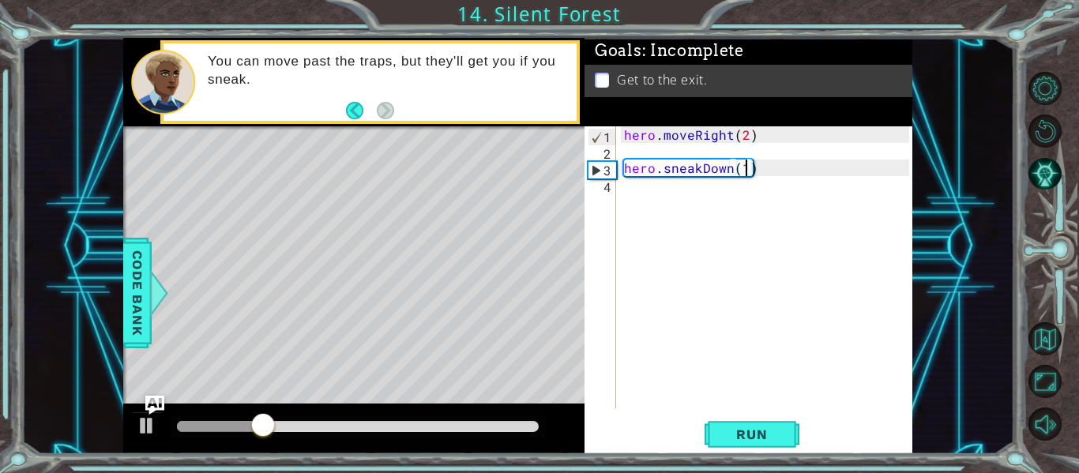
click at [697, 211] on div "hero . moveRight ( 2 ) hero . sneakDown ( 1 )" at bounding box center [769, 283] width 296 height 315
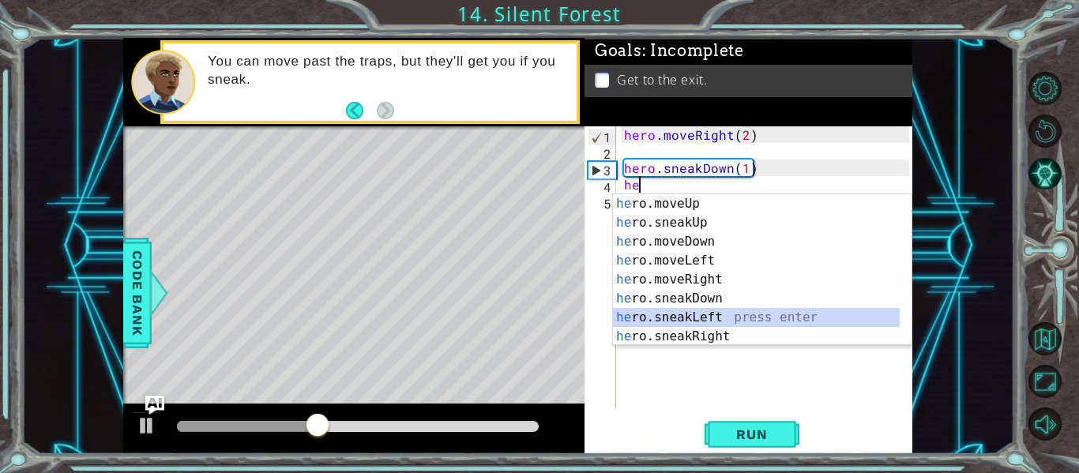
click at [707, 321] on div "he ro.moveUp press enter he ro.sneakUp press enter he ro.moveDown press enter h…" at bounding box center [756, 288] width 287 height 189
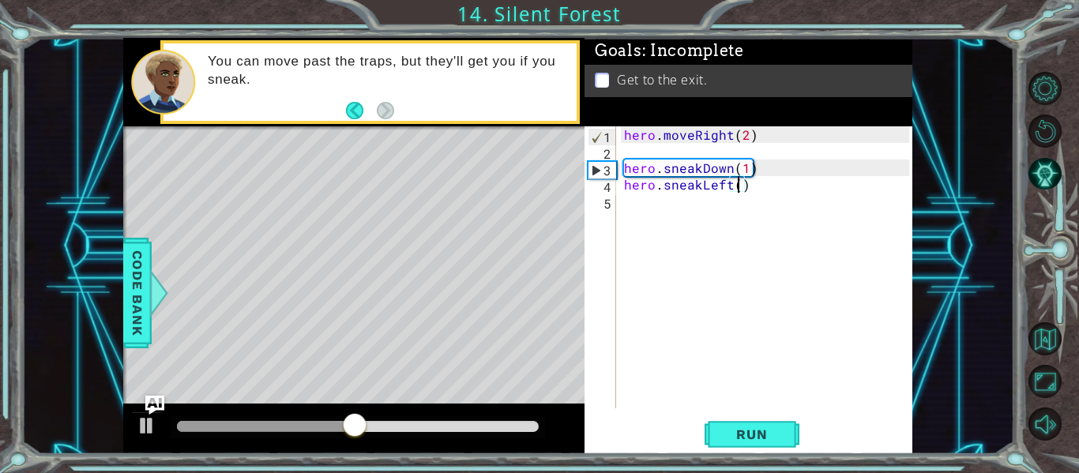
type textarea "hero.sneakLeft(2)"
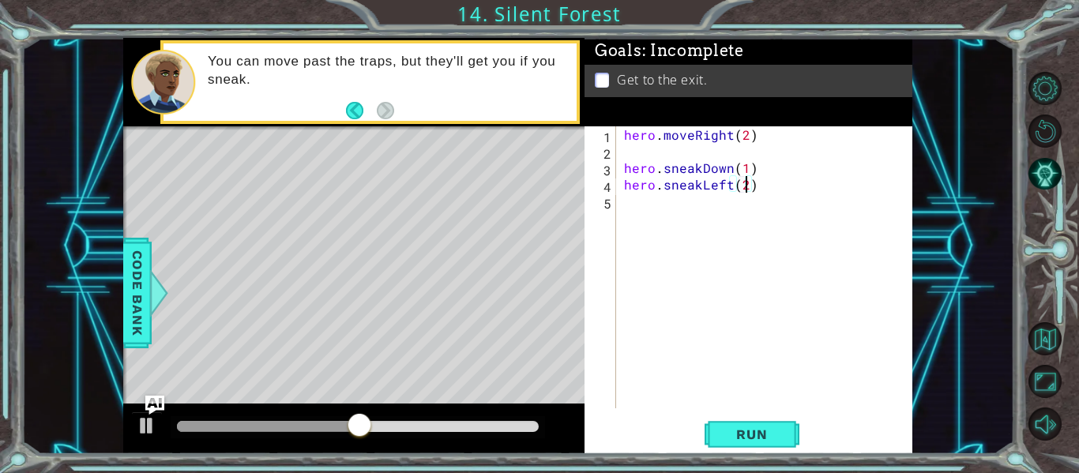
scroll to position [0, 7]
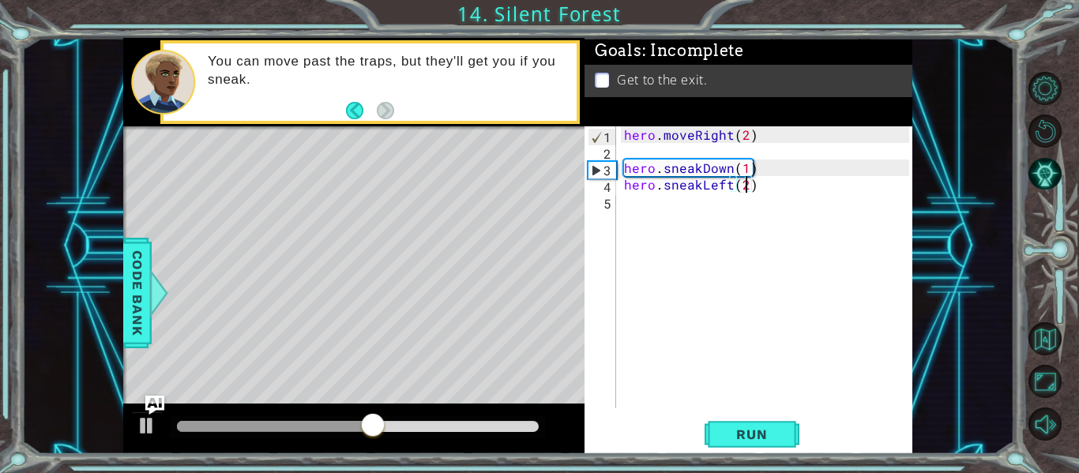
click at [728, 208] on div "hero . moveRight ( 2 ) hero . sneakDown ( 1 ) hero . sneakLeft ( 2 )" at bounding box center [769, 283] width 296 height 315
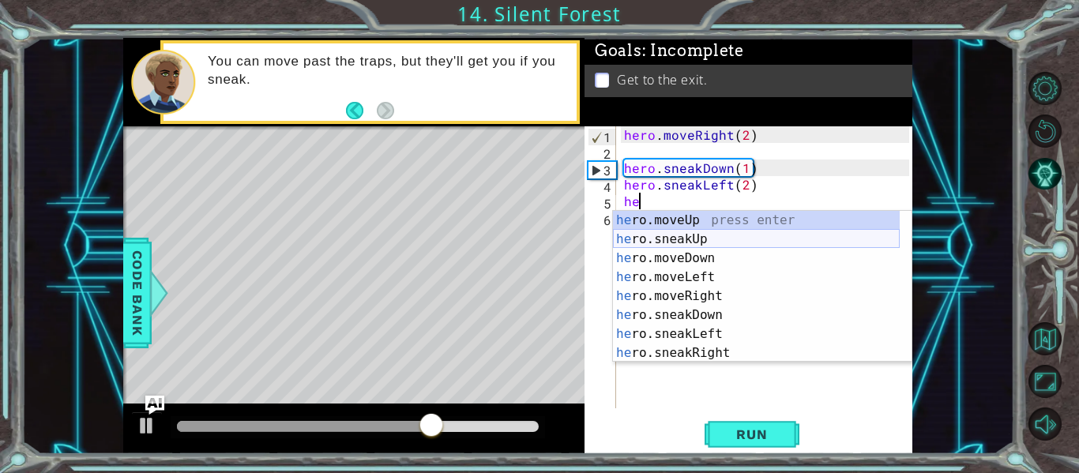
click at [699, 234] on div "he ro.moveUp press enter he ro.sneakUp press enter he ro.moveDown press enter h…" at bounding box center [756, 305] width 287 height 189
type textarea "hero.sneakUp(1)"
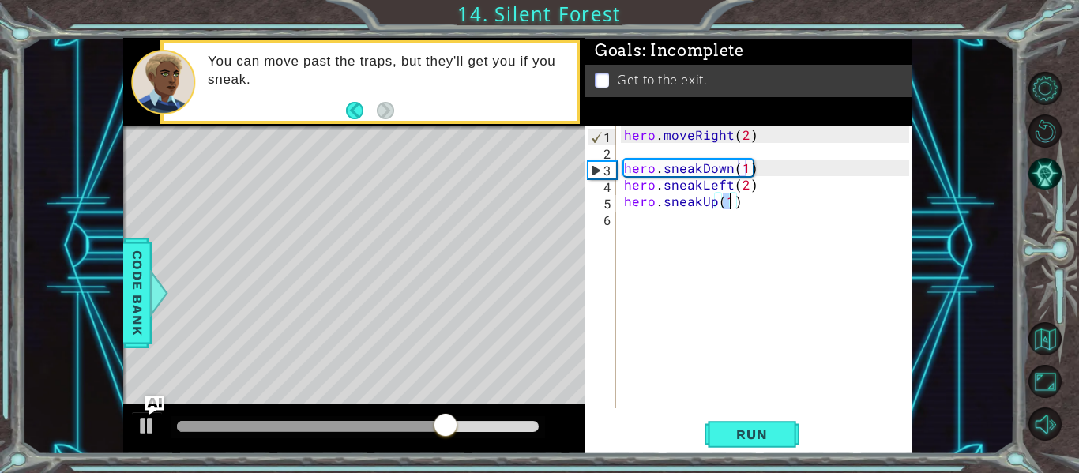
click at [673, 225] on div "hero . moveRight ( 2 ) hero . sneakDown ( 1 ) hero . sneakLeft ( 2 ) hero . sne…" at bounding box center [769, 283] width 296 height 315
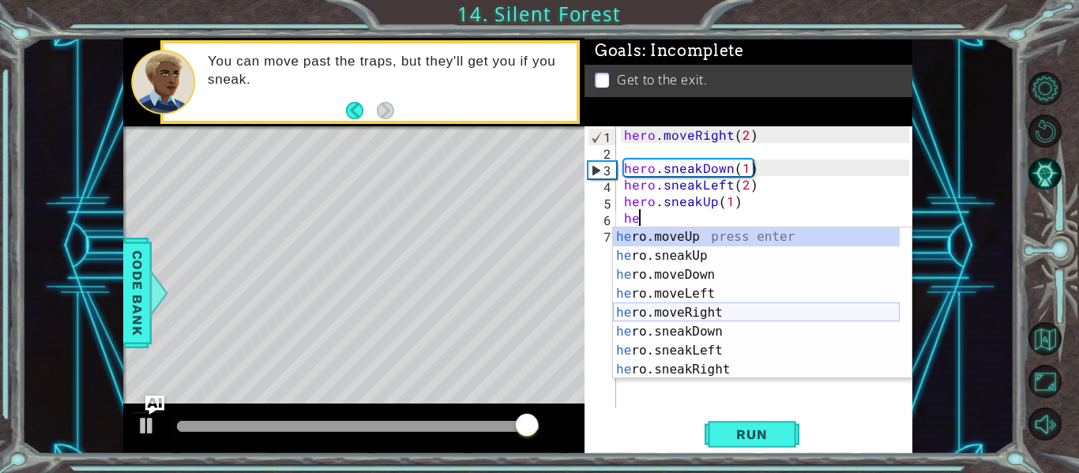
click at [703, 311] on div "he ro.moveUp press enter he ro.sneakUp press enter he ro.moveDown press enter h…" at bounding box center [756, 321] width 287 height 189
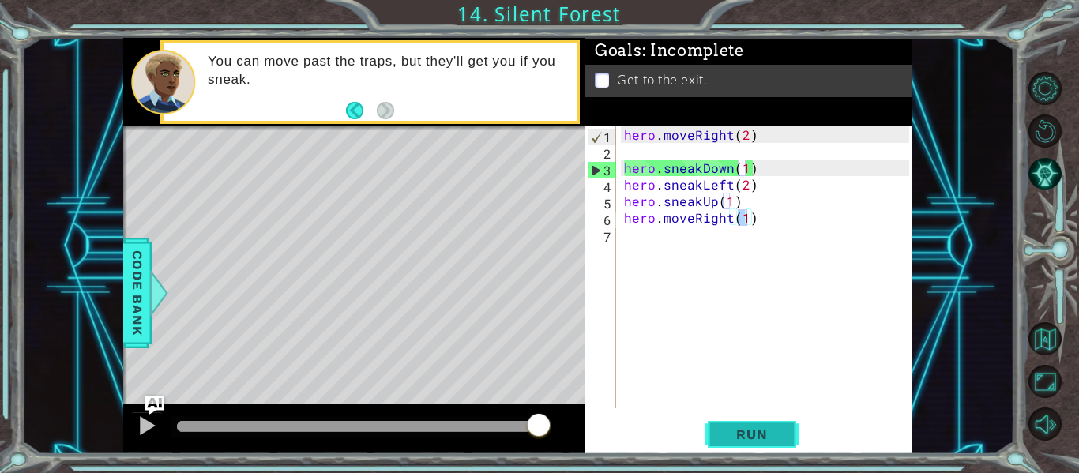
click at [775, 432] on span "Run" at bounding box center [751, 434] width 62 height 16
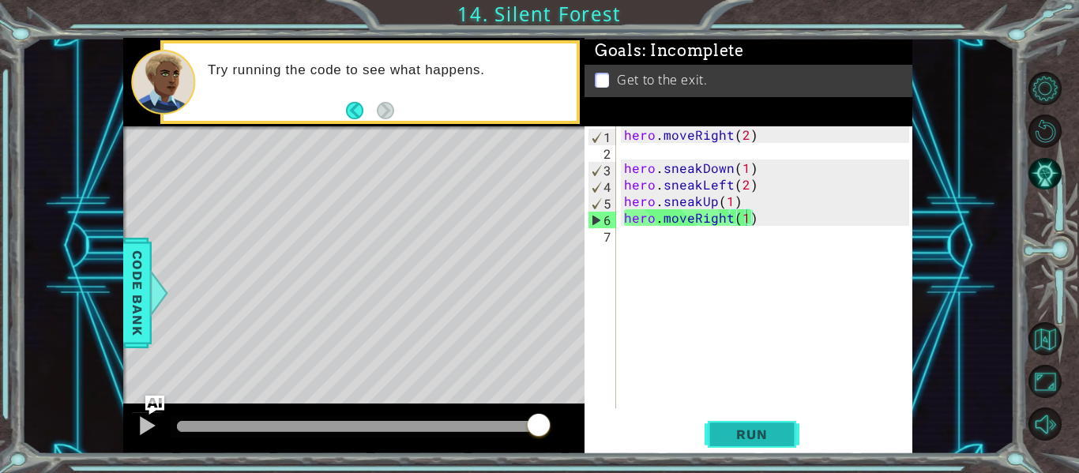
click at [730, 430] on span "Run" at bounding box center [751, 434] width 62 height 16
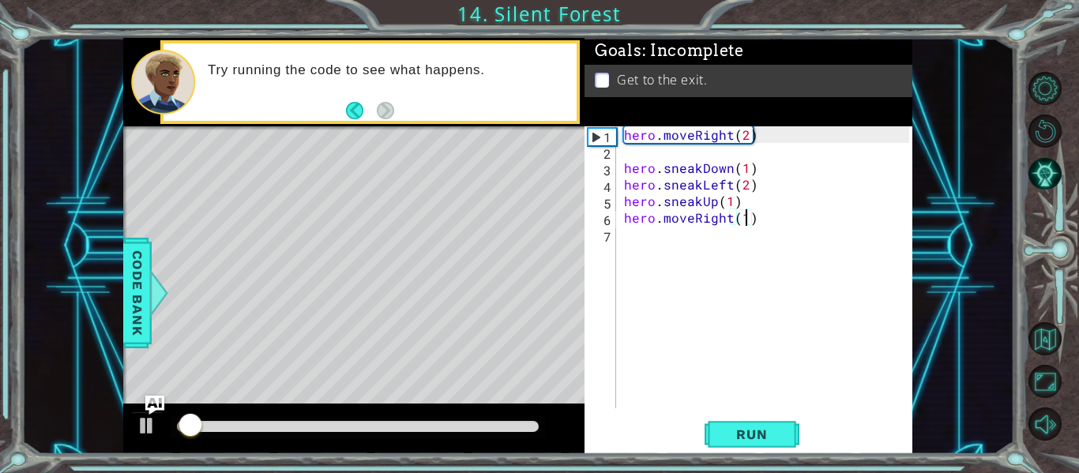
click at [508, 422] on div at bounding box center [358, 426] width 362 height 11
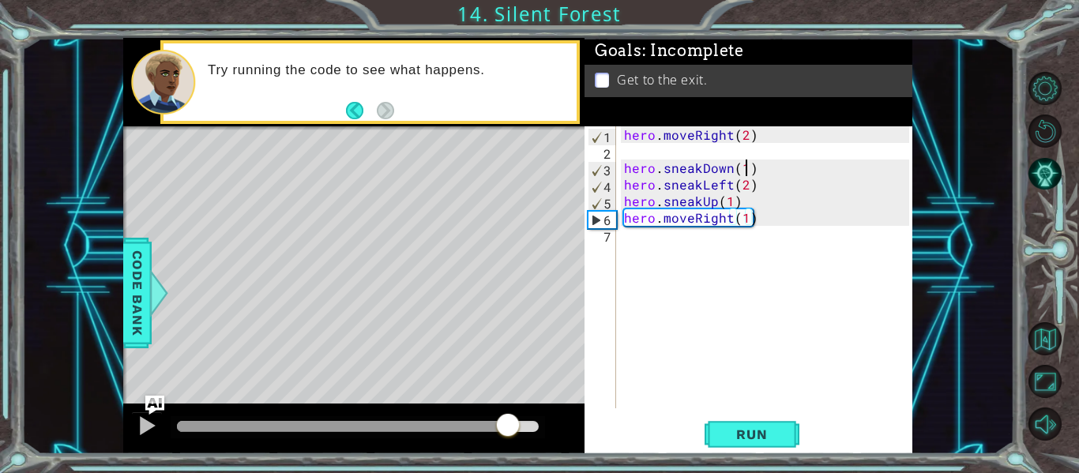
click at [745, 170] on div "hero . moveRight ( 2 ) hero . sneakDown ( 1 ) hero . sneakLeft ( 2 ) hero . sne…" at bounding box center [769, 283] width 296 height 315
type textarea "hero.sneakDown(1)"
click at [407, 426] on div at bounding box center [292, 426] width 231 height 11
drag, startPoint x: 407, startPoint y: 426, endPoint x: 351, endPoint y: 423, distance: 56.9
click at [359, 423] on div at bounding box center [373, 426] width 28 height 28
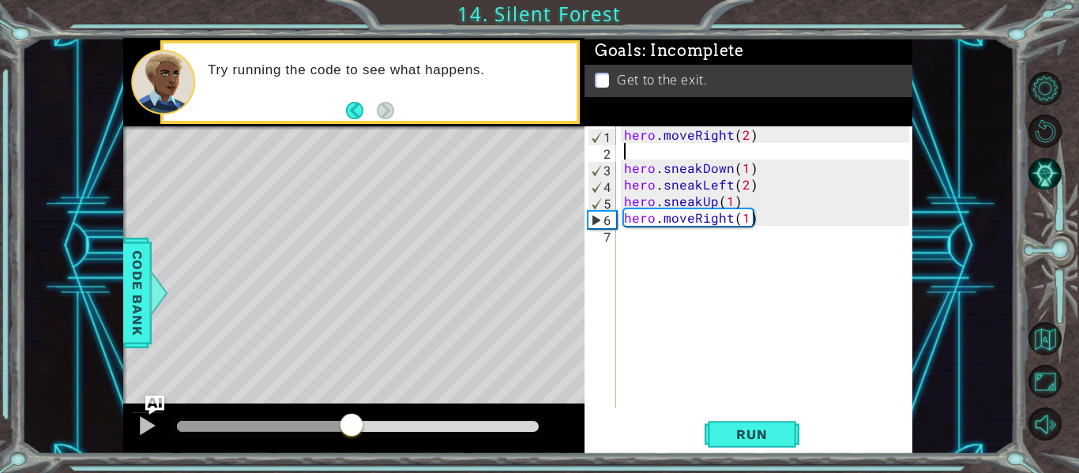
click at [627, 151] on div "hero . moveRight ( 2 ) hero . sneakDown ( 1 ) hero . sneakLeft ( 2 ) hero . sne…" at bounding box center [769, 283] width 296 height 315
type textarea "hero.moveRight(2)"
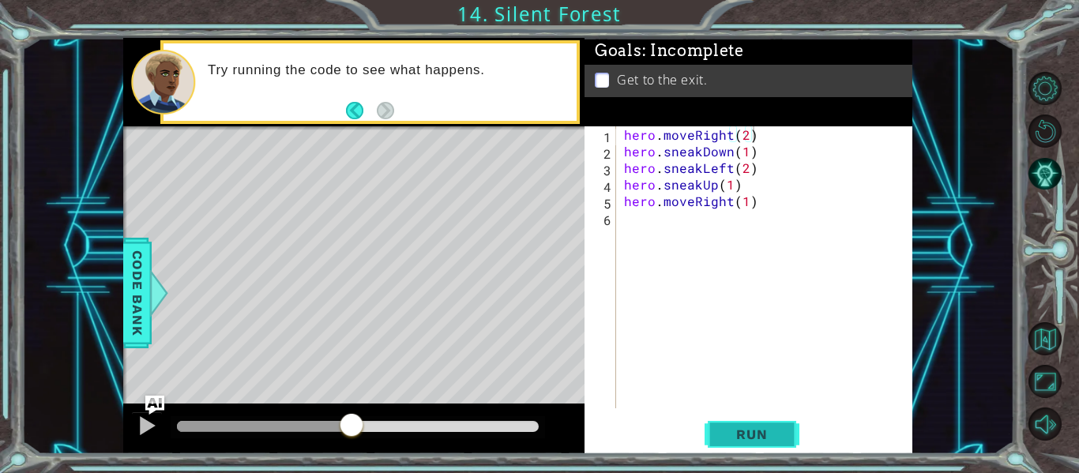
click at [741, 436] on span "Run" at bounding box center [751, 434] width 62 height 16
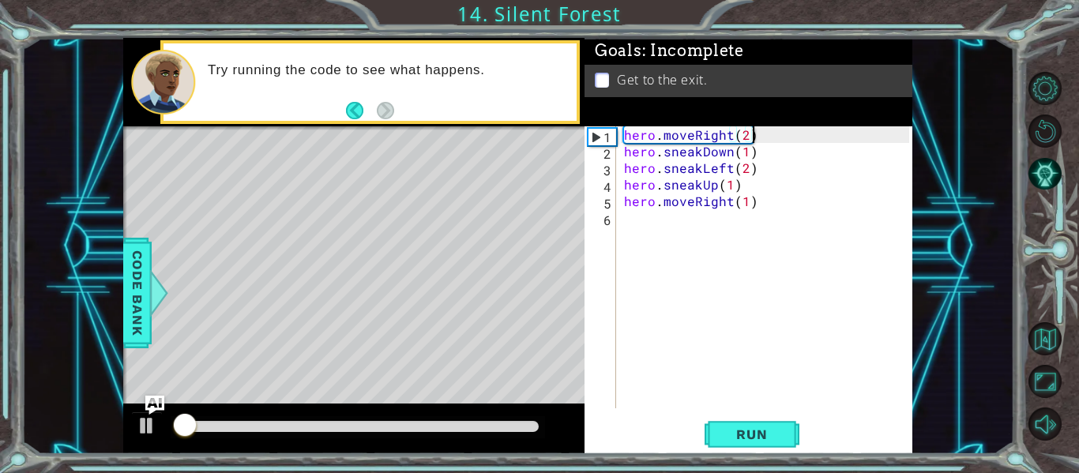
click at [485, 424] on div at bounding box center [358, 426] width 362 height 11
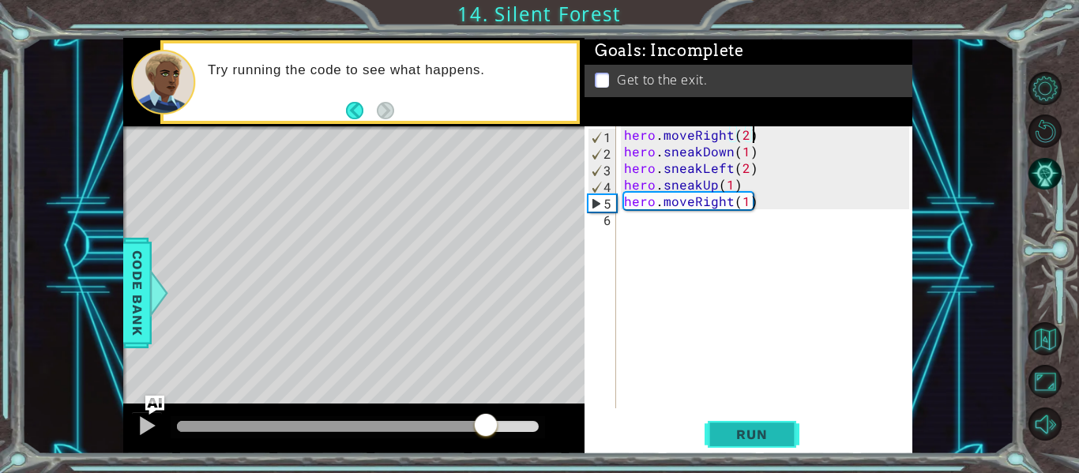
click at [751, 446] on button "Run" at bounding box center [751, 434] width 95 height 32
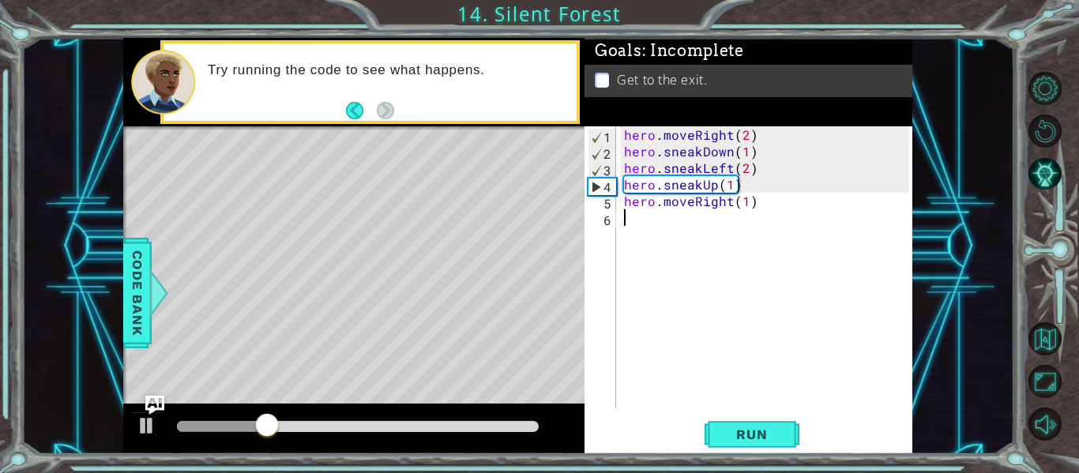
drag, startPoint x: 720, startPoint y: 347, endPoint x: 712, endPoint y: 348, distance: 7.9
click at [712, 348] on div "hero . moveRight ( 2 ) hero . sneakDown ( 1 ) hero . sneakLeft ( 2 ) hero . sne…" at bounding box center [769, 283] width 296 height 315
drag, startPoint x: 743, startPoint y: 178, endPoint x: 593, endPoint y: 186, distance: 150.2
click at [593, 186] on div "1 2 3 4 5 6 hero . moveRight ( 2 ) hero . sneakDown ( 1 ) hero . sneakLeft ( 2 …" at bounding box center [746, 267] width 325 height 282
type textarea "hero.sneakUp(1)"
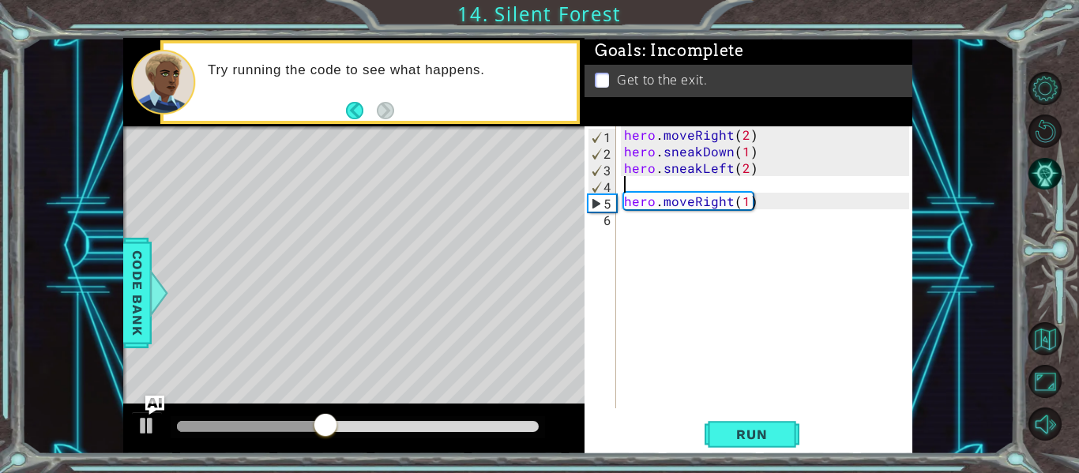
click at [593, 186] on div "4" at bounding box center [602, 186] width 28 height 17
type textarea "hero.moveRight(1)"
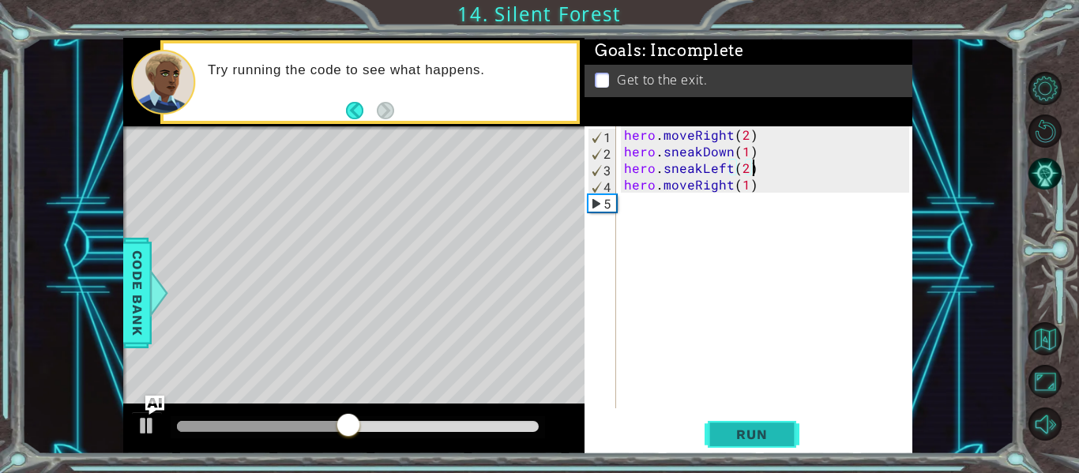
click at [779, 434] on span "Run" at bounding box center [751, 434] width 62 height 16
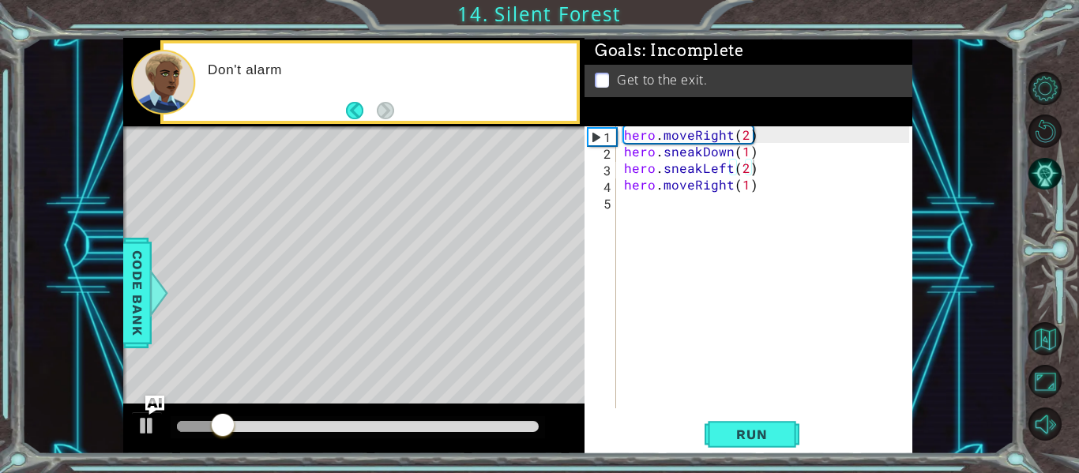
click at [477, 420] on div at bounding box center [358, 427] width 374 height 22
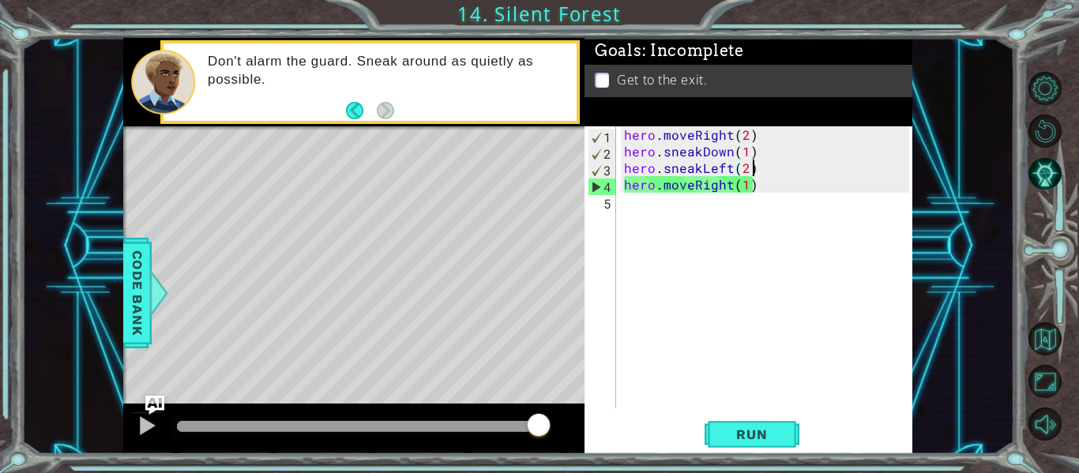
click at [744, 189] on div "hero . moveRight ( 2 ) hero . sneakDown ( 1 ) hero . sneakLeft ( 2 ) hero . mov…" at bounding box center [769, 283] width 296 height 315
click at [692, 188] on div "hero . moveRight ( 2 ) hero . sneakDown ( 1 ) hero . sneakLeft ( 2 ) hero . mov…" at bounding box center [769, 283] width 296 height 315
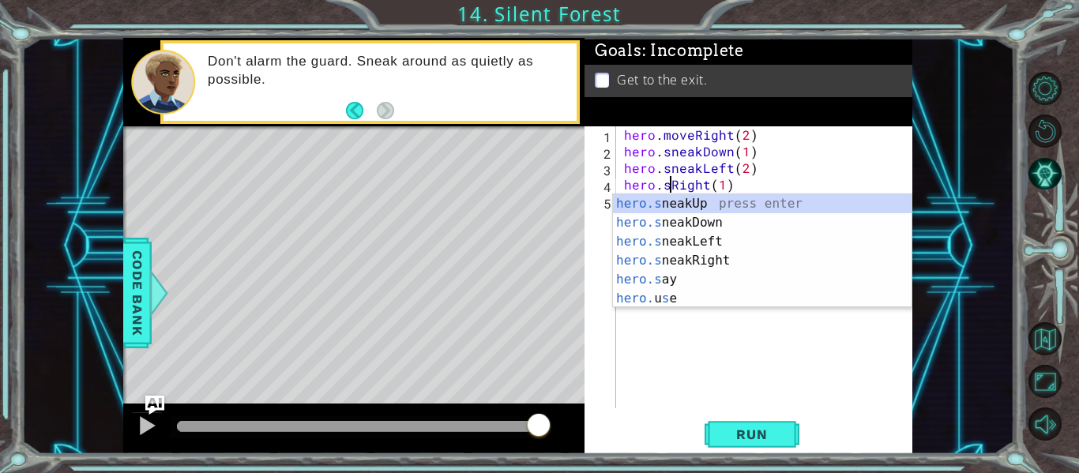
scroll to position [0, 3]
click at [776, 253] on div "hero.s neakUp press enter hero.s neakDown press enter hero.s neakLeft press ent…" at bounding box center [762, 270] width 298 height 152
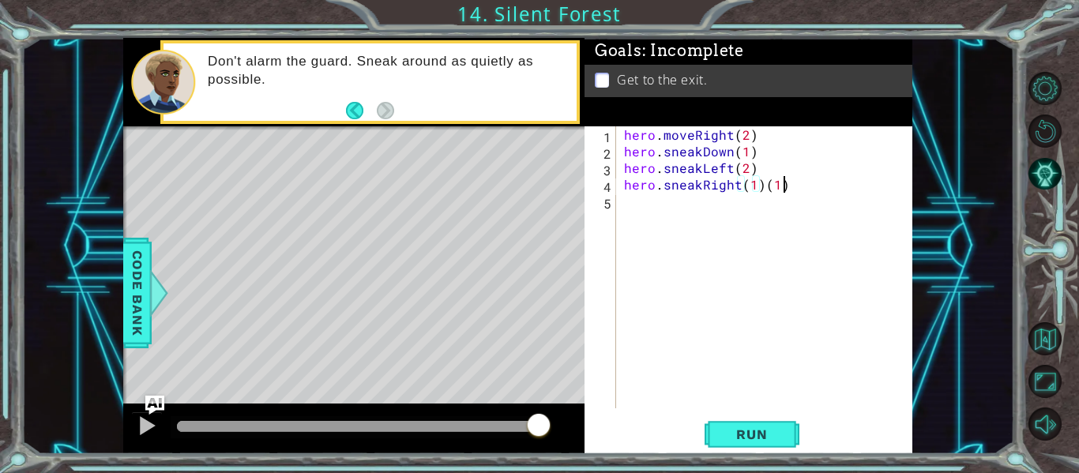
click at [787, 185] on div "hero . moveRight ( 2 ) hero . sneakDown ( 1 ) hero . sneakLeft ( 2 ) hero . sne…" at bounding box center [769, 283] width 296 height 315
type textarea "hero.sneakRight(1)"
click at [736, 433] on span "Run" at bounding box center [751, 434] width 62 height 16
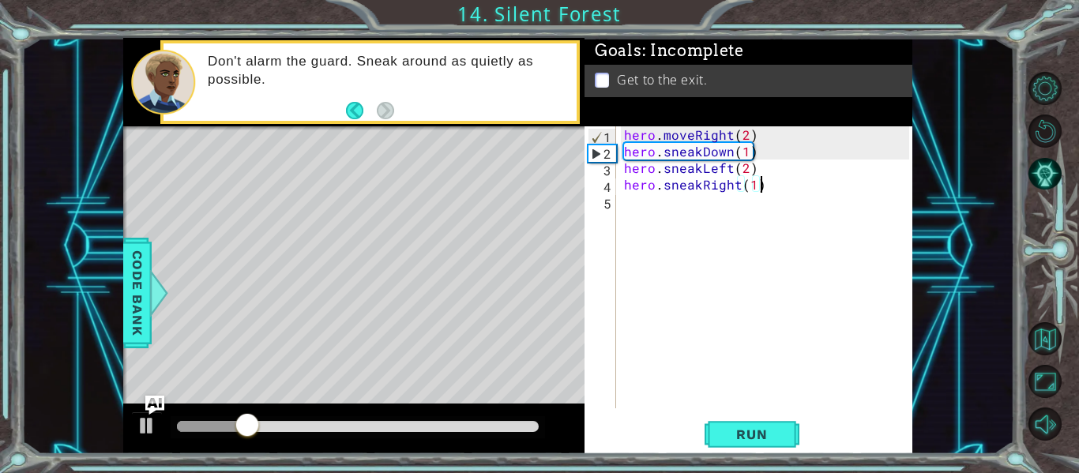
click at [623, 203] on div "hero . moveRight ( 2 ) hero . sneakDown ( 1 ) hero . sneakLeft ( 2 ) hero . sne…" at bounding box center [769, 283] width 296 height 315
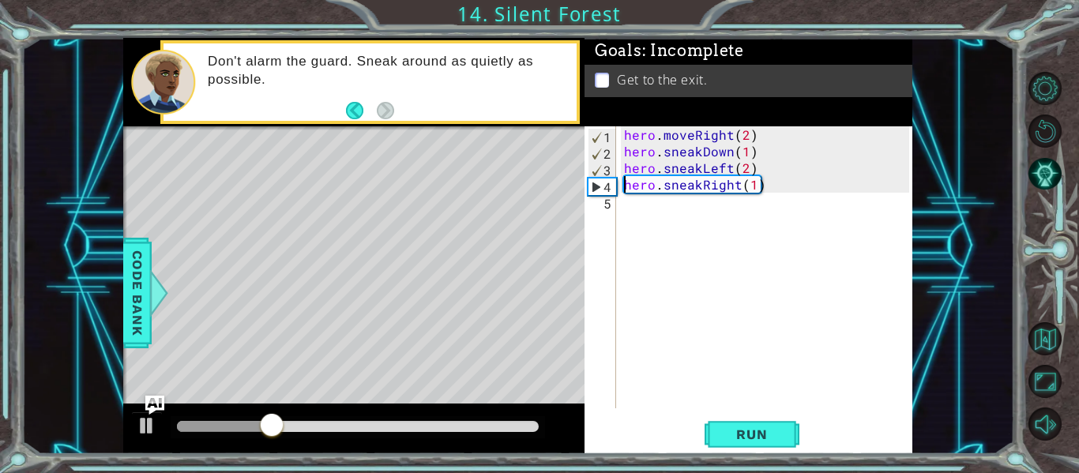
click at [626, 189] on div "hero . moveRight ( 2 ) hero . sneakDown ( 1 ) hero . sneakLeft ( 2 ) hero . sne…" at bounding box center [769, 283] width 296 height 315
type textarea "hero.sneakRight(1)"
click at [638, 203] on div "hero . moveRight ( 2 ) hero . sneakDown ( 1 ) hero . sneakLeft ( 2 ) hero . sne…" at bounding box center [769, 283] width 296 height 315
drag, startPoint x: 630, startPoint y: 201, endPoint x: 598, endPoint y: 193, distance: 33.1
click at [598, 193] on div "1 2 3 4 5 hero . moveRight ( 2 ) hero . sneakDown ( 1 ) hero . sneakLeft ( 2 ) …" at bounding box center [746, 267] width 325 height 282
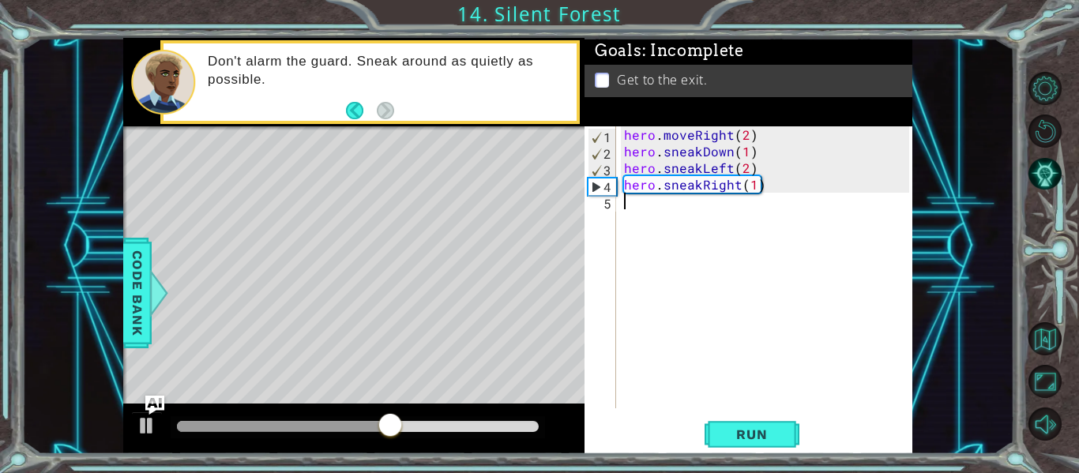
type textarea "d"
click at [740, 197] on div "hero . moveRight ( 2 ) hero . sneakDown ( 1 ) hero . sneakLeft ( 2 ) hero . sne…" at bounding box center [769, 283] width 296 height 315
click at [751, 189] on div "hero . moveRight ( 2 ) hero . sneakDown ( 1 ) hero . sneakLeft ( 2 ) hero . sne…" at bounding box center [769, 283] width 296 height 315
type textarea "hero.sneakRight(2)"
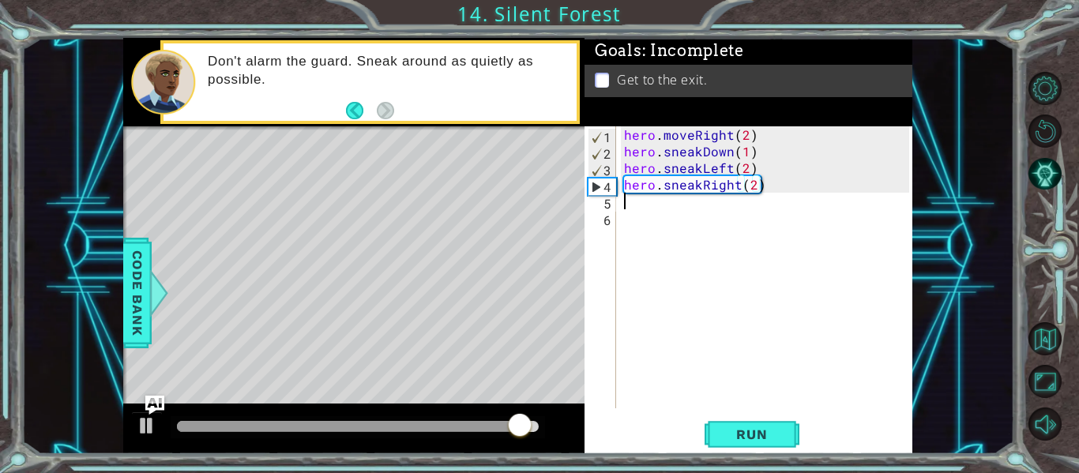
click at [704, 208] on div "hero . moveRight ( 2 ) hero . sneakDown ( 1 ) hero . sneakLeft ( 2 ) hero . sne…" at bounding box center [769, 283] width 296 height 315
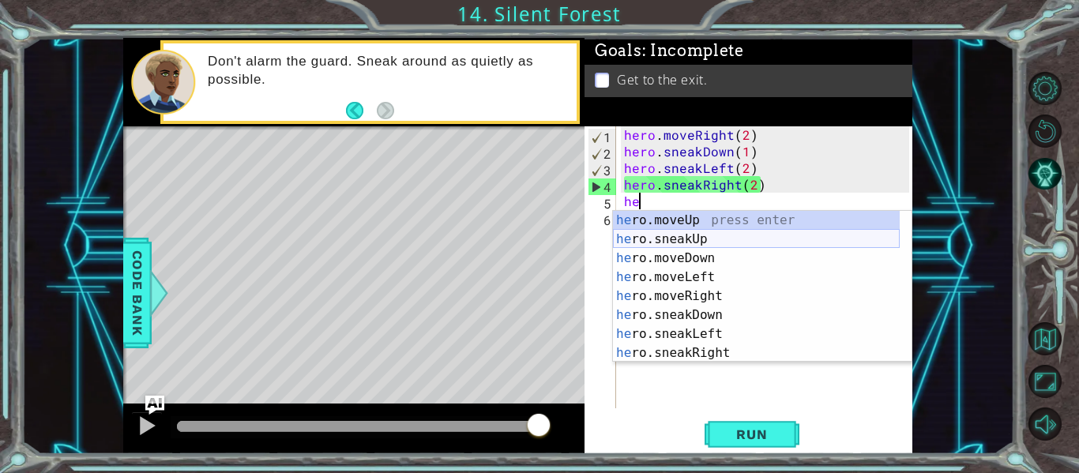
click at [714, 241] on div "he ro.moveUp press enter he ro.sneakUp press enter he ro.moveDown press enter h…" at bounding box center [756, 305] width 287 height 189
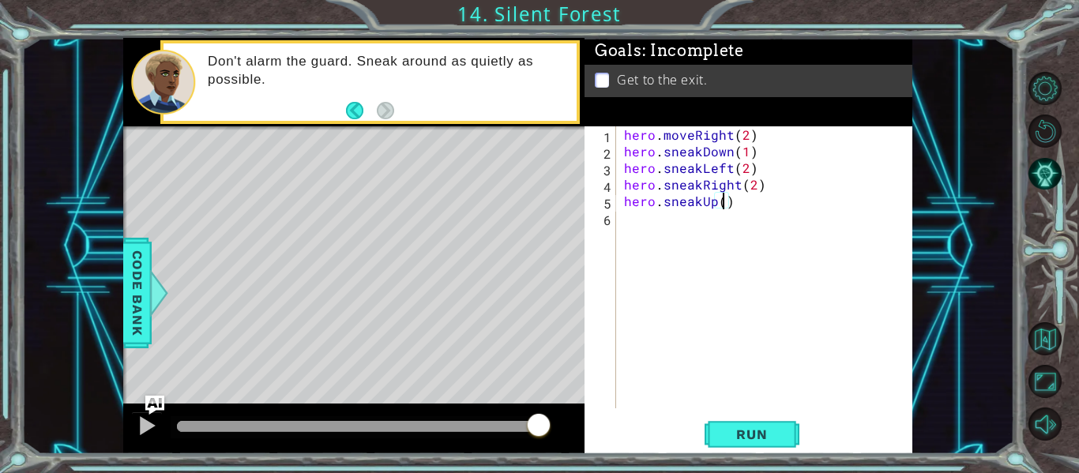
type textarea "hero.sneakUp(2)"
click at [737, 216] on div "hero . moveRight ( 2 ) hero . sneakDown ( 1 ) hero . sneakLeft ( 2 ) hero . sne…" at bounding box center [769, 283] width 296 height 315
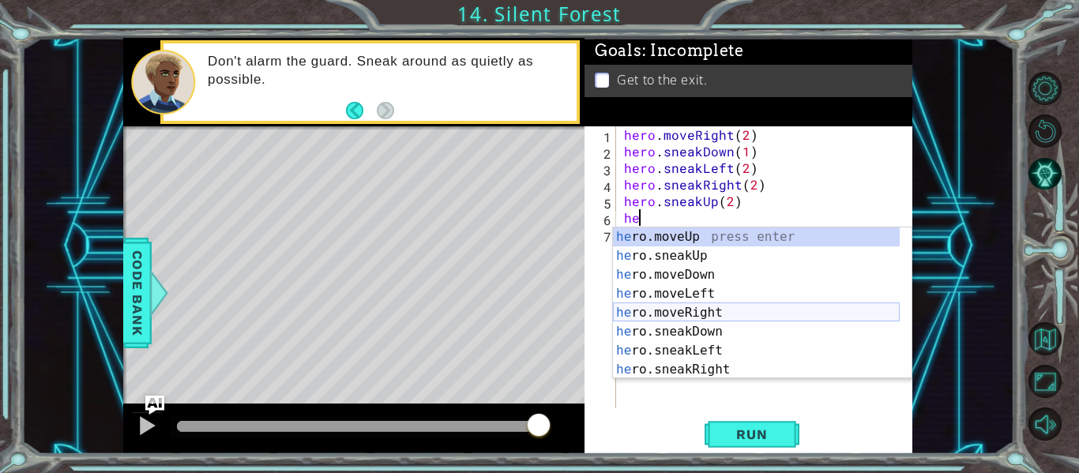
click at [711, 311] on div "he ro.moveUp press enter he ro.sneakUp press enter he ro.moveDown press enter h…" at bounding box center [756, 321] width 287 height 189
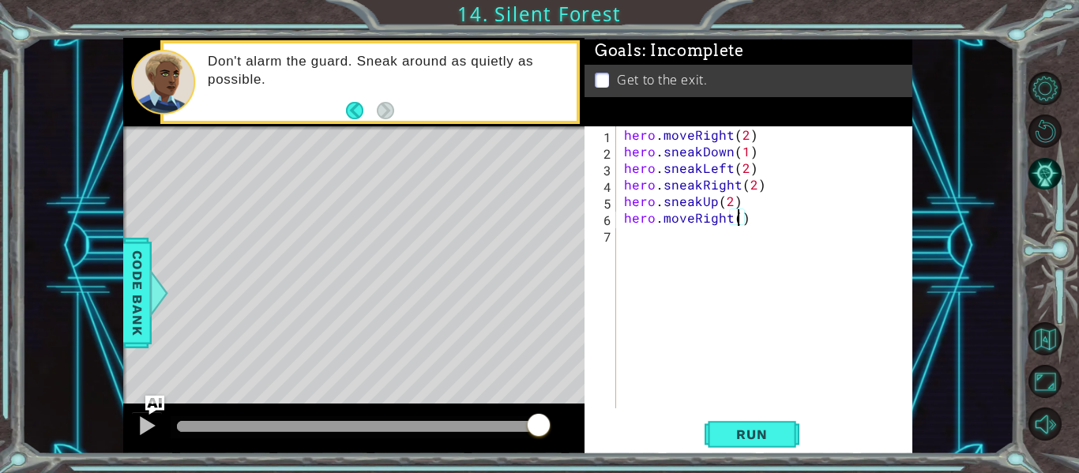
scroll to position [0, 7]
type textarea "hero.moveRight(2)"
click at [774, 441] on span "Run" at bounding box center [751, 434] width 62 height 16
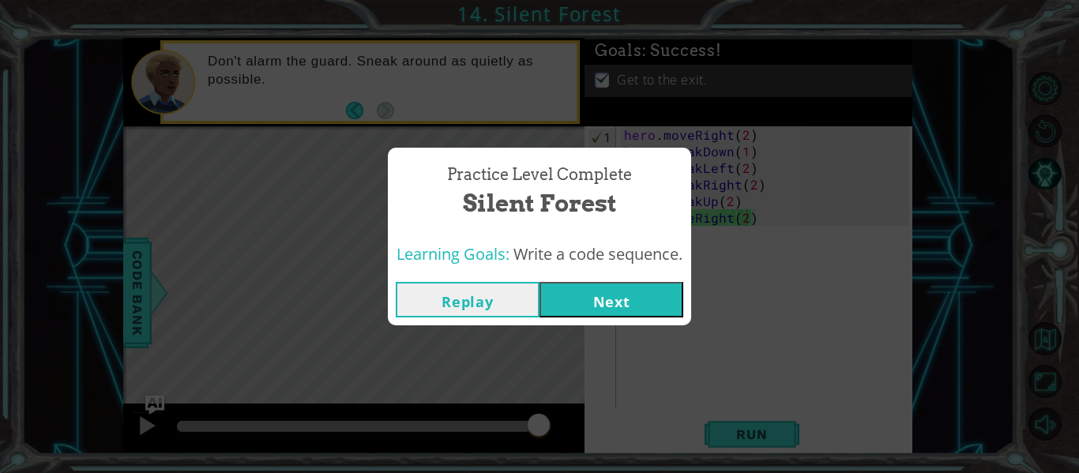
click at [643, 294] on button "Next" at bounding box center [611, 300] width 144 height 36
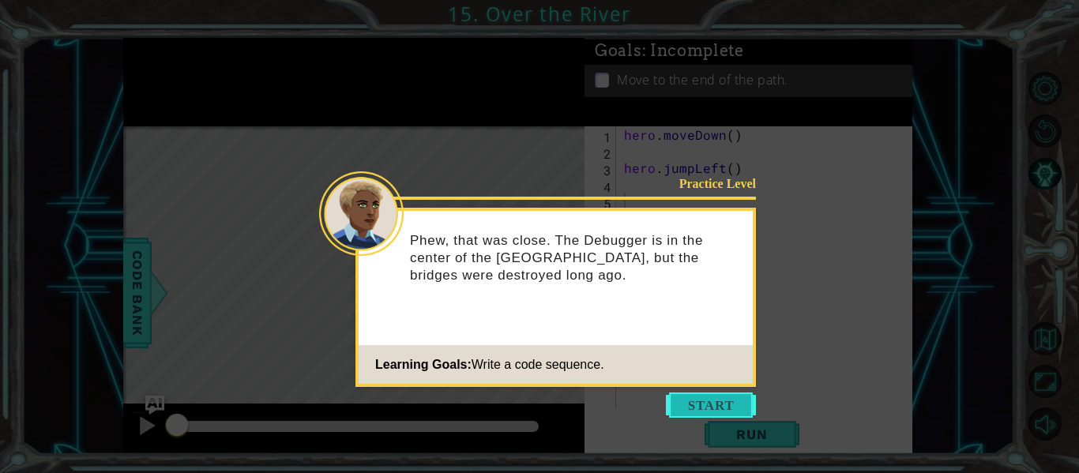
click at [678, 411] on button "Start" at bounding box center [711, 404] width 90 height 25
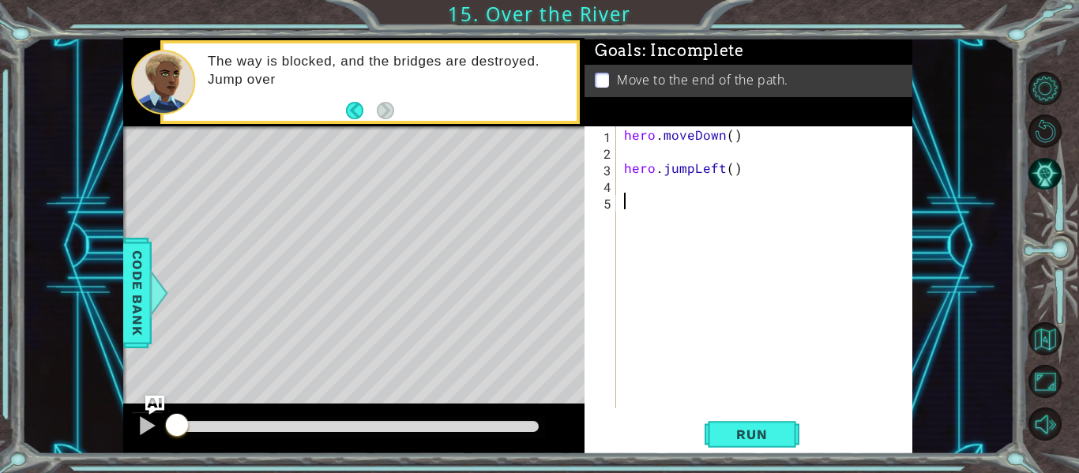
click at [636, 155] on div "hero . moveDown ( ) hero . jumpLeft ( )" at bounding box center [769, 283] width 296 height 315
type textarea "hero.moveDown()"
